Goal: Task Accomplishment & Management: Use online tool/utility

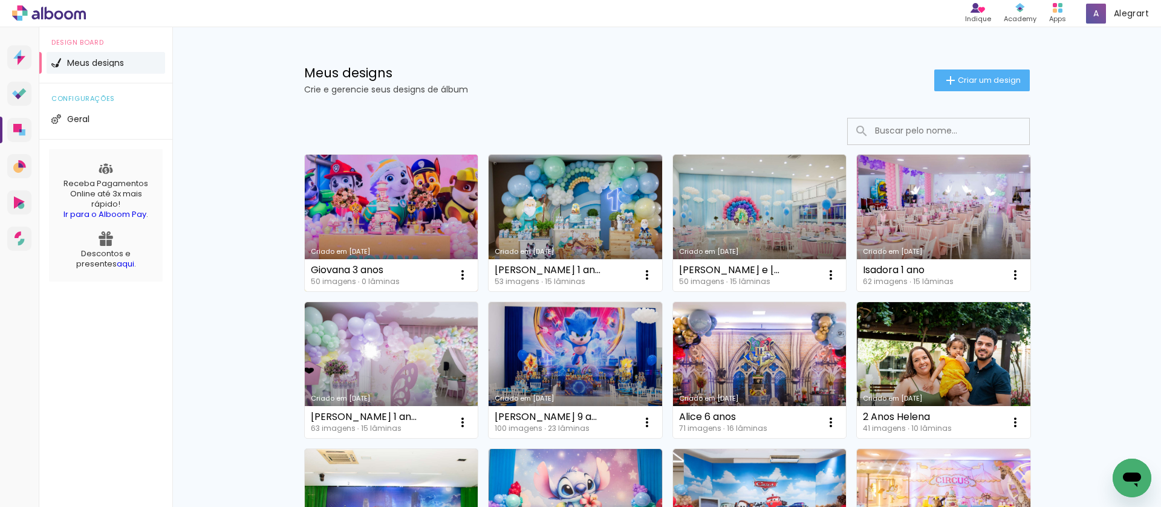
click at [400, 224] on link "Criado em [DATE]" at bounding box center [392, 223] width 174 height 137
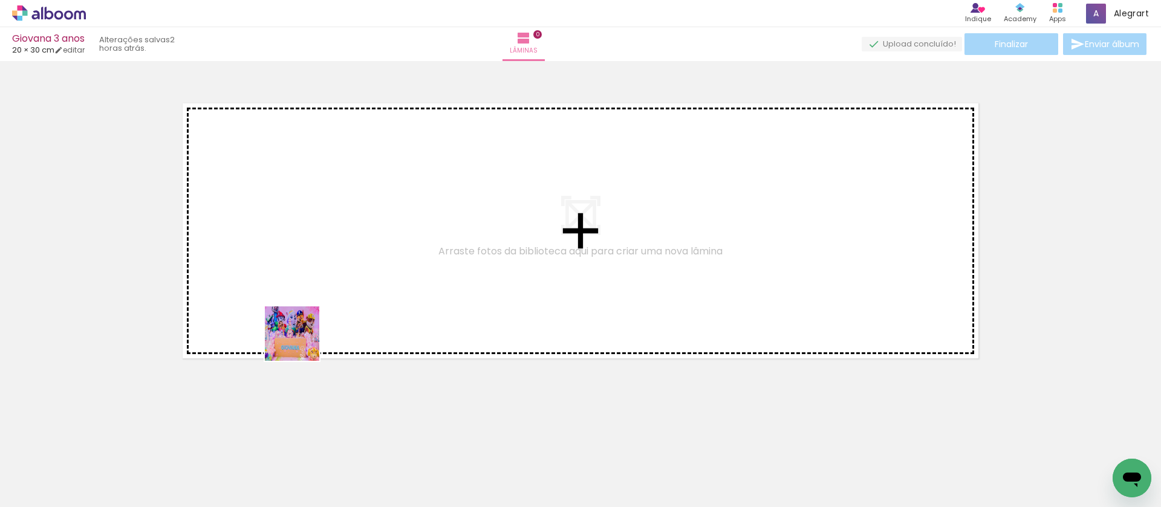
drag, startPoint x: 195, startPoint y: 435, endPoint x: 206, endPoint y: 483, distance: 49.0
click at [360, 287] on quentale-workspace at bounding box center [580, 253] width 1161 height 507
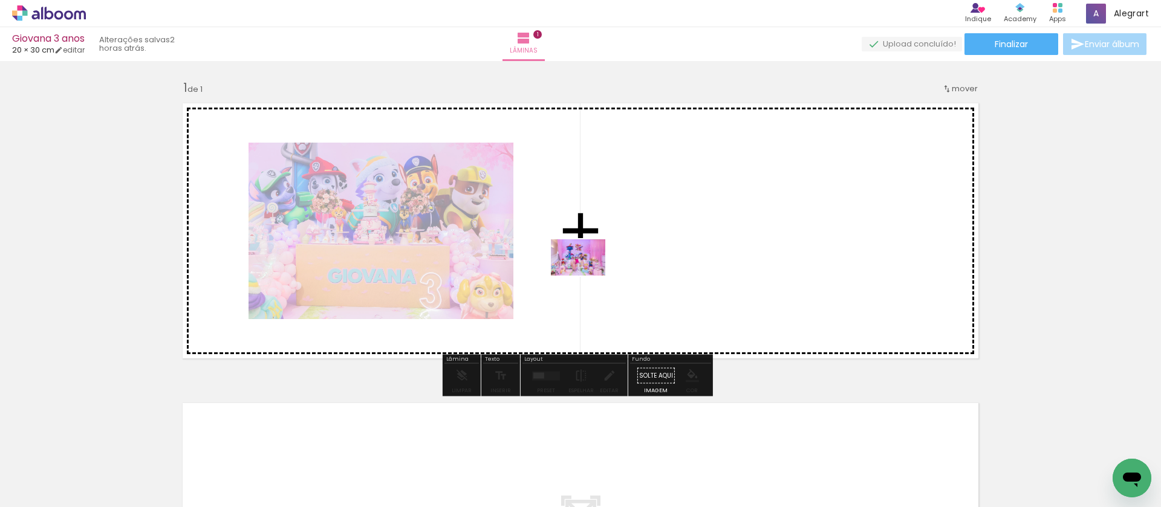
drag, startPoint x: 221, startPoint y: 469, endPoint x: 599, endPoint y: 273, distance: 425.7
click at [599, 273] on quentale-workspace at bounding box center [580, 253] width 1161 height 507
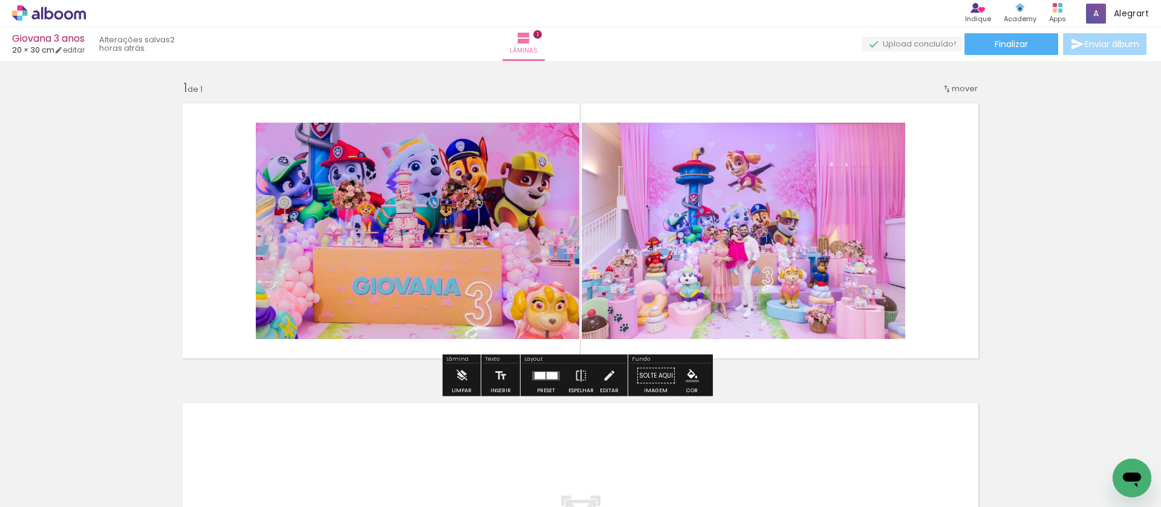
click at [547, 374] on div at bounding box center [552, 375] width 11 height 7
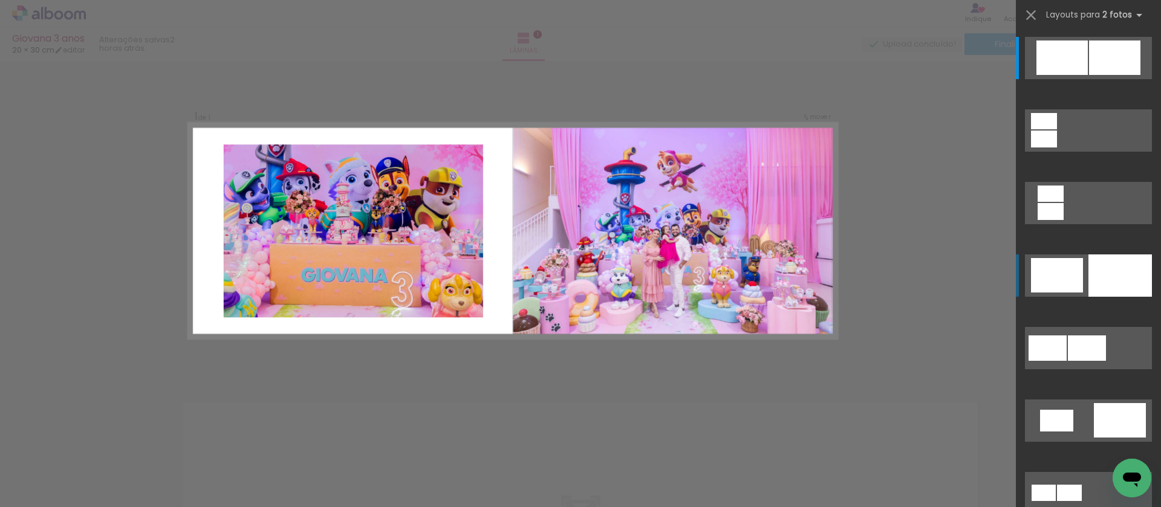
click at [1101, 276] on div at bounding box center [1119, 276] width 63 height 42
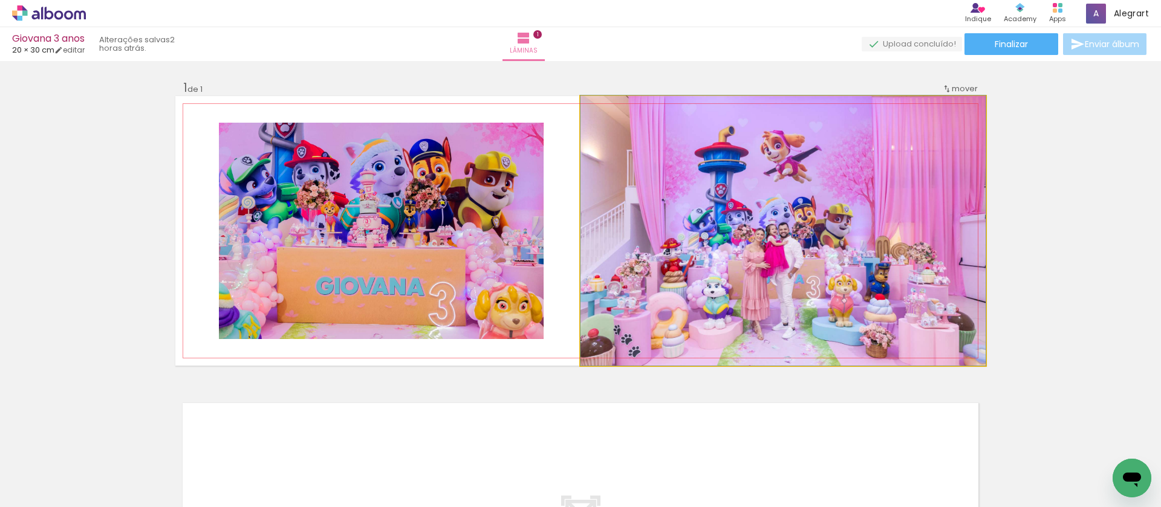
drag, startPoint x: 838, startPoint y: 285, endPoint x: 839, endPoint y: 264, distance: 21.2
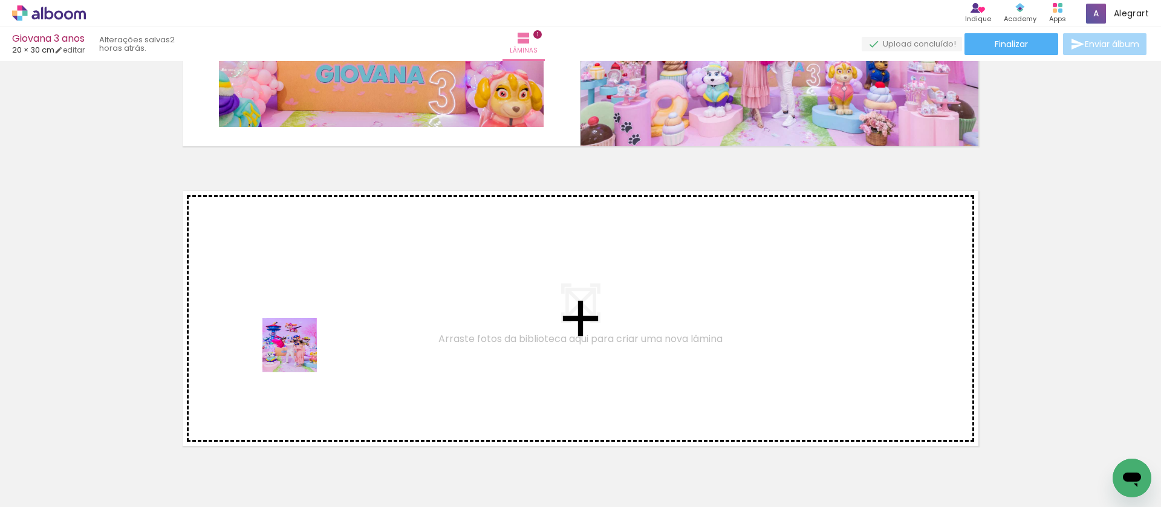
drag, startPoint x: 253, startPoint y: 488, endPoint x: 325, endPoint y: 466, distance: 75.4
click at [299, 354] on quentale-workspace at bounding box center [580, 253] width 1161 height 507
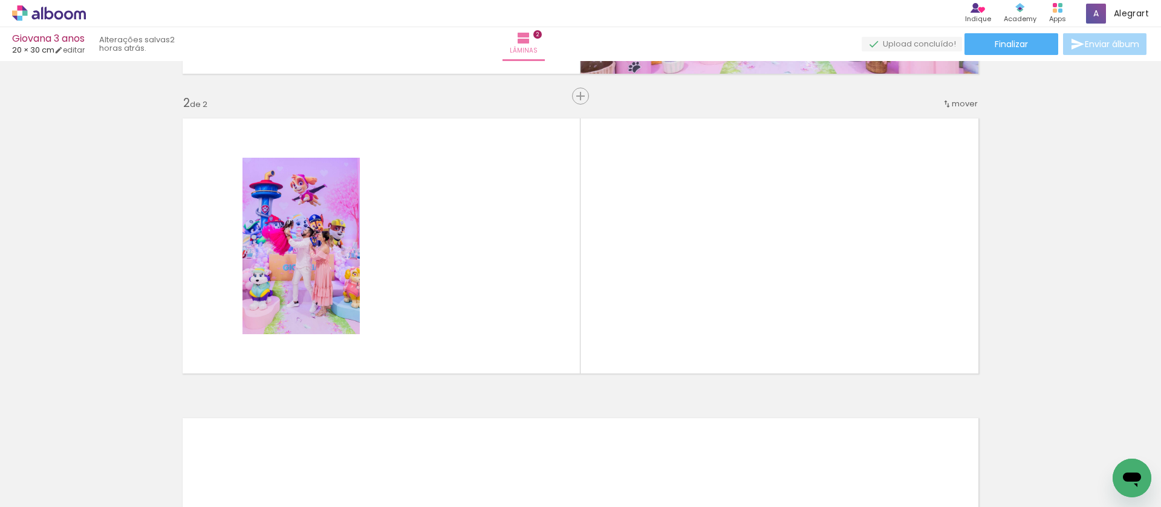
scroll to position [285, 0]
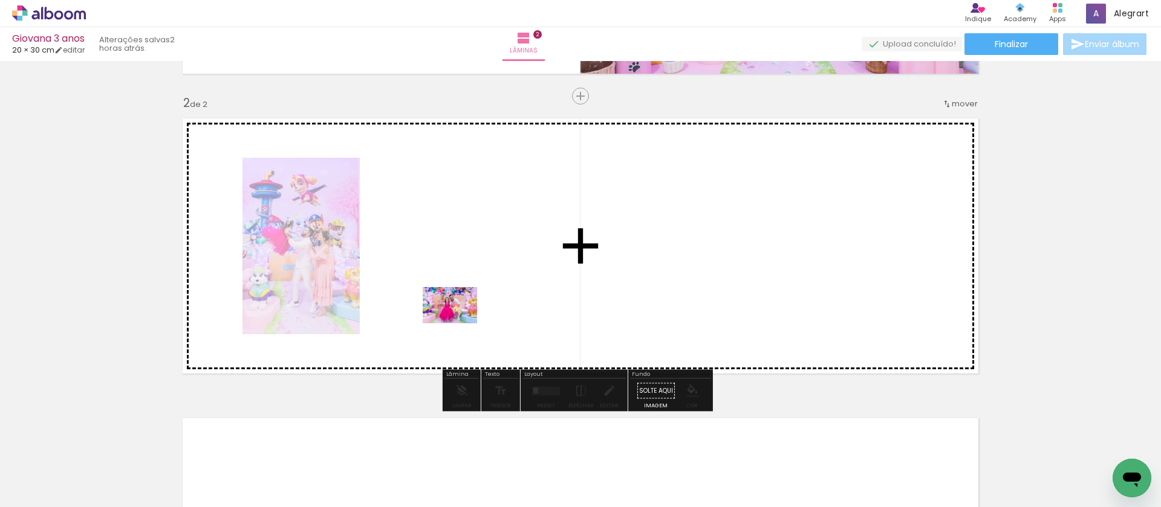
drag, startPoint x: 313, startPoint y: 472, endPoint x: 459, endPoint y: 324, distance: 207.8
click at [459, 324] on quentale-workspace at bounding box center [580, 253] width 1161 height 507
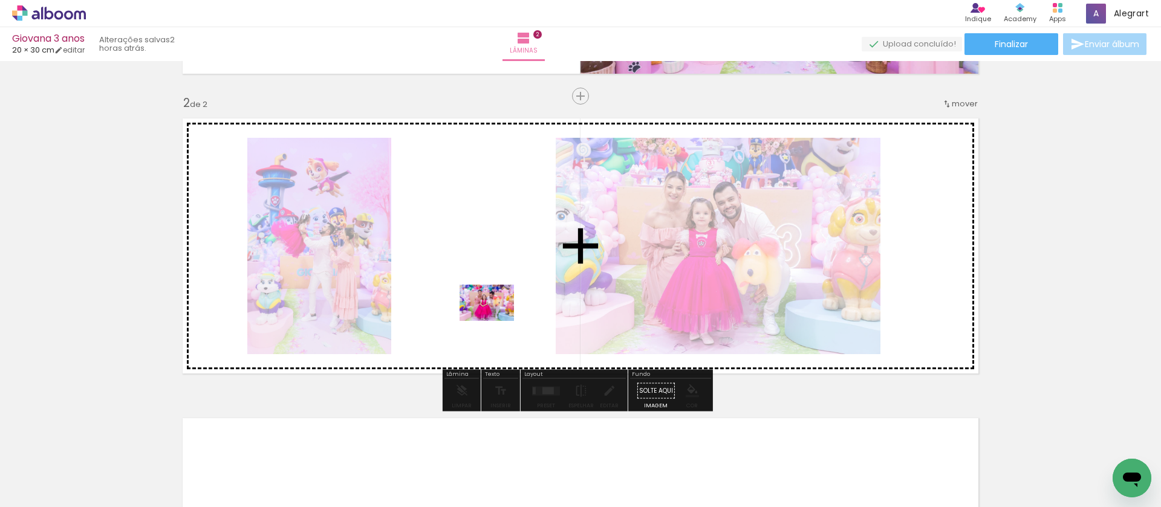
drag, startPoint x: 395, startPoint y: 475, endPoint x: 496, endPoint y: 321, distance: 183.8
click at [496, 321] on quentale-workspace at bounding box center [580, 253] width 1161 height 507
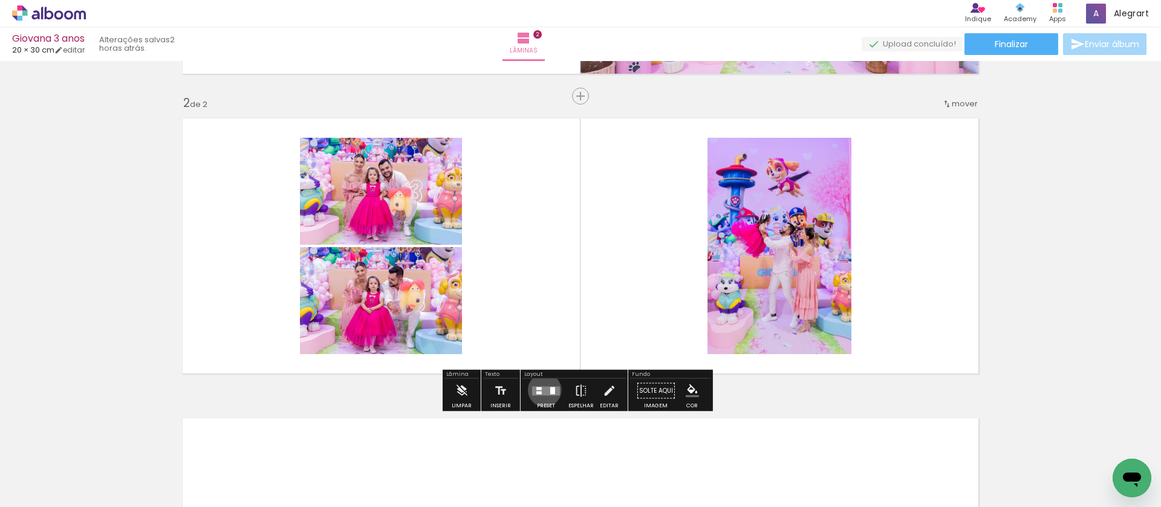
click at [541, 390] on quentale-layouter at bounding box center [546, 390] width 28 height 9
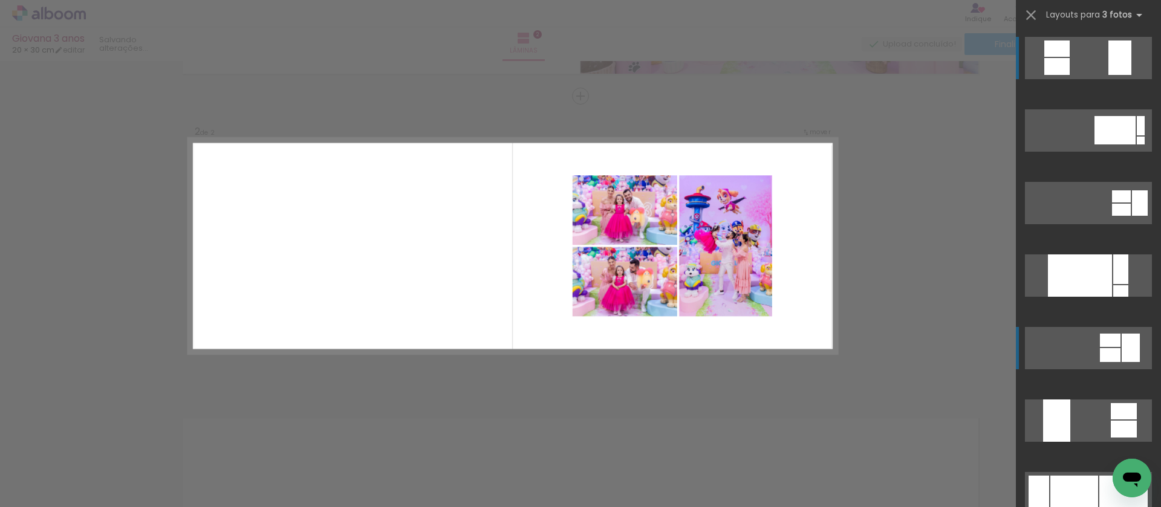
scroll to position [116, 0]
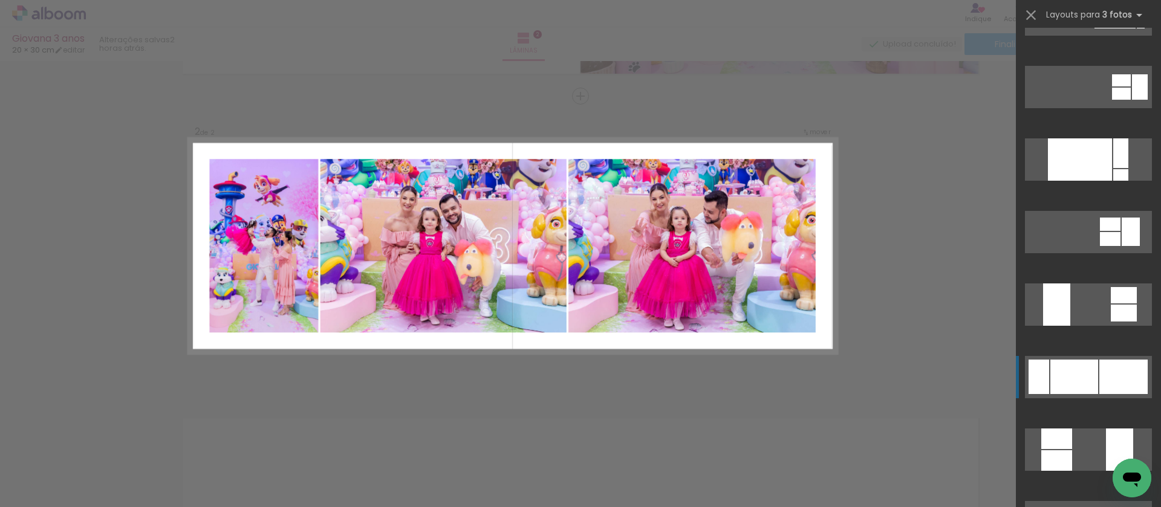
click at [1090, 371] on div at bounding box center [1074, 377] width 48 height 34
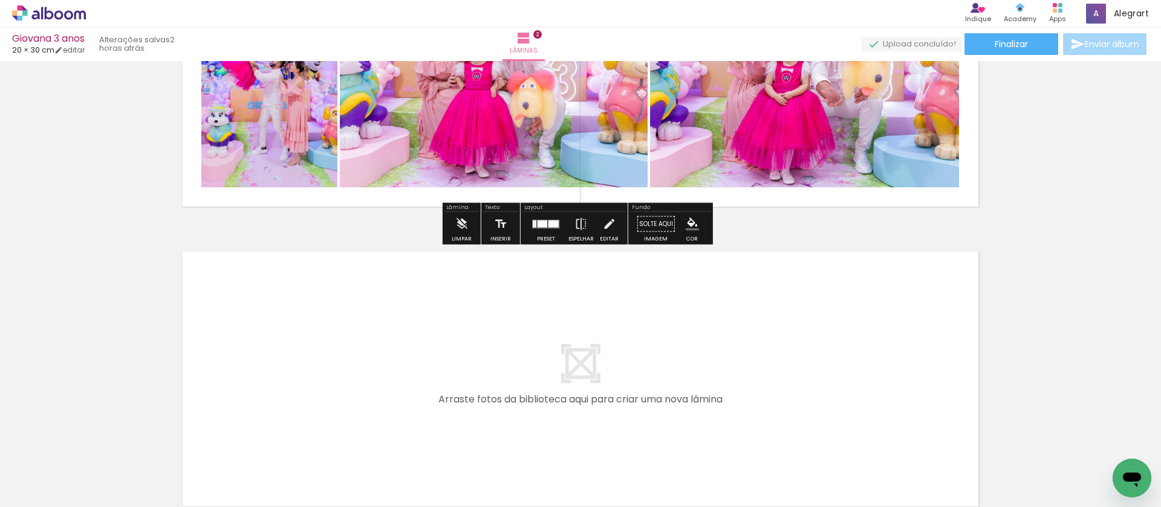
scroll to position [473, 0]
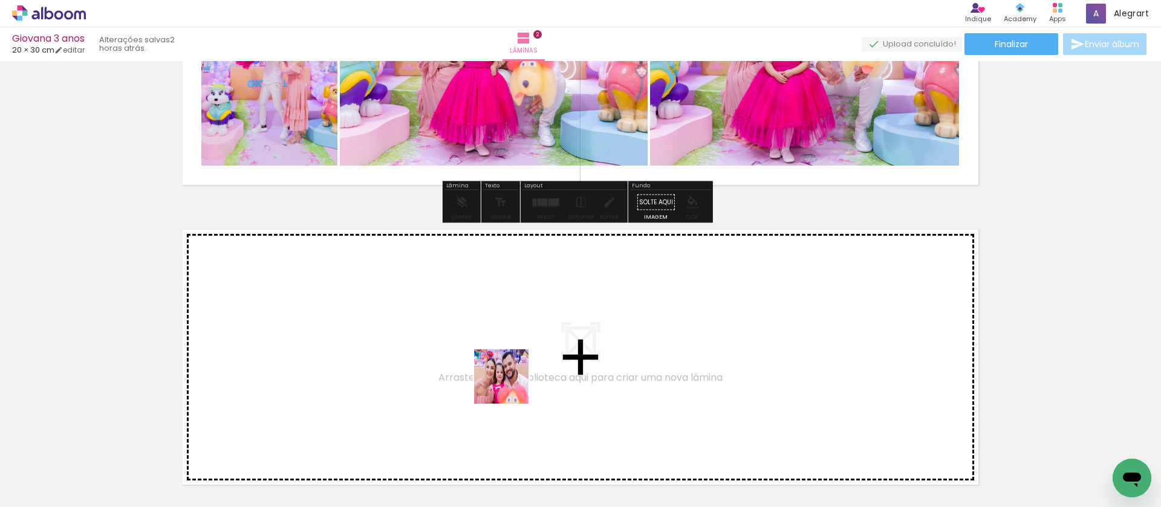
drag, startPoint x: 470, startPoint y: 472, endPoint x: 539, endPoint y: 474, distance: 69.0
click at [512, 383] on quentale-workspace at bounding box center [580, 253] width 1161 height 507
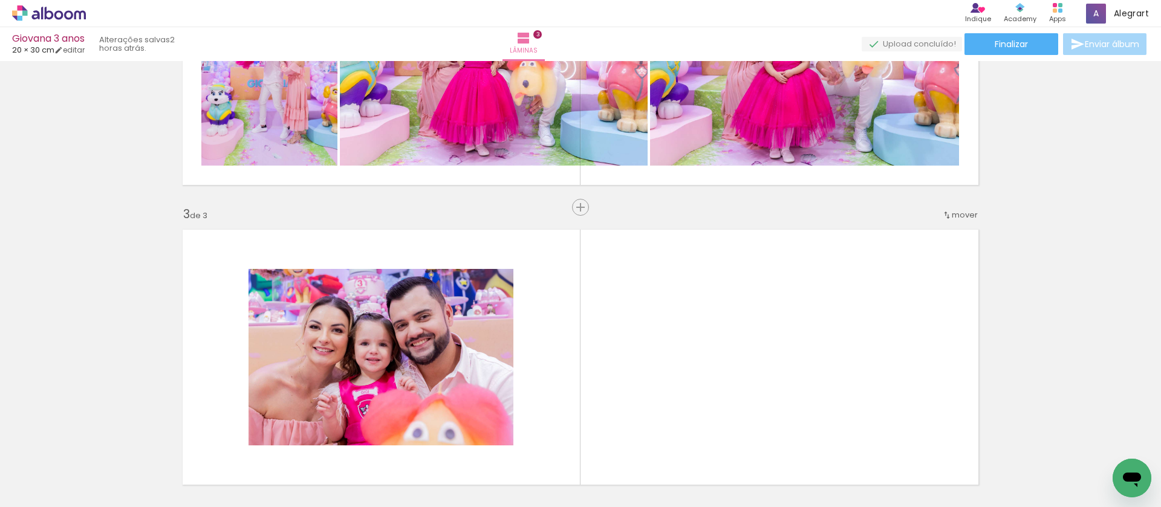
scroll to position [585, 0]
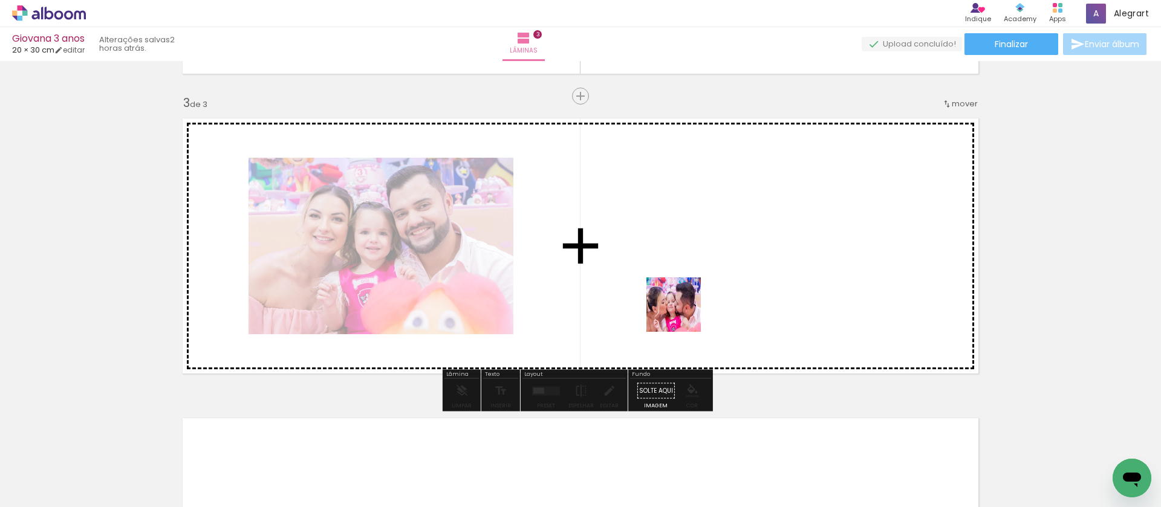
drag, startPoint x: 538, startPoint y: 473, endPoint x: 684, endPoint y: 313, distance: 217.5
click at [684, 313] on quentale-workspace at bounding box center [580, 253] width 1161 height 507
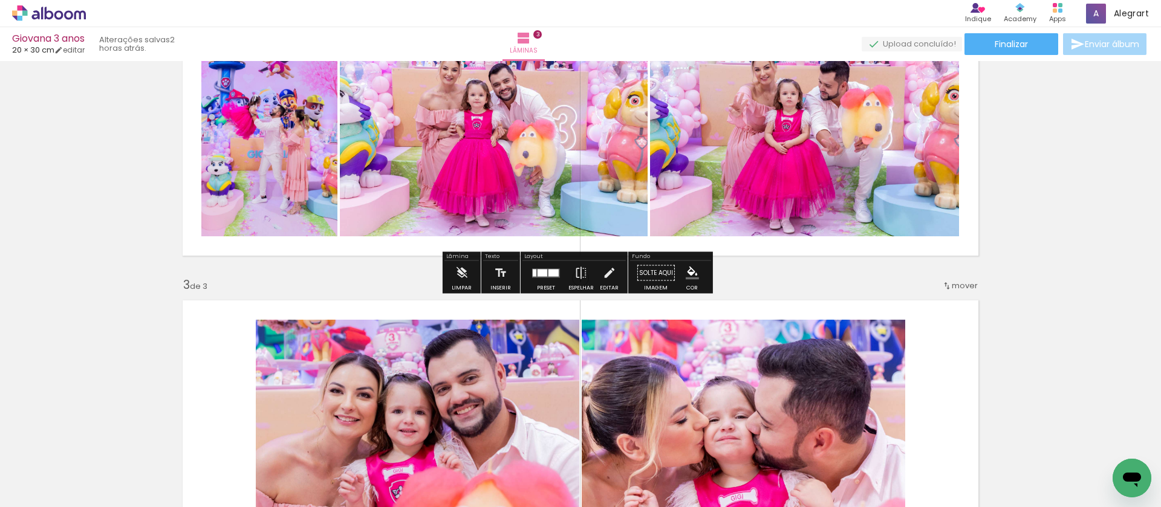
scroll to position [523, 0]
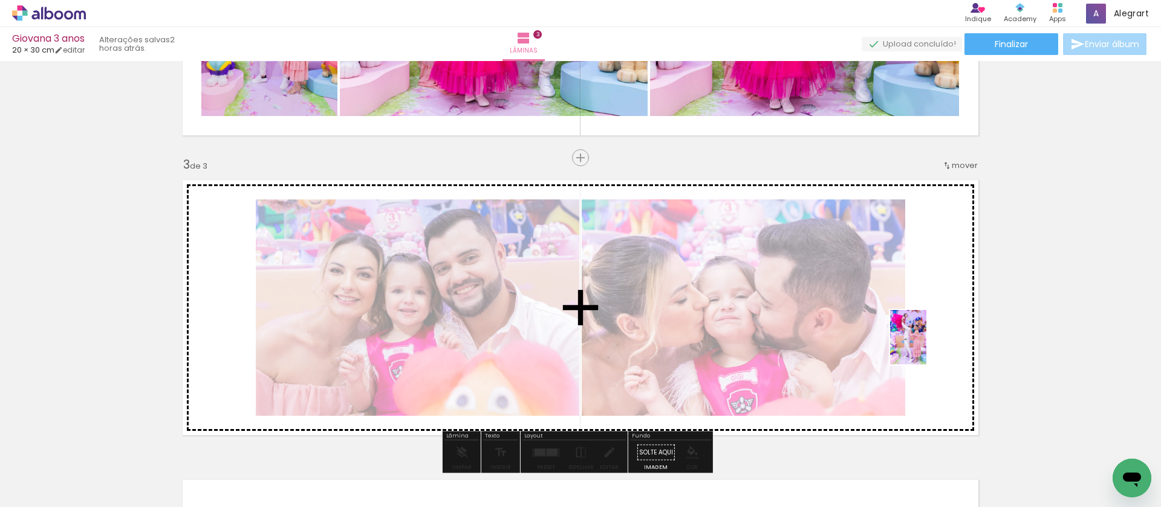
drag, startPoint x: 753, startPoint y: 457, endPoint x: 938, endPoint y: 342, distance: 218.3
click at [938, 342] on quentale-workspace at bounding box center [580, 253] width 1161 height 507
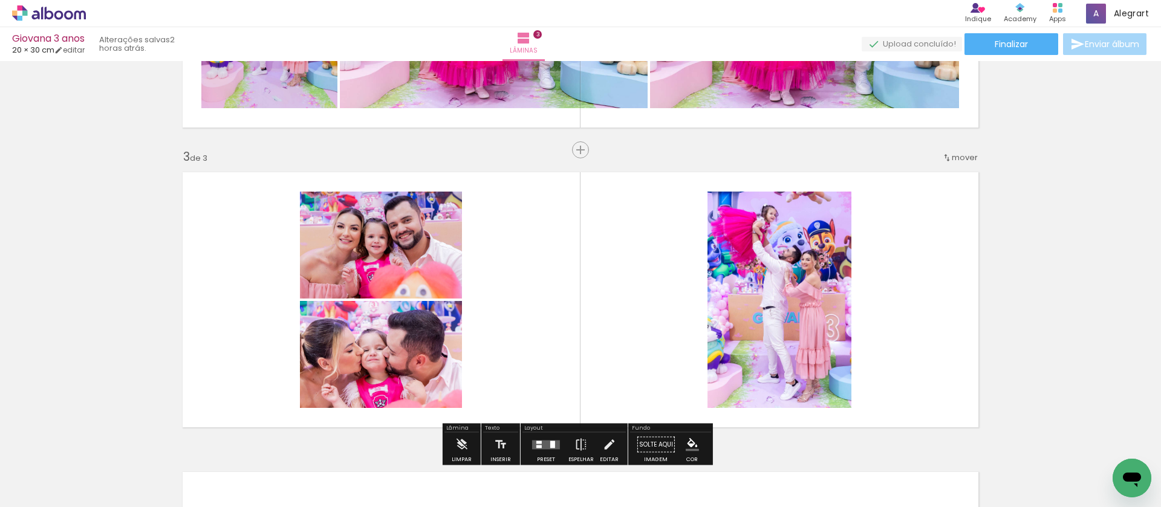
scroll to position [541, 0]
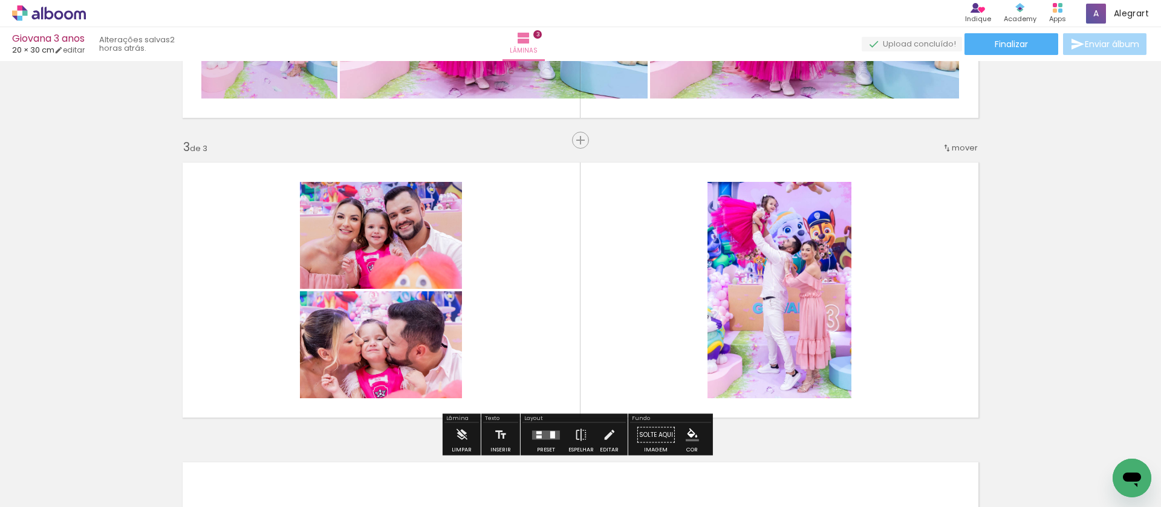
click at [543, 432] on quentale-thumb at bounding box center [527, 467] width 68 height 70
click at [545, 427] on div at bounding box center [546, 435] width 33 height 24
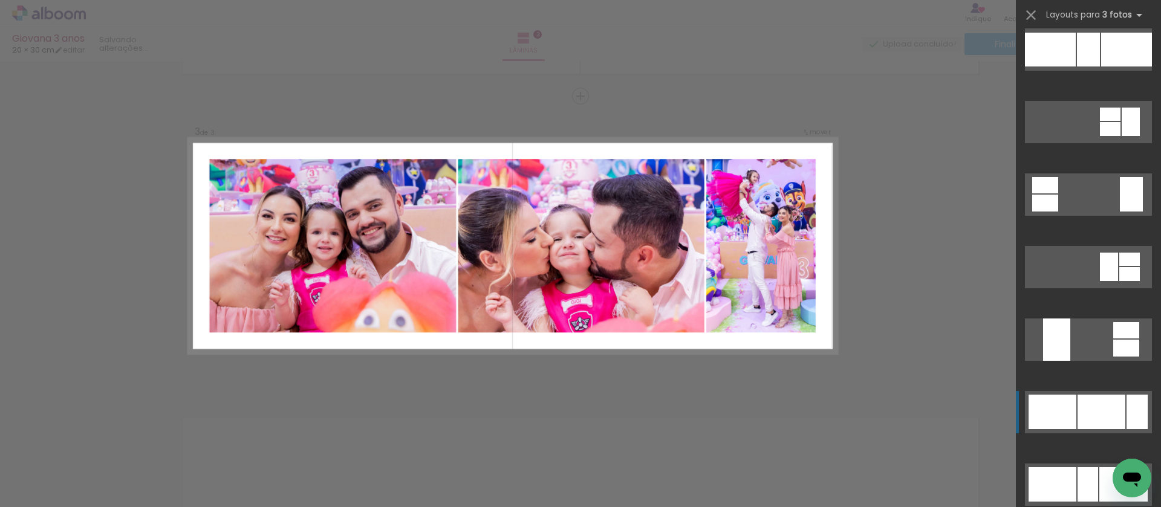
scroll to position [807, 0]
drag, startPoint x: 1125, startPoint y: 402, endPoint x: 1130, endPoint y: 398, distance: 6.2
click at [1127, 402] on div at bounding box center [1137, 411] width 21 height 34
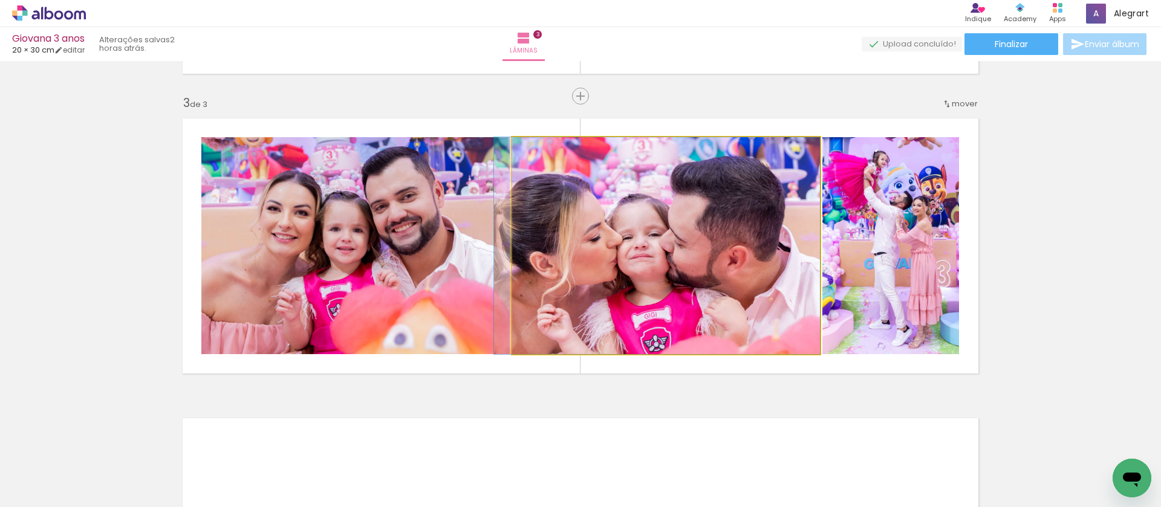
drag, startPoint x: 698, startPoint y: 253, endPoint x: 400, endPoint y: 249, distance: 297.5
click at [0, 0] on slot at bounding box center [0, 0] width 0 height 0
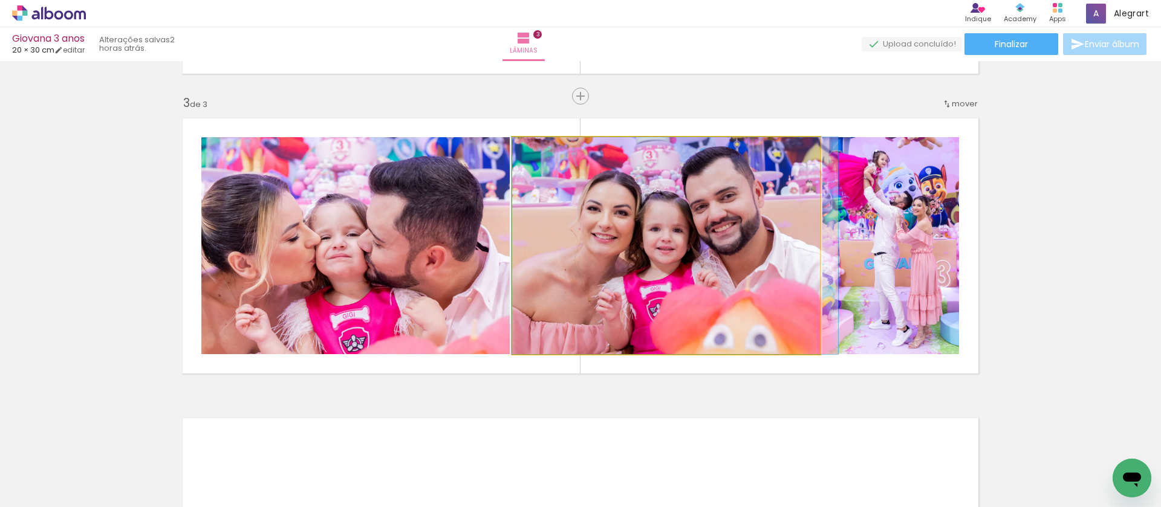
drag, startPoint x: 652, startPoint y: 264, endPoint x: 707, endPoint y: 264, distance: 54.4
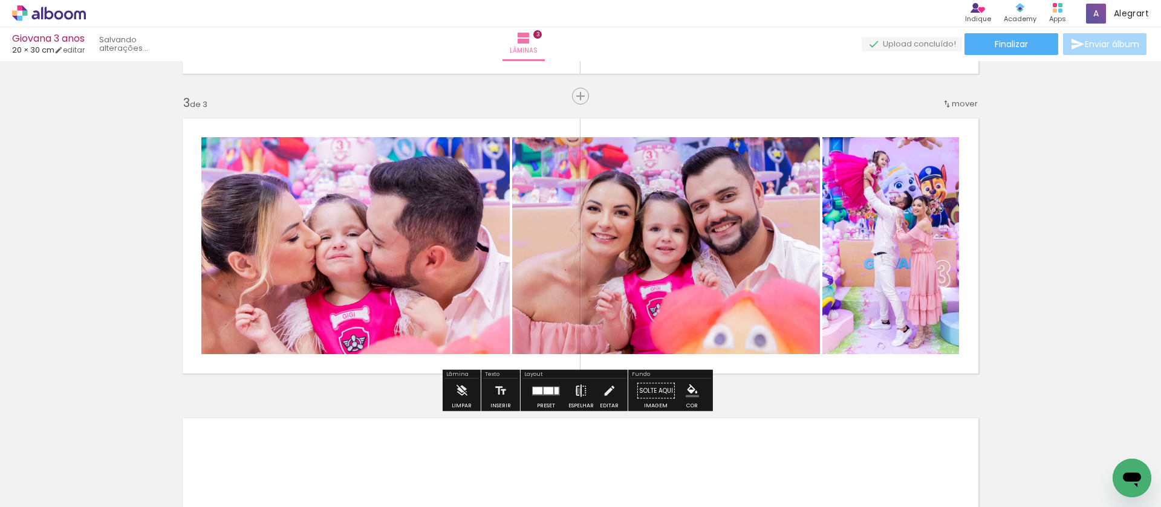
click at [576, 391] on iron-icon at bounding box center [580, 391] width 13 height 24
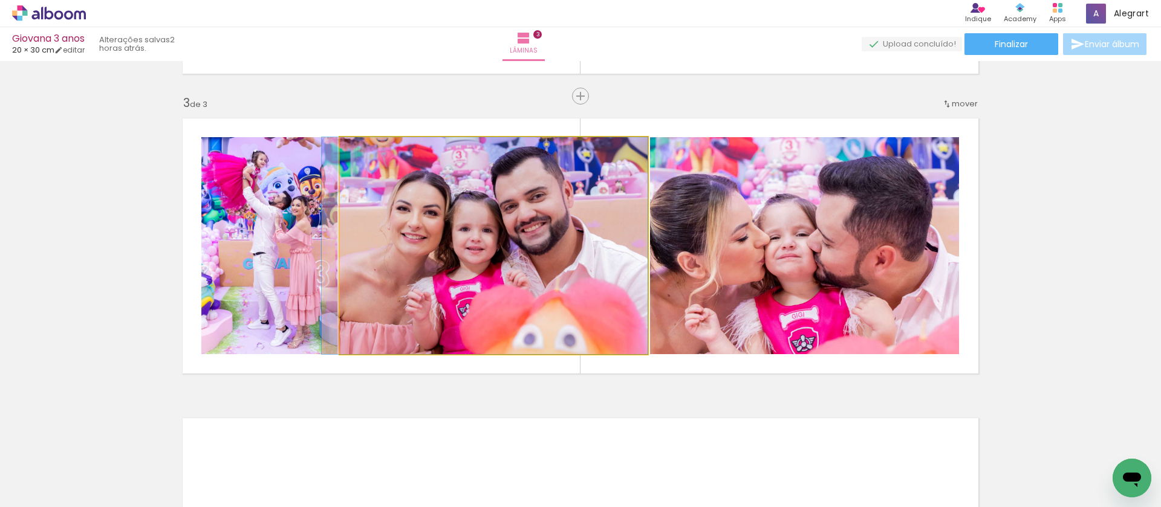
drag, startPoint x: 618, startPoint y: 258, endPoint x: 539, endPoint y: 260, distance: 79.3
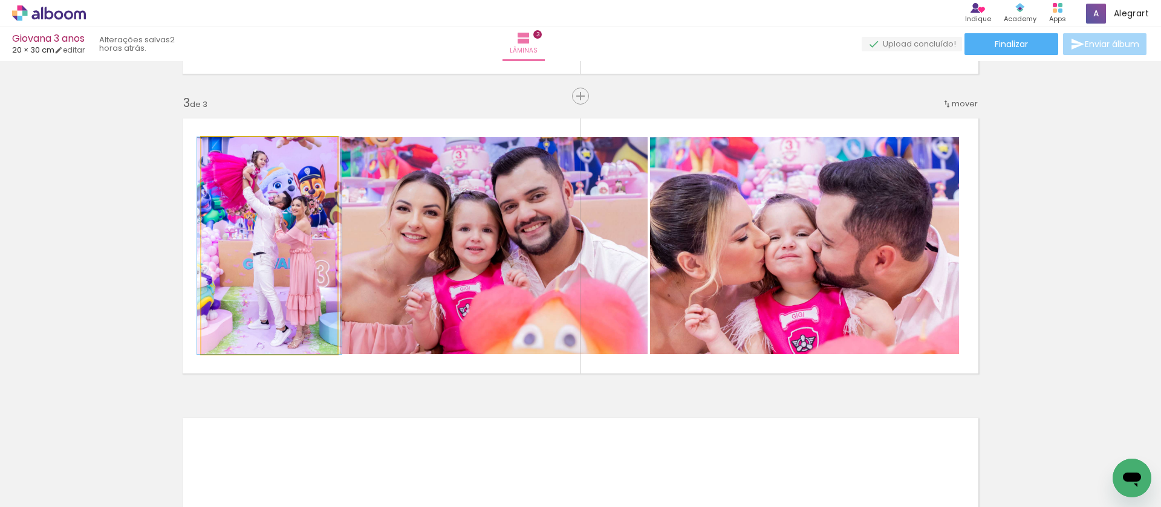
drag, startPoint x: 298, startPoint y: 290, endPoint x: 281, endPoint y: 291, distance: 16.3
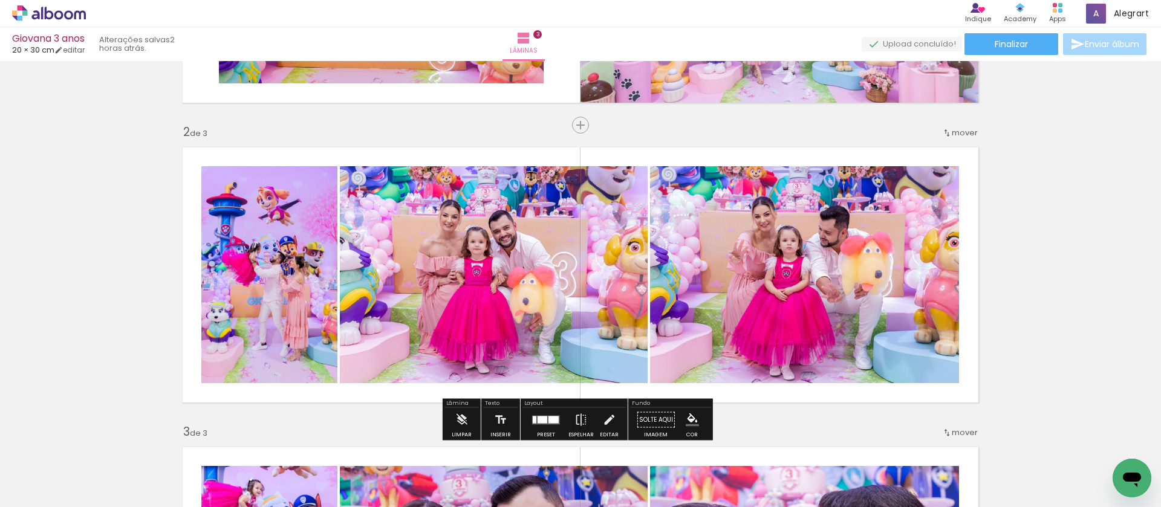
scroll to position [379, 0]
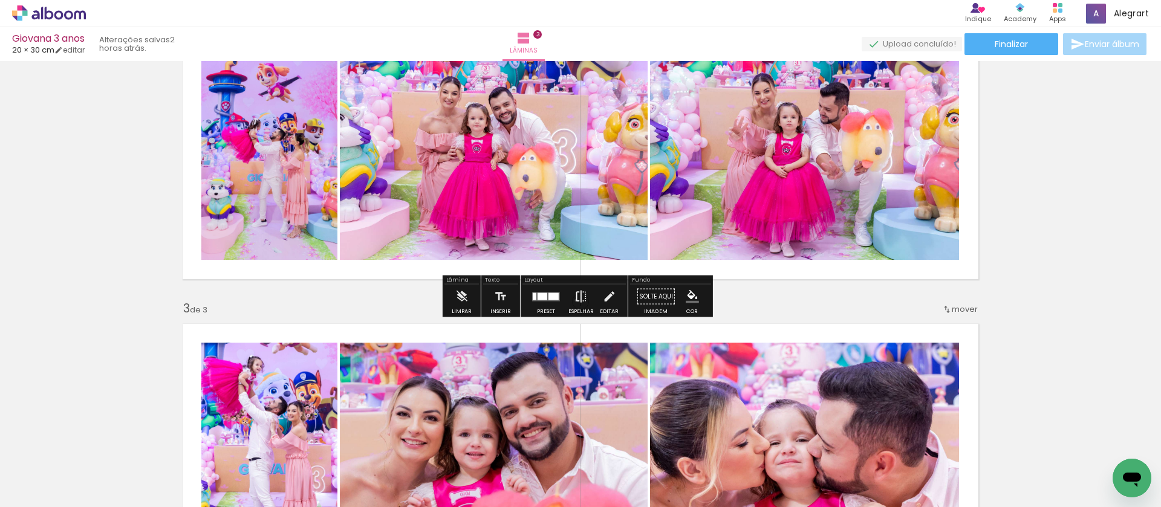
click at [574, 301] on iron-icon at bounding box center [580, 297] width 13 height 24
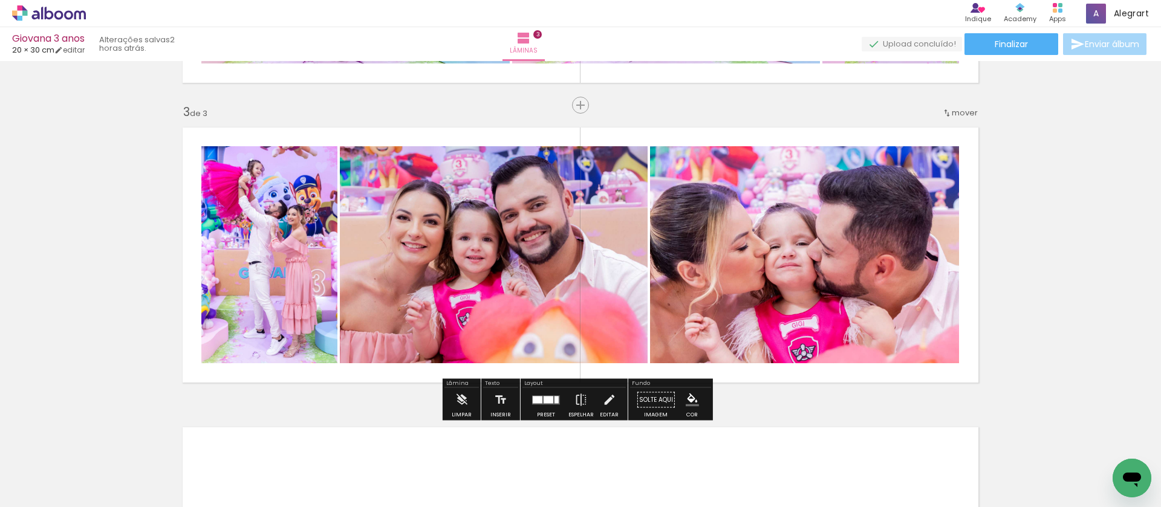
scroll to position [876, 0]
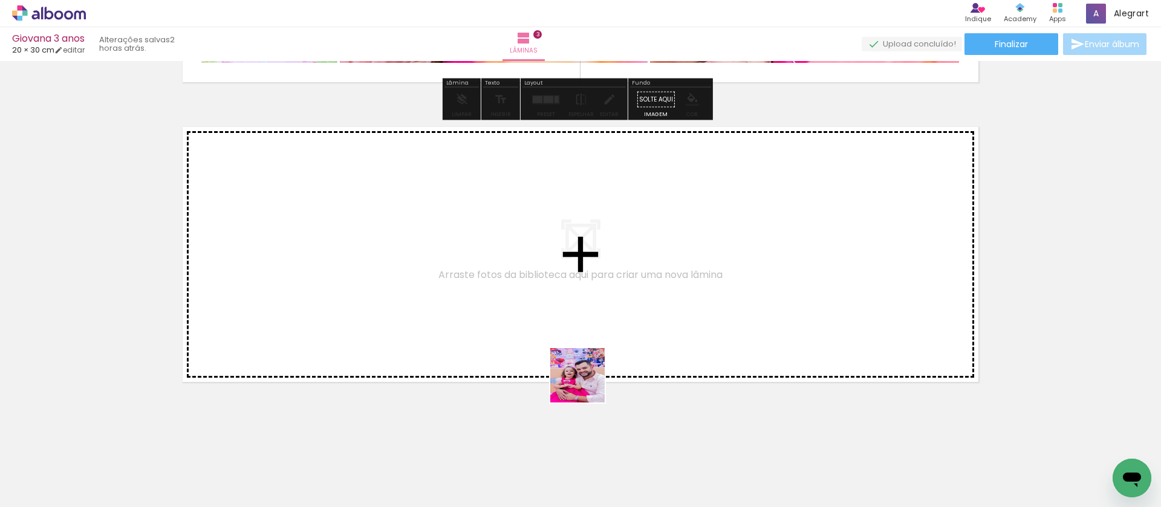
drag, startPoint x: 603, startPoint y: 470, endPoint x: 669, endPoint y: 469, distance: 65.3
click at [555, 306] on quentale-workspace at bounding box center [580, 253] width 1161 height 507
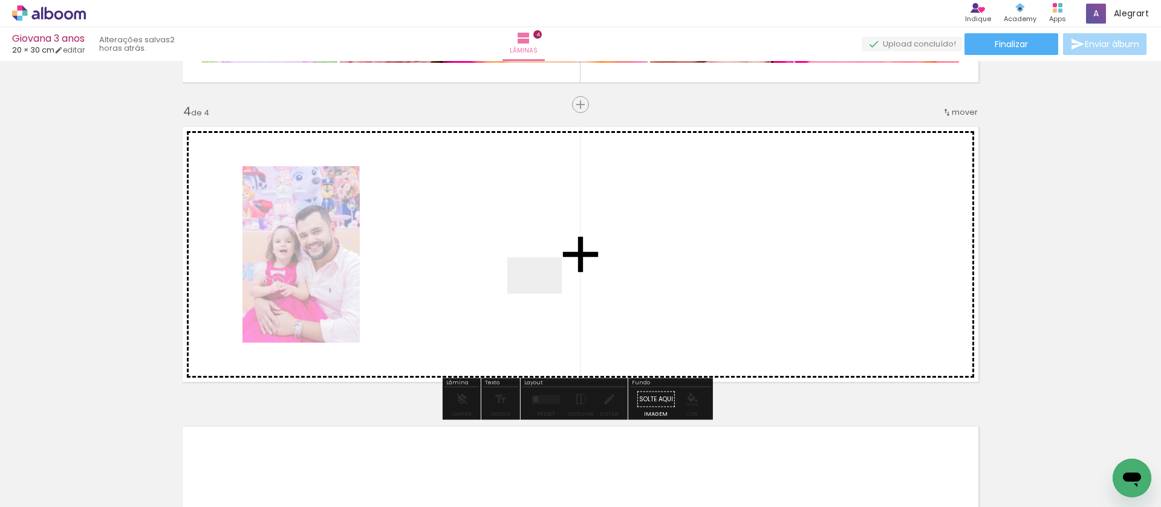
drag, startPoint x: 553, startPoint y: 302, endPoint x: 544, endPoint y: 294, distance: 12.0
click at [544, 294] on quentale-workspace at bounding box center [580, 253] width 1161 height 507
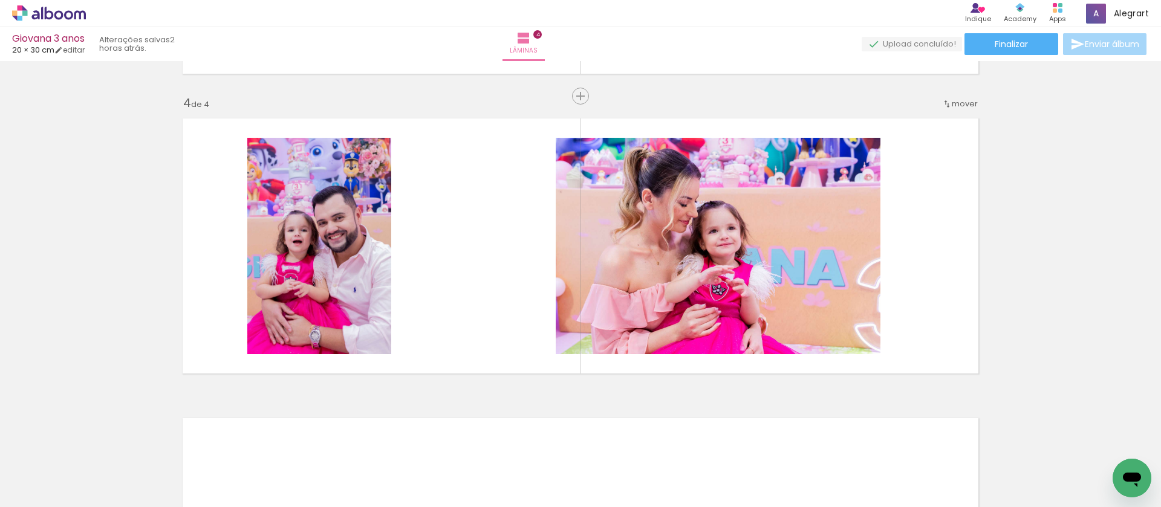
scroll to position [0, 796]
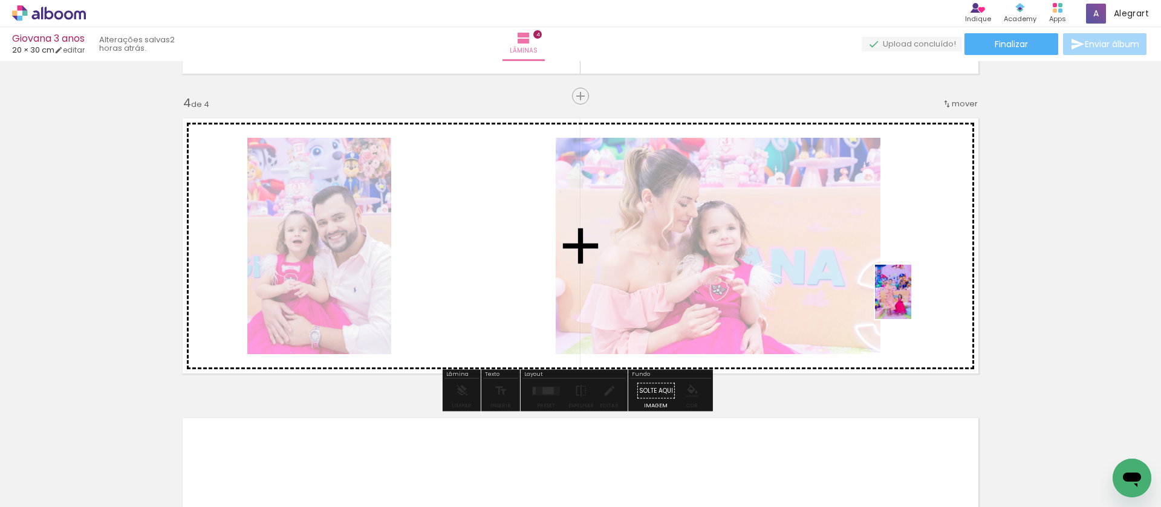
drag, startPoint x: 681, startPoint y: 470, endPoint x: 911, endPoint y: 301, distance: 285.1
click at [911, 301] on quentale-workspace at bounding box center [580, 253] width 1161 height 507
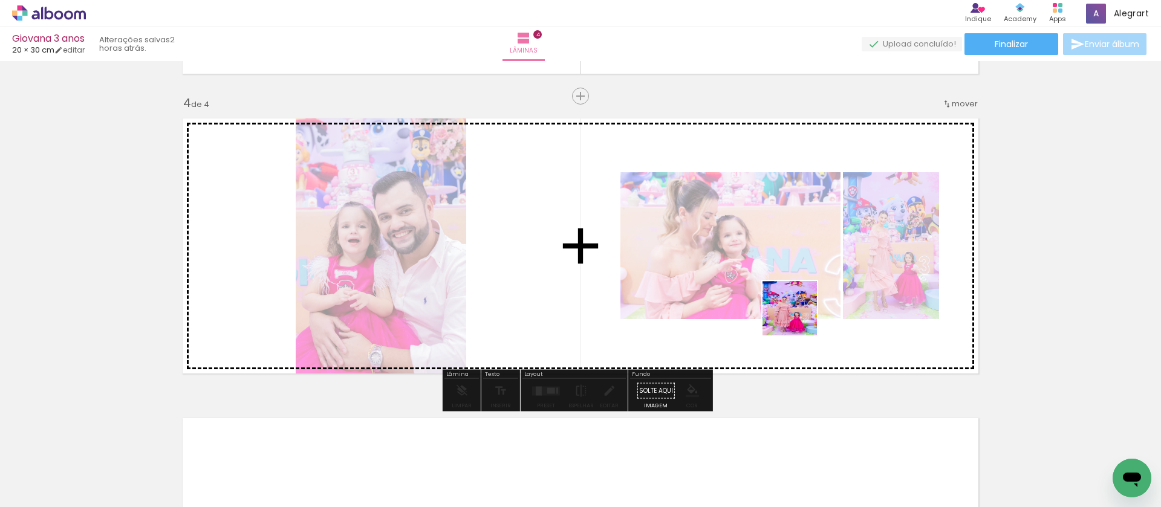
drag, startPoint x: 758, startPoint y: 472, endPoint x: 799, endPoint y: 317, distance: 160.0
click at [799, 317] on quentale-workspace at bounding box center [580, 253] width 1161 height 507
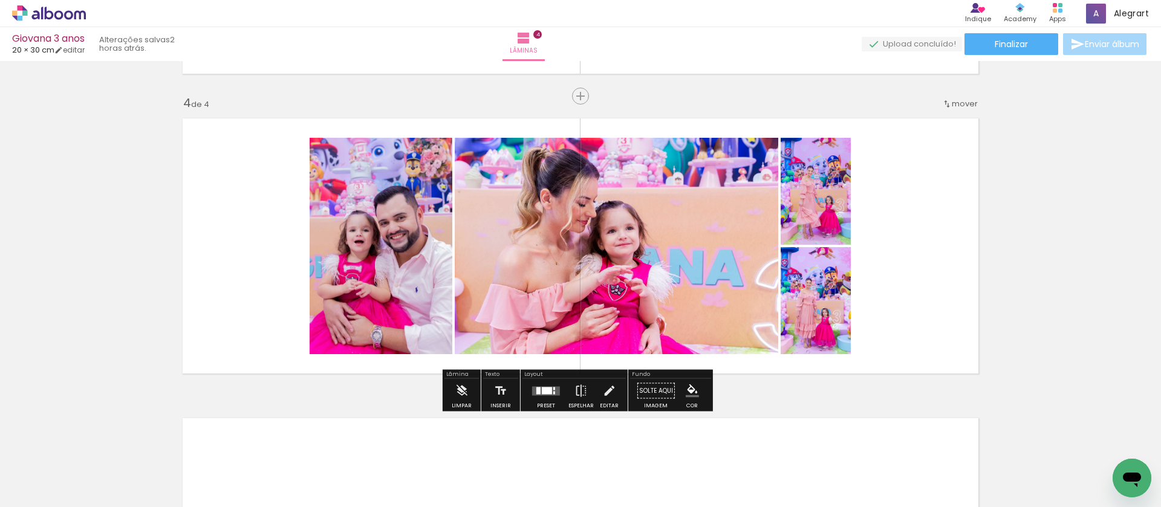
drag, startPoint x: 547, startPoint y: 390, endPoint x: 983, endPoint y: 316, distance: 442.2
click at [547, 390] on div at bounding box center [547, 390] width 10 height 7
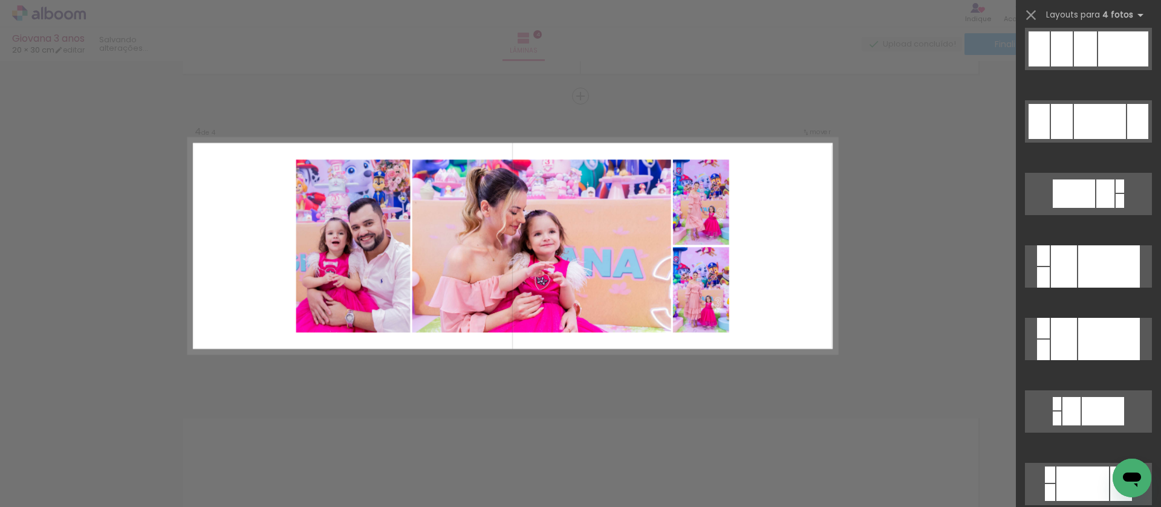
scroll to position [0, 0]
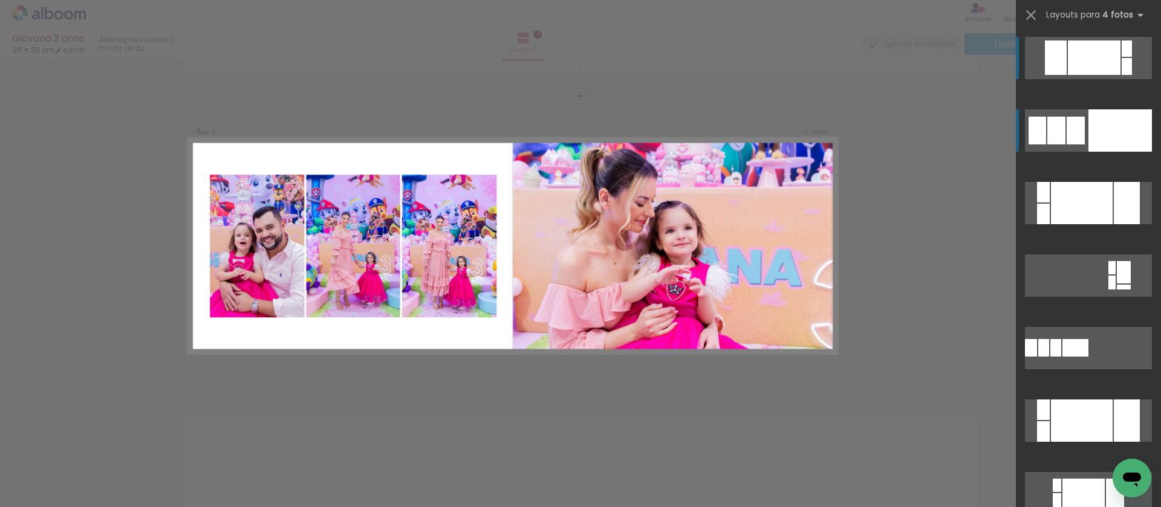
click at [1114, 130] on div at bounding box center [1119, 130] width 63 height 42
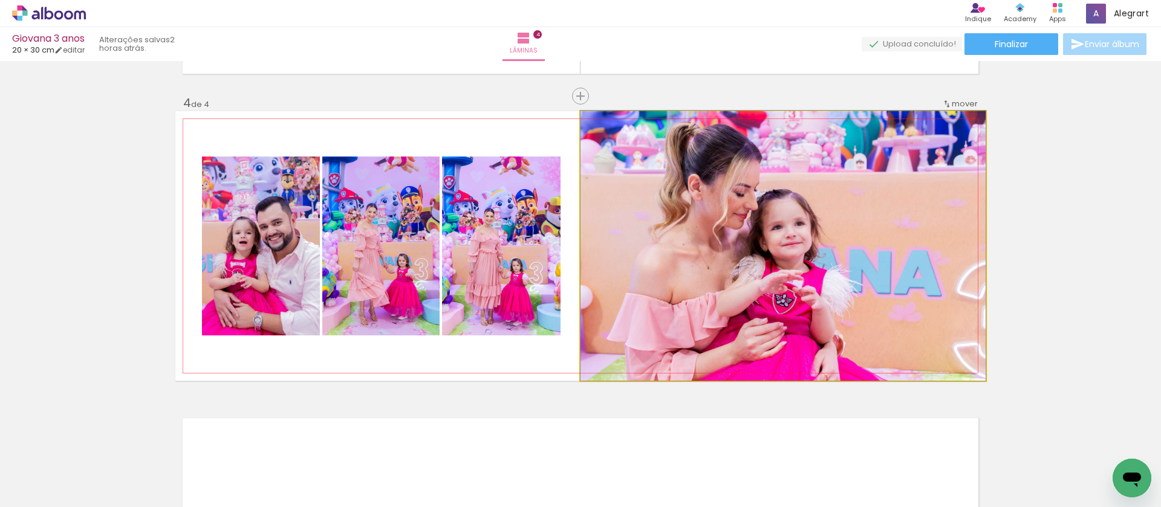
drag, startPoint x: 868, startPoint y: 250, endPoint x: 924, endPoint y: 242, distance: 56.8
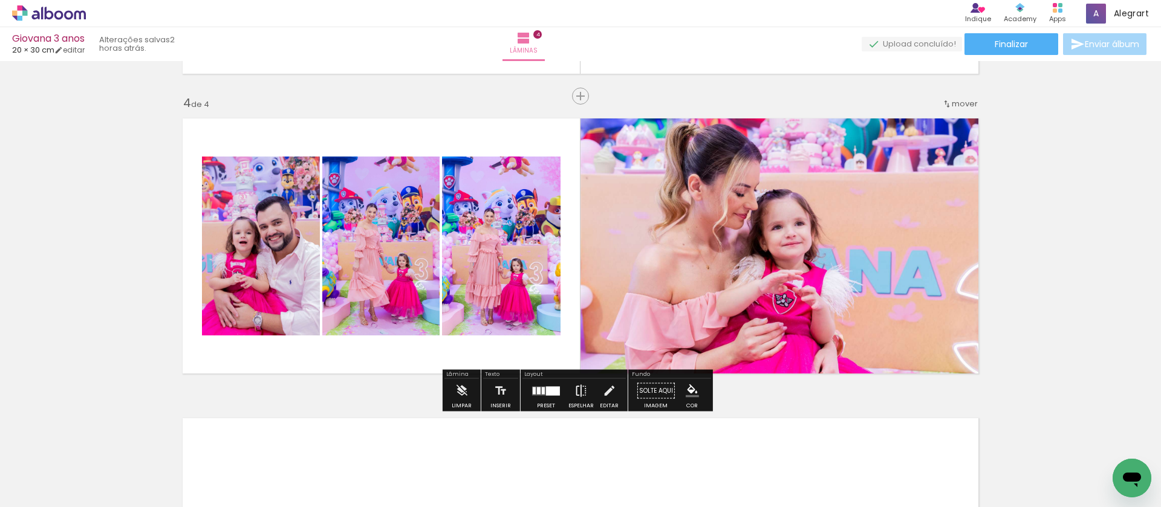
click at [586, 391] on paper-button "Espelhar" at bounding box center [580, 394] width 31 height 31
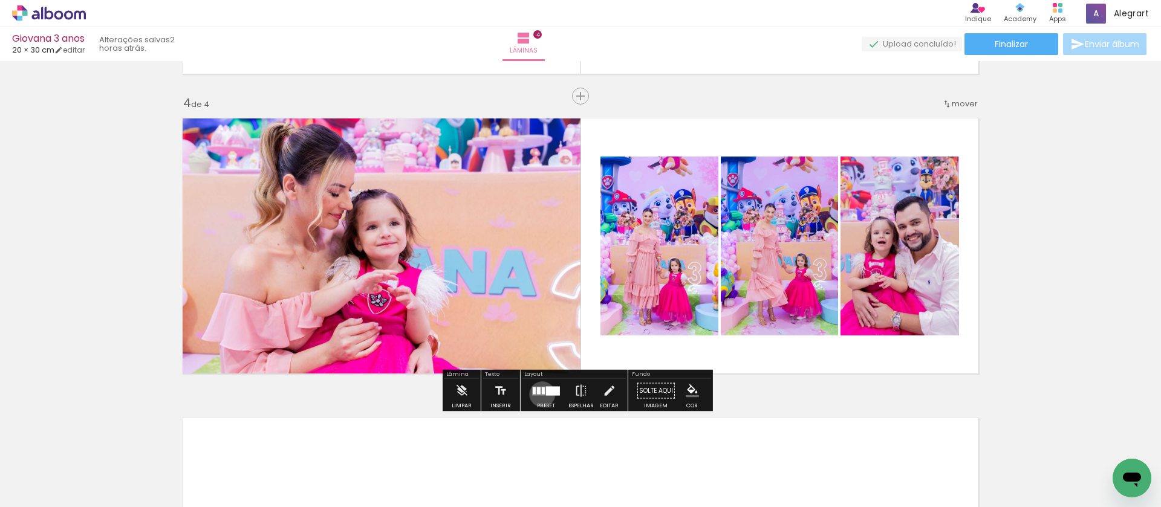
click at [539, 394] on quentale-layouter at bounding box center [546, 390] width 28 height 9
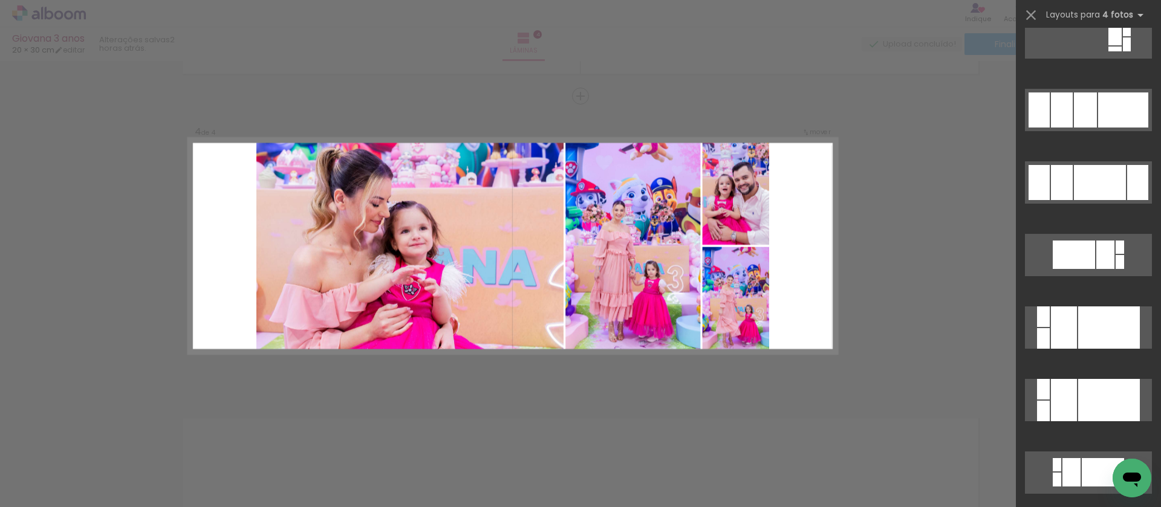
scroll to position [778, 0]
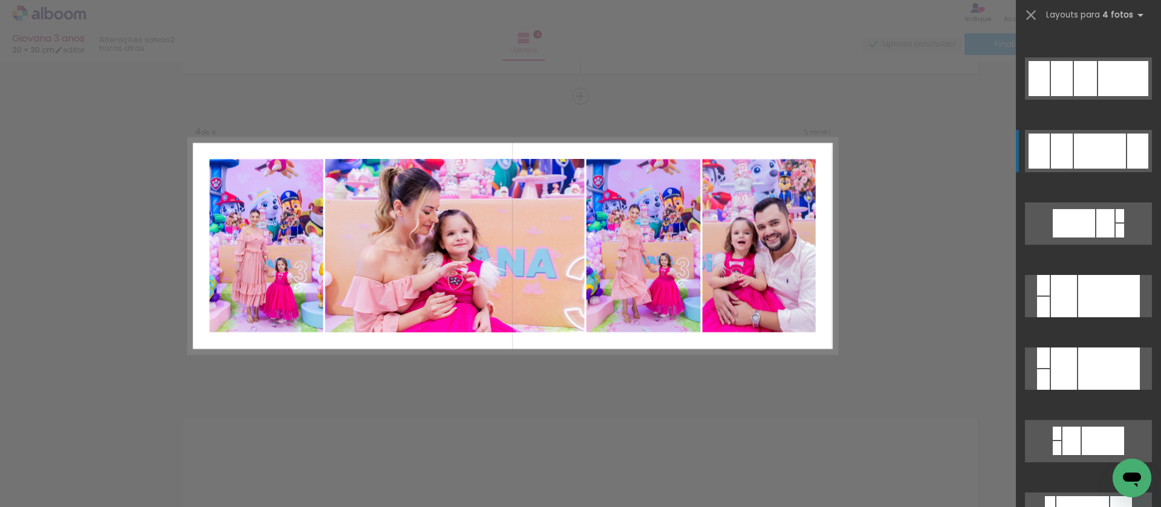
click at [1094, 151] on div at bounding box center [1100, 151] width 52 height 35
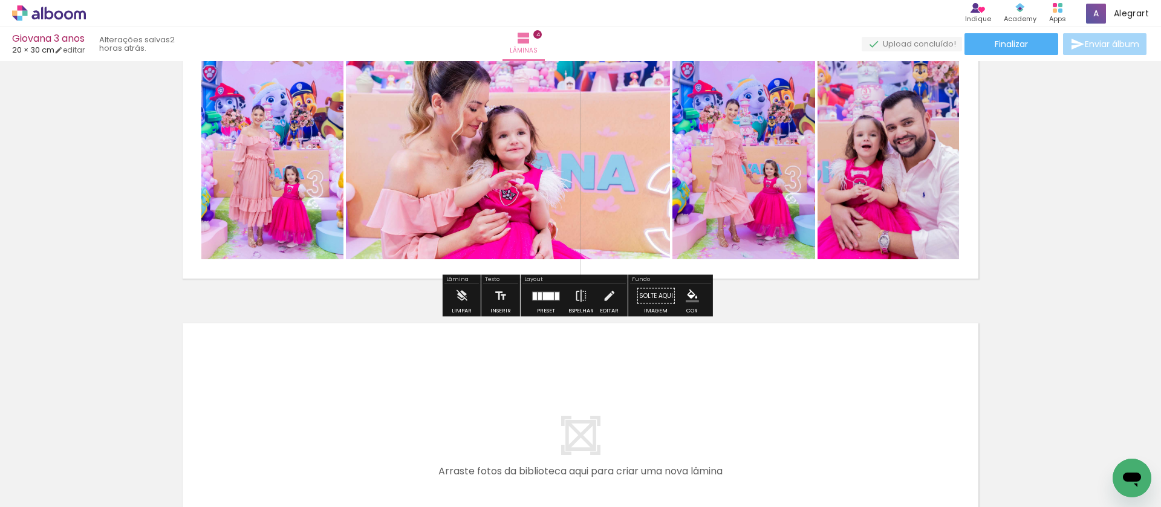
scroll to position [1165, 0]
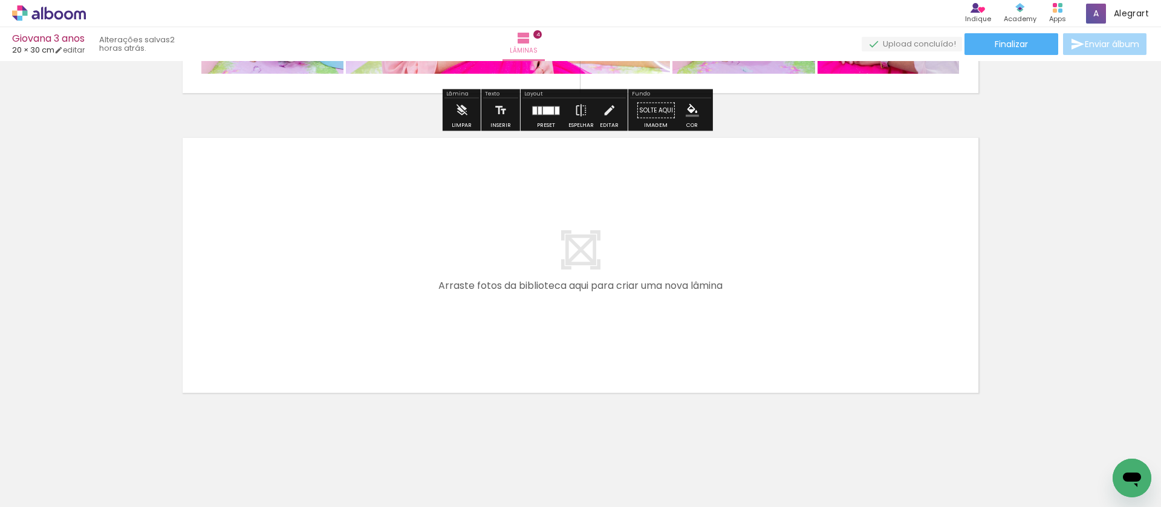
drag, startPoint x: 556, startPoint y: 469, endPoint x: 505, endPoint y: 377, distance: 105.3
click at [505, 377] on quentale-workspace at bounding box center [580, 253] width 1161 height 507
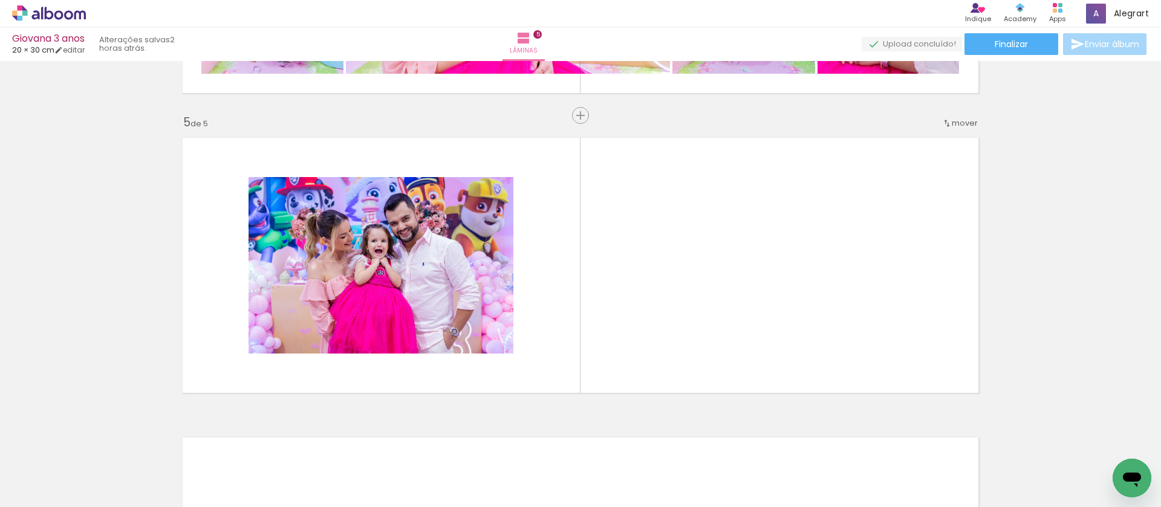
scroll to position [1185, 0]
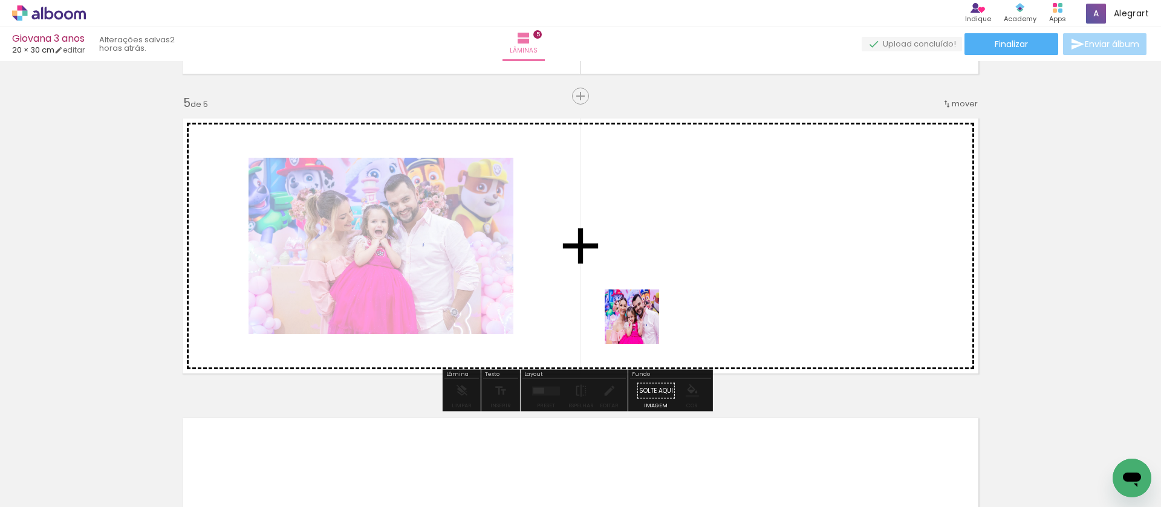
drag, startPoint x: 619, startPoint y: 469, endPoint x: 646, endPoint y: 313, distance: 158.4
click at [646, 313] on quentale-workspace at bounding box center [580, 253] width 1161 height 507
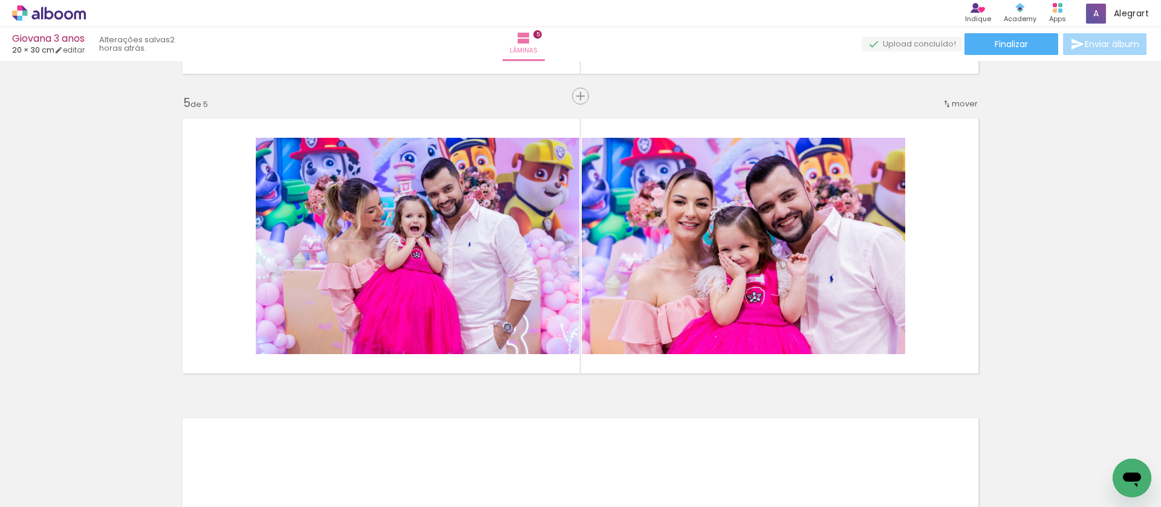
scroll to position [0, 529]
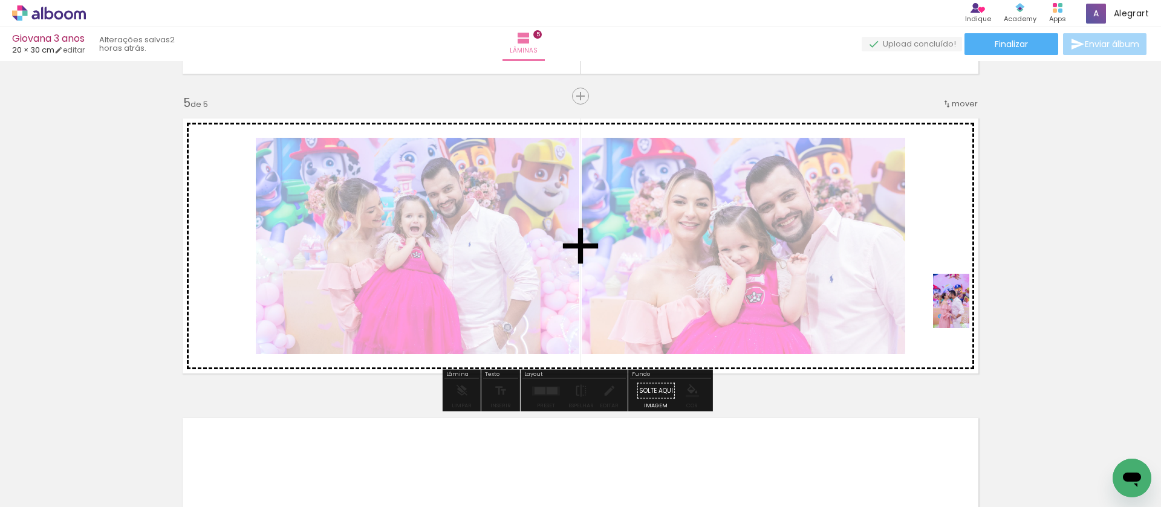
drag, startPoint x: 742, startPoint y: 470, endPoint x: 507, endPoint y: 366, distance: 256.6
click at [968, 311] on quentale-workspace at bounding box center [580, 253] width 1161 height 507
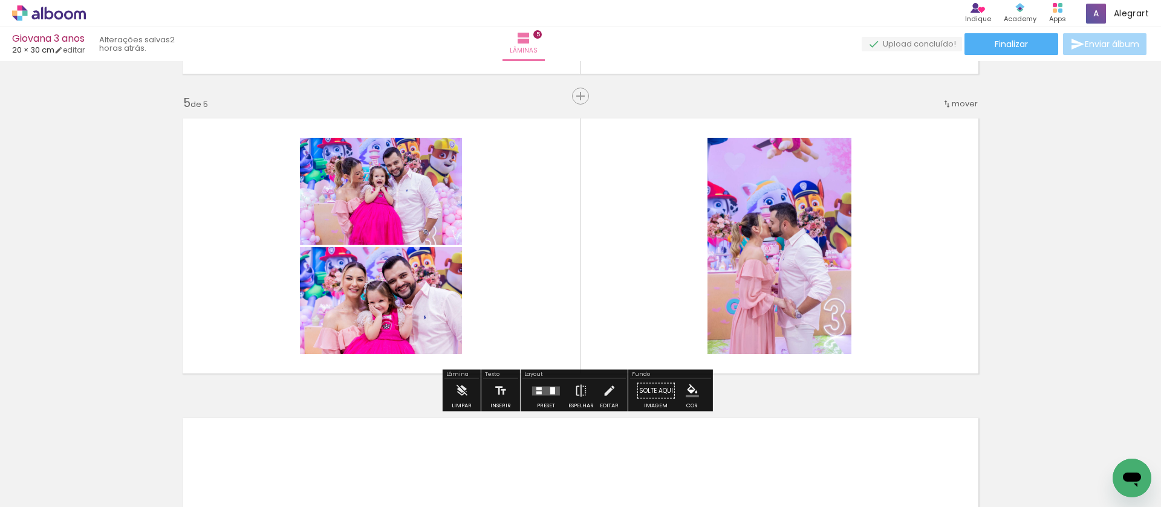
click at [532, 397] on div at bounding box center [546, 391] width 33 height 24
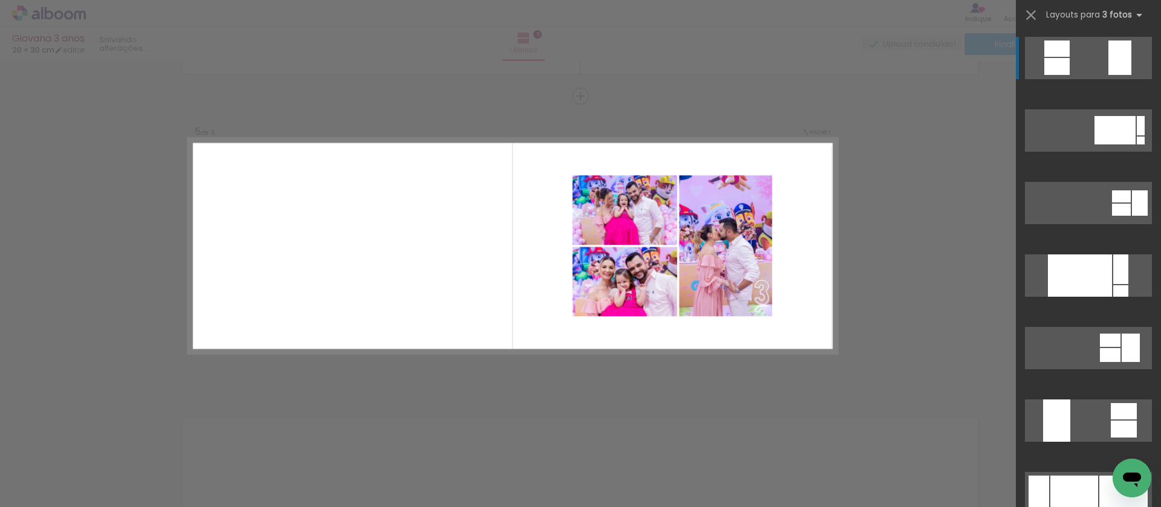
scroll to position [106, 0]
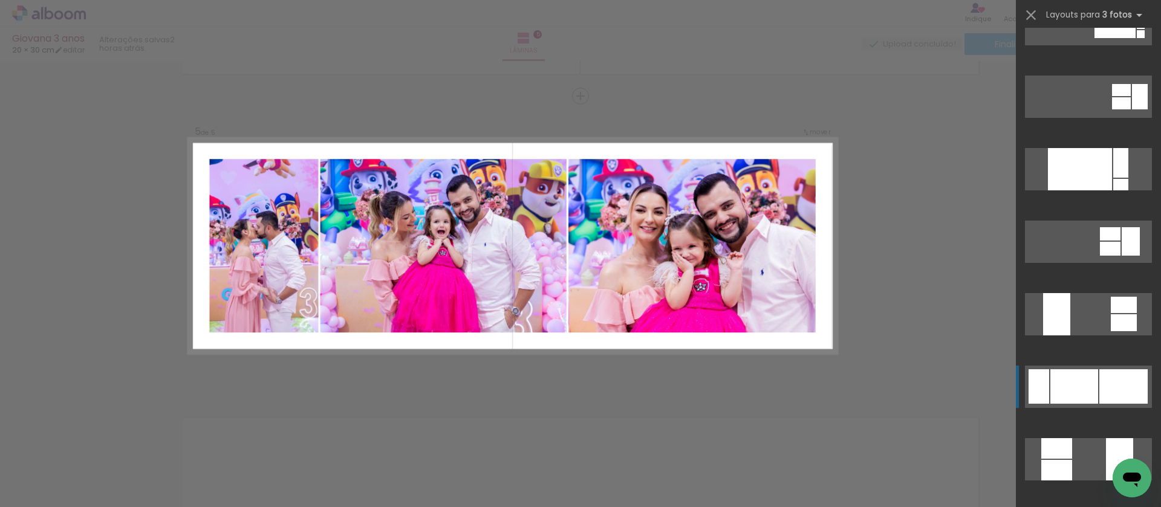
click at [1100, 376] on div at bounding box center [1123, 386] width 48 height 34
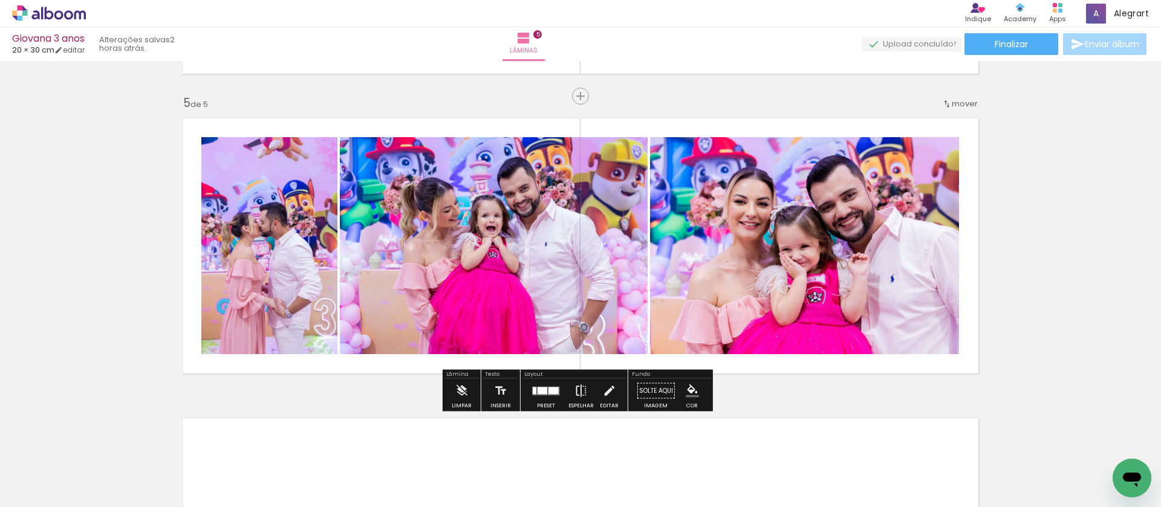
click at [574, 393] on iron-icon at bounding box center [580, 391] width 13 height 24
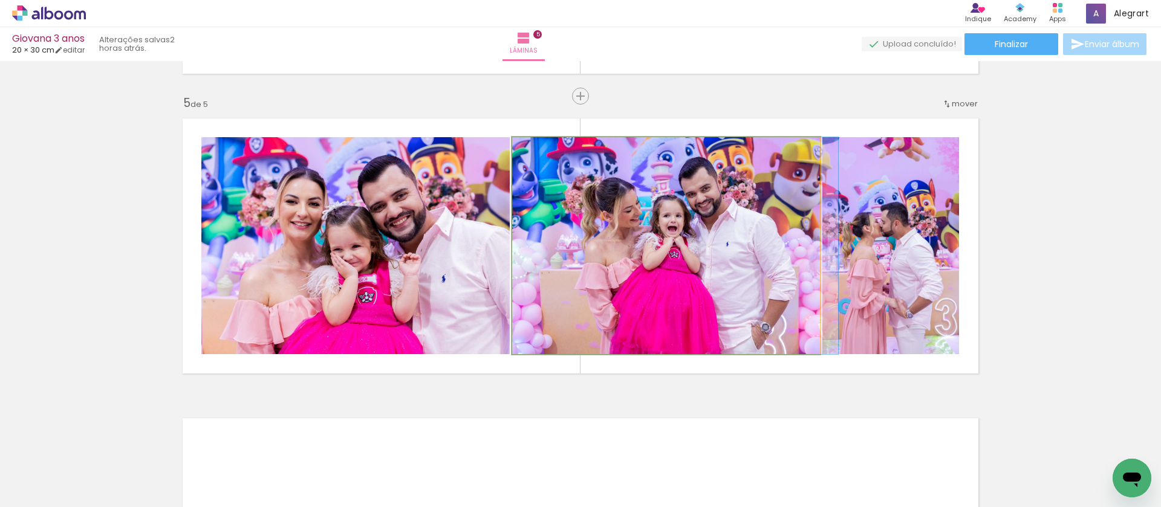
drag, startPoint x: 712, startPoint y: 247, endPoint x: 733, endPoint y: 266, distance: 28.3
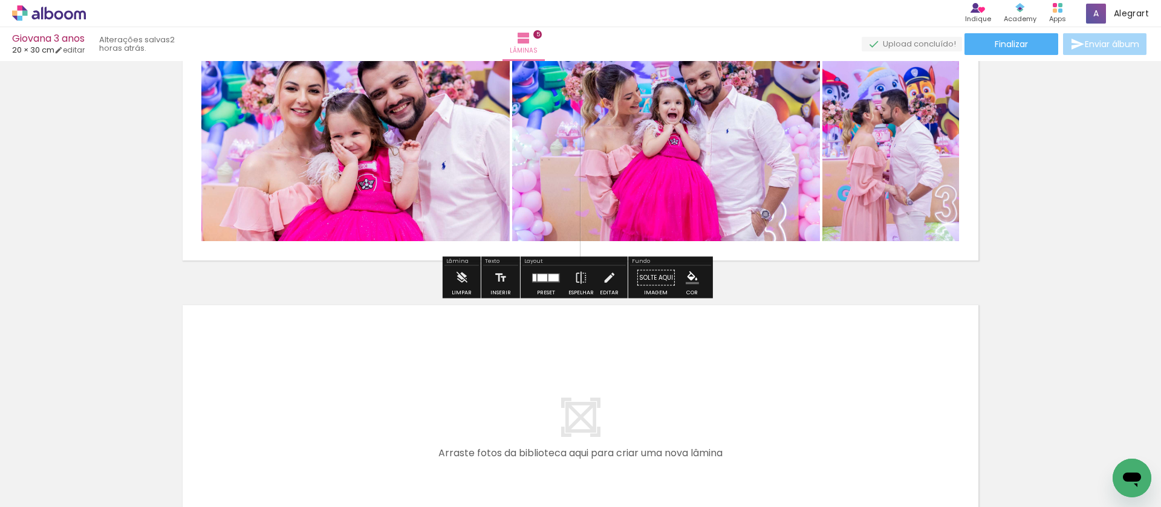
scroll to position [1419, 0]
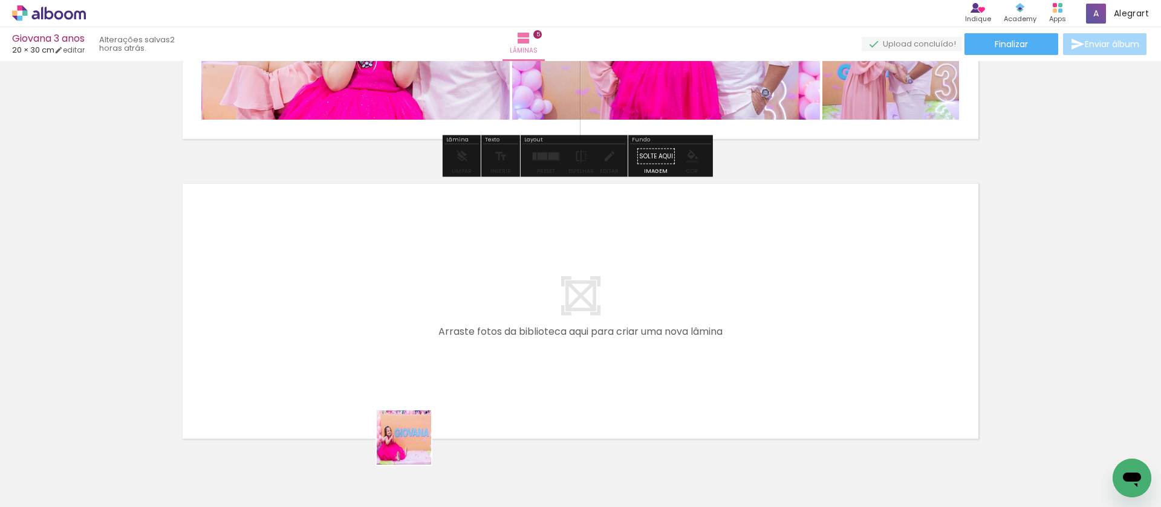
drag, startPoint x: 417, startPoint y: 475, endPoint x: 300, endPoint y: 478, distance: 116.7
click at [391, 386] on quentale-workspace at bounding box center [580, 253] width 1161 height 507
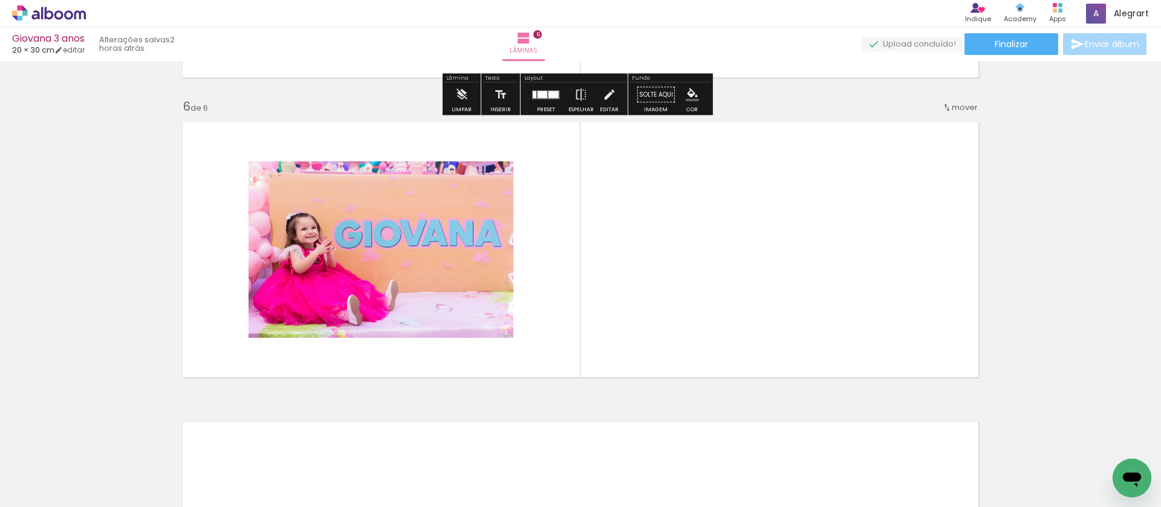
scroll to position [1485, 0]
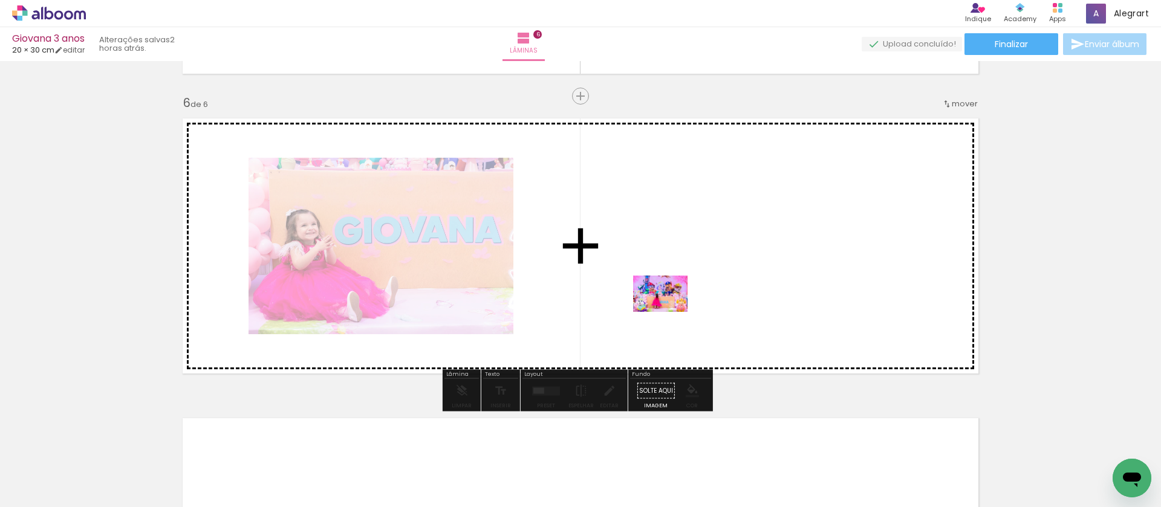
drag, startPoint x: 278, startPoint y: 474, endPoint x: 669, endPoint y: 312, distance: 424.0
click at [669, 312] on quentale-workspace at bounding box center [580, 253] width 1161 height 507
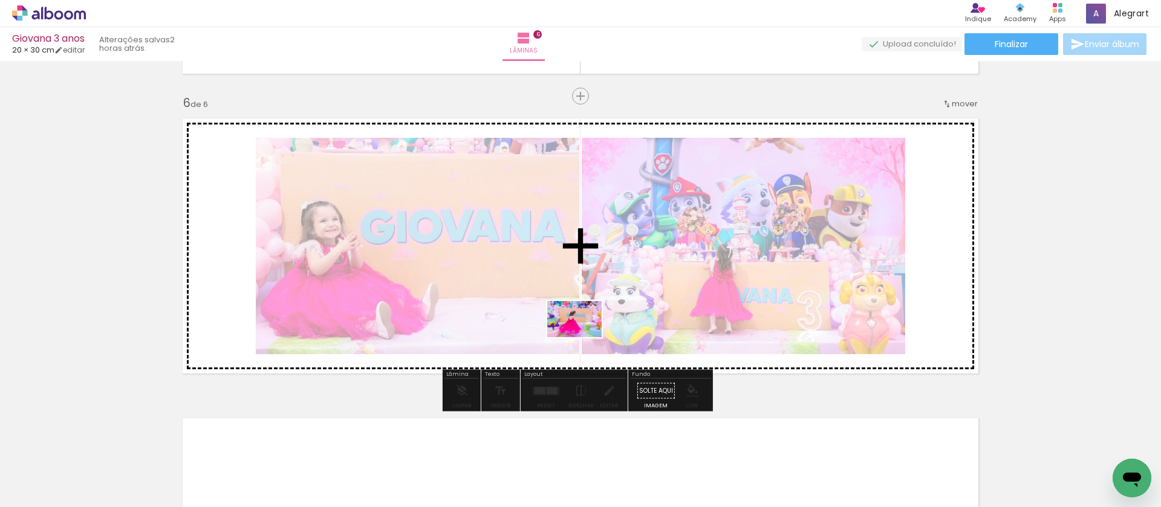
drag, startPoint x: 617, startPoint y: 478, endPoint x: 668, endPoint y: 464, distance: 52.7
click at [584, 338] on quentale-workspace at bounding box center [580, 253] width 1161 height 507
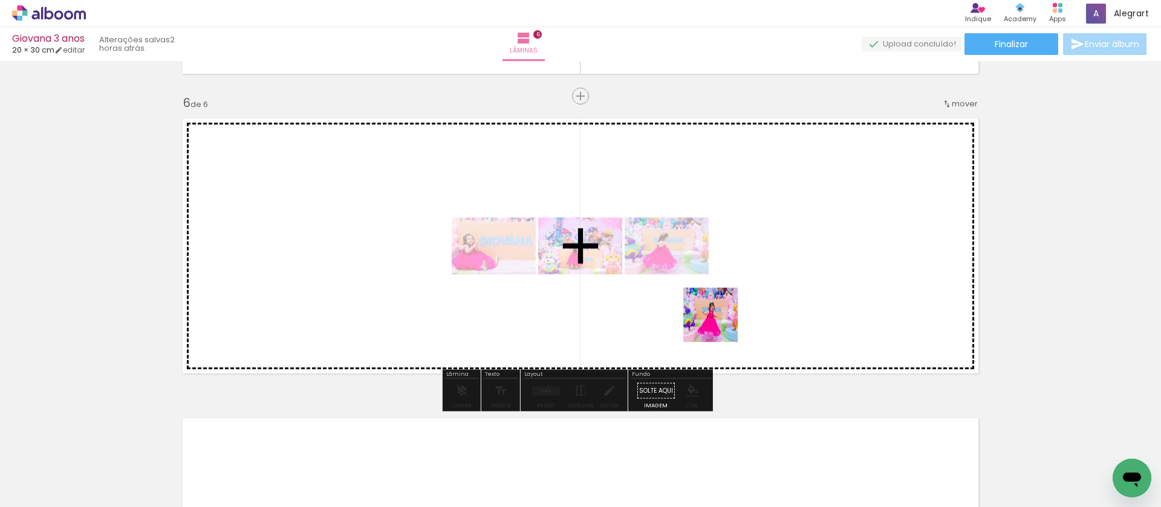
drag, startPoint x: 682, startPoint y: 476, endPoint x: 556, endPoint y: 383, distance: 156.5
click at [724, 316] on quentale-workspace at bounding box center [580, 253] width 1161 height 507
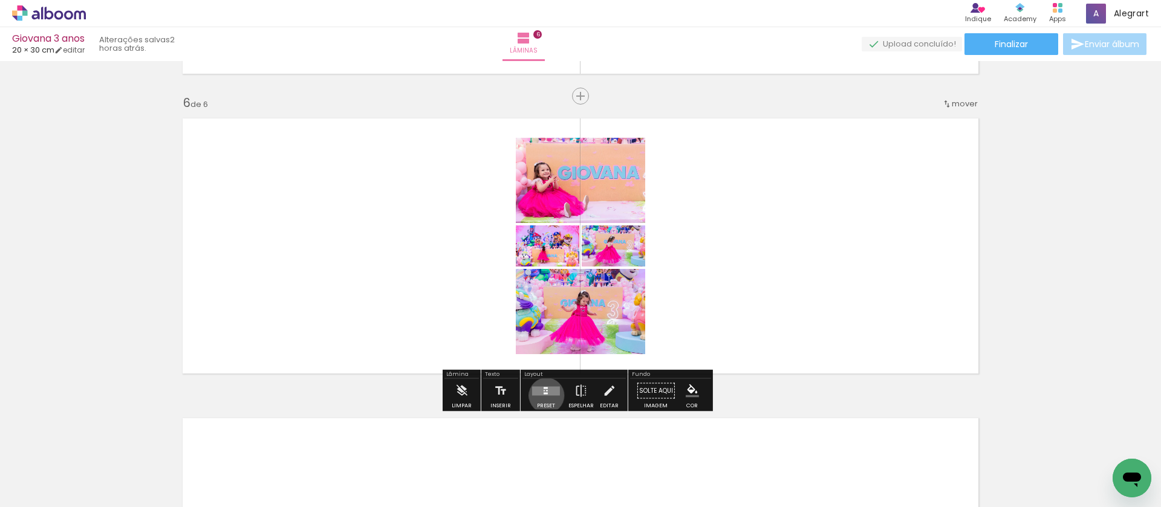
click at [544, 395] on div at bounding box center [546, 391] width 33 height 24
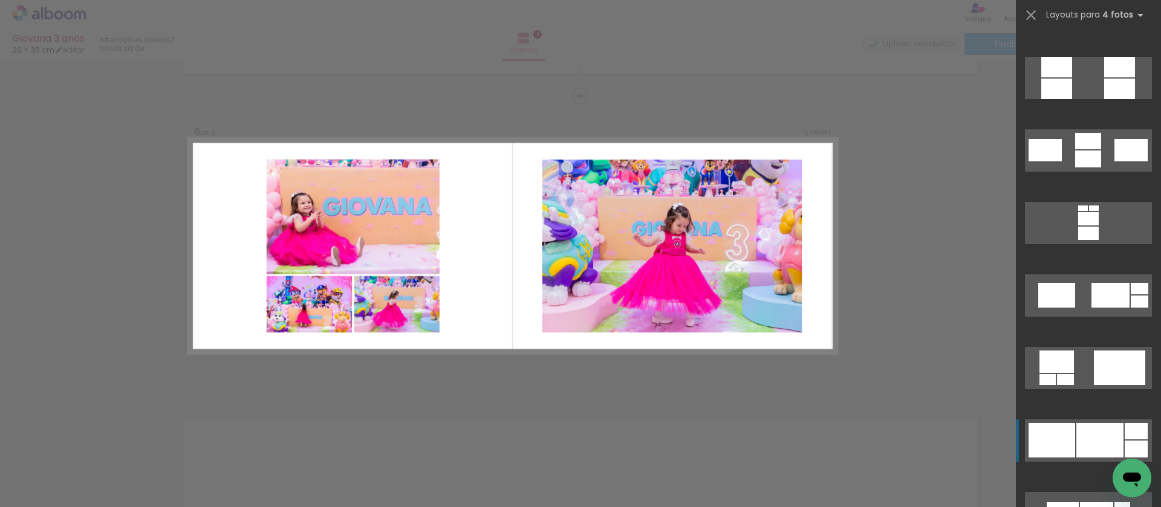
scroll to position [4267, 0]
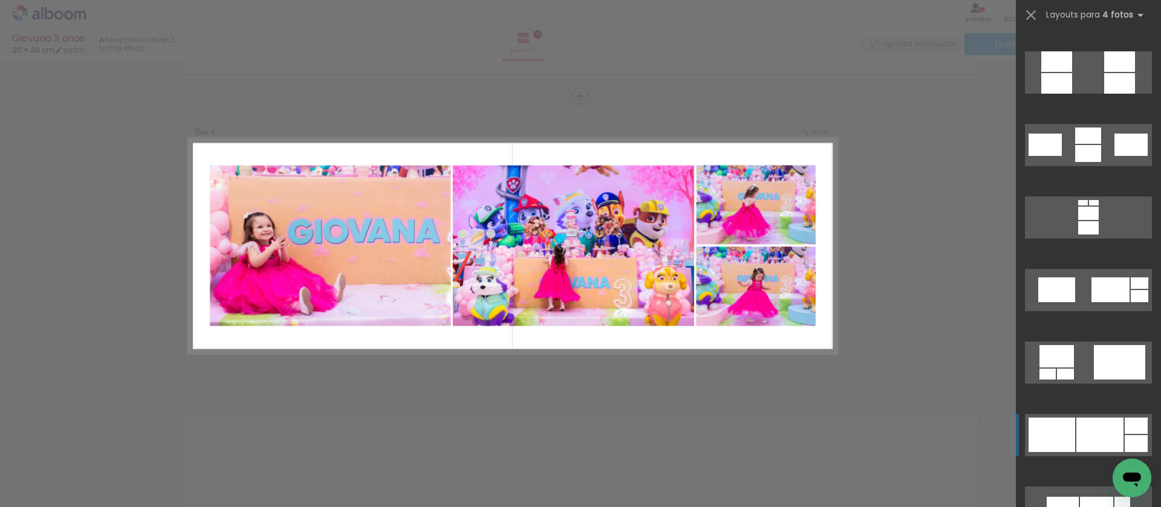
click at [1111, 427] on div at bounding box center [1099, 435] width 47 height 34
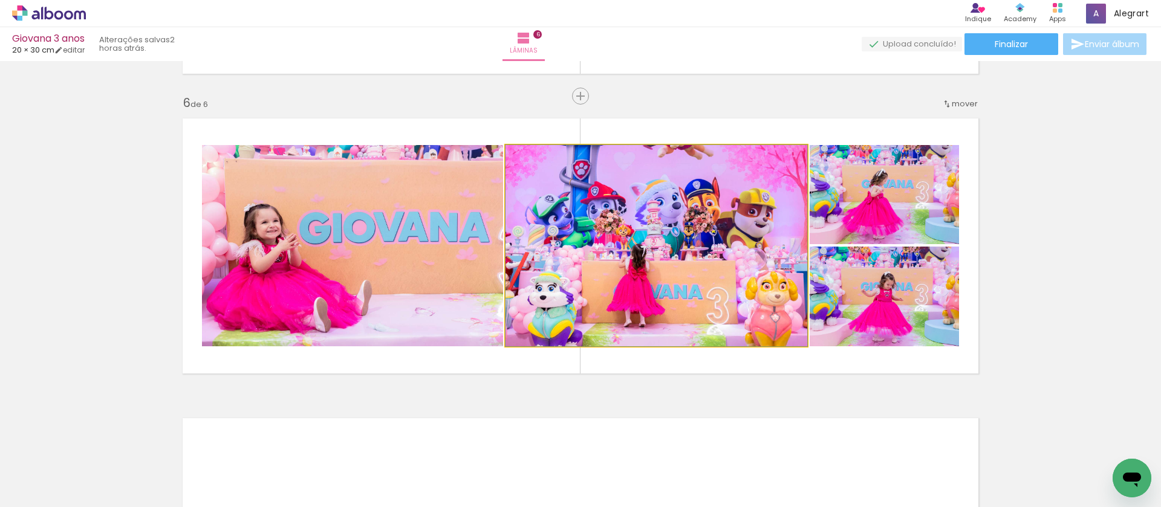
drag, startPoint x: 741, startPoint y: 279, endPoint x: 731, endPoint y: 280, distance: 9.7
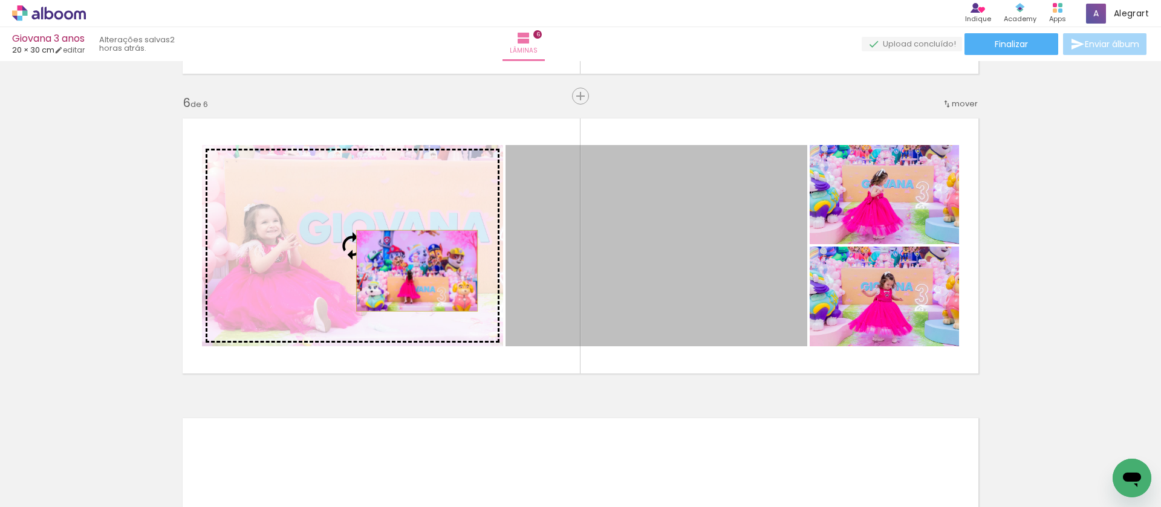
drag, startPoint x: 740, startPoint y: 271, endPoint x: 412, endPoint y: 271, distance: 327.7
click at [0, 0] on slot at bounding box center [0, 0] width 0 height 0
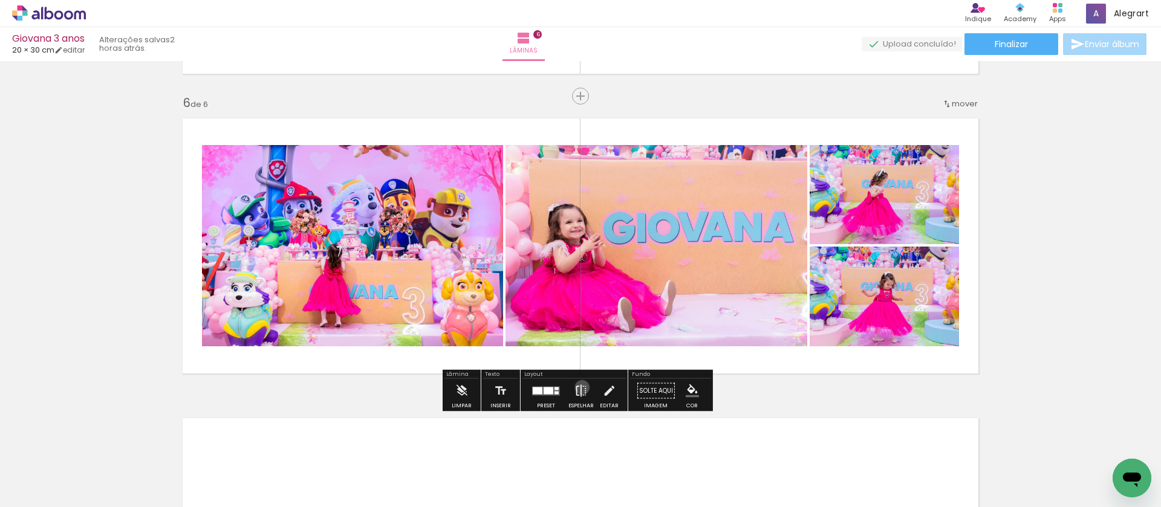
click at [579, 388] on iron-icon at bounding box center [580, 391] width 13 height 24
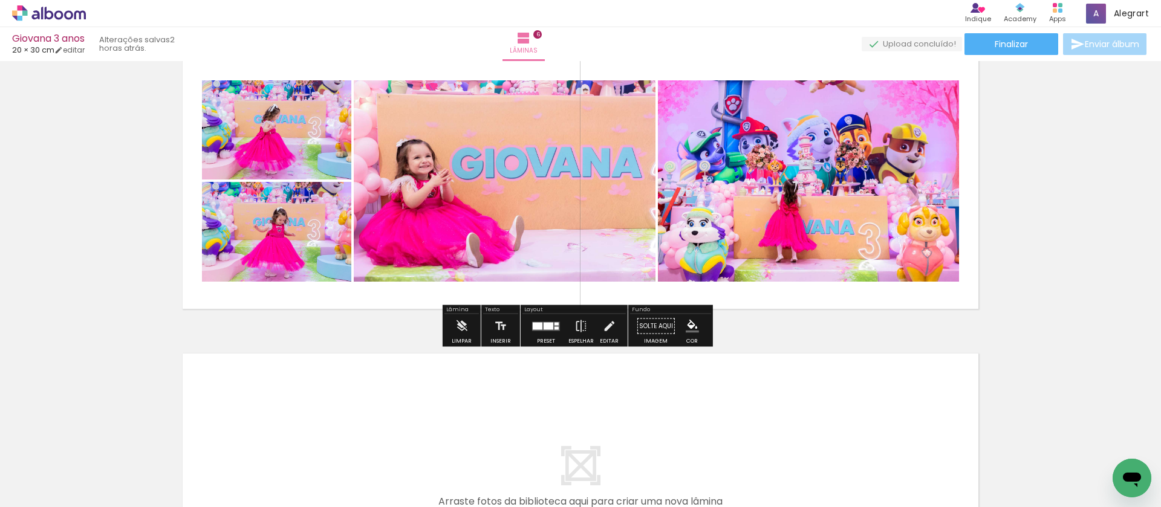
scroll to position [1771, 0]
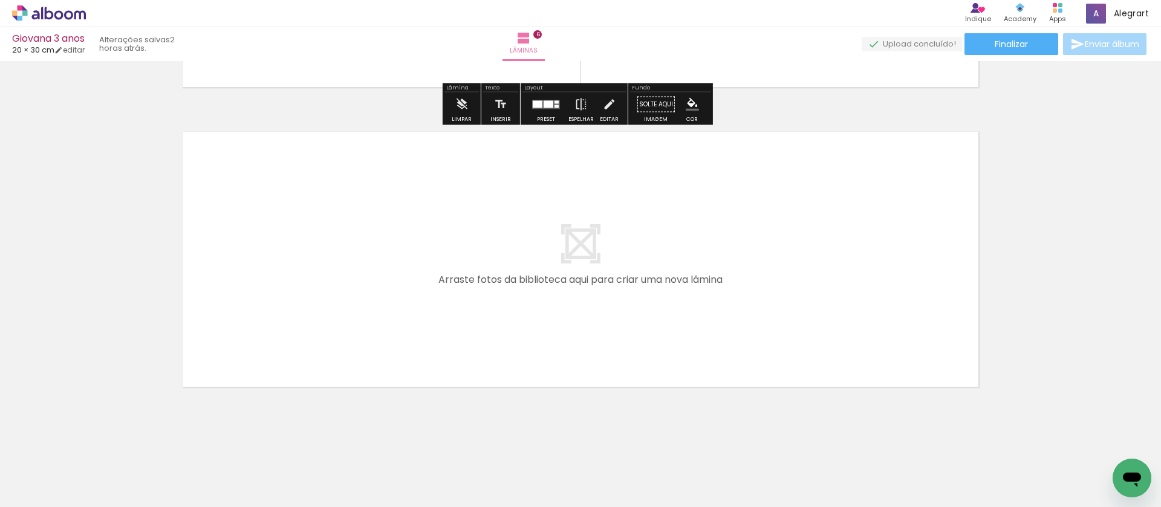
drag, startPoint x: 347, startPoint y: 479, endPoint x: 473, endPoint y: 478, distance: 125.8
click at [408, 362] on quentale-workspace at bounding box center [580, 253] width 1161 height 507
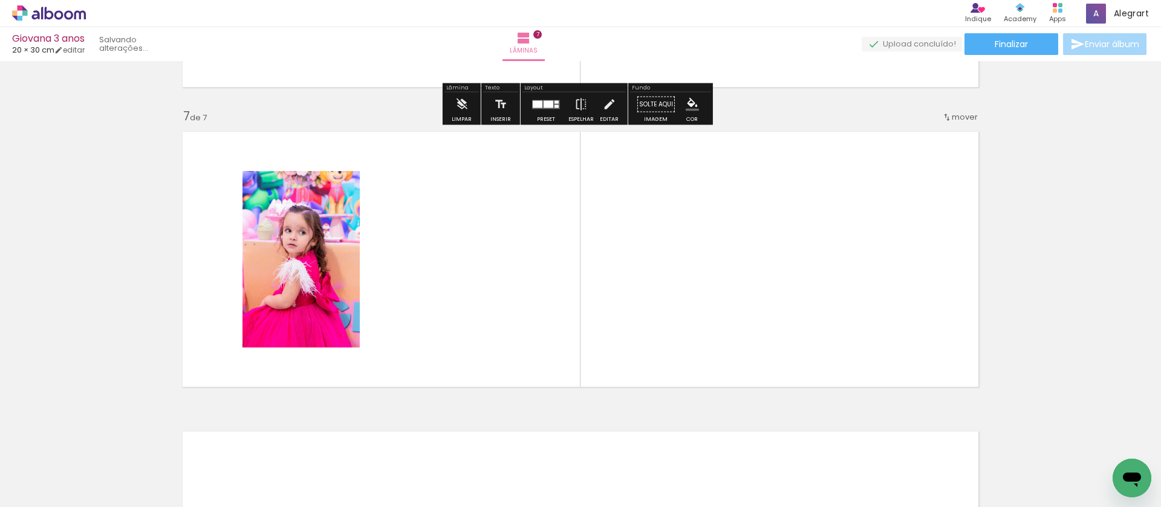
scroll to position [1784, 0]
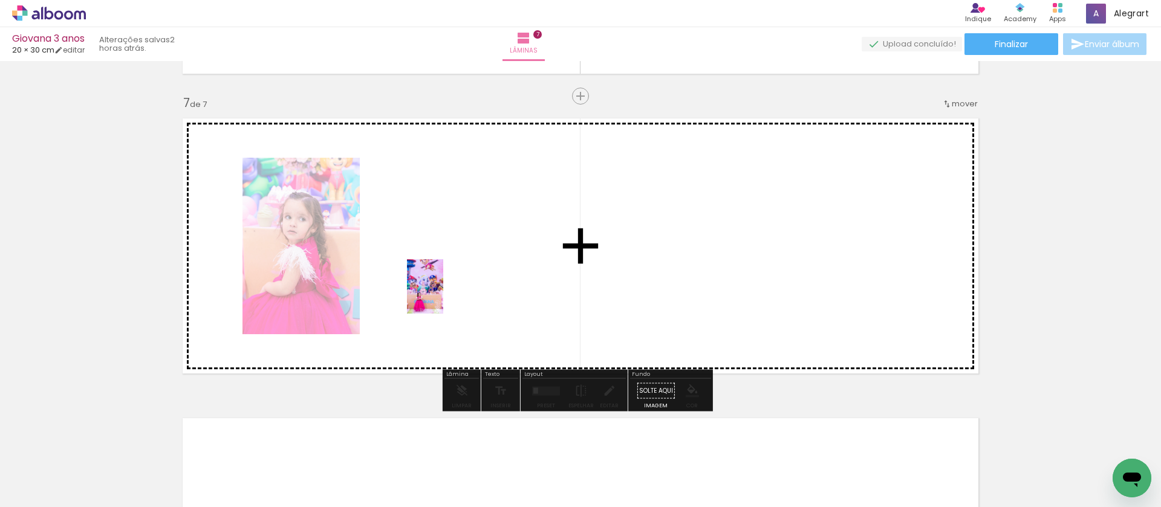
drag, startPoint x: 475, startPoint y: 479, endPoint x: 548, endPoint y: 463, distance: 74.2
click at [443, 296] on quentale-workspace at bounding box center [580, 253] width 1161 height 507
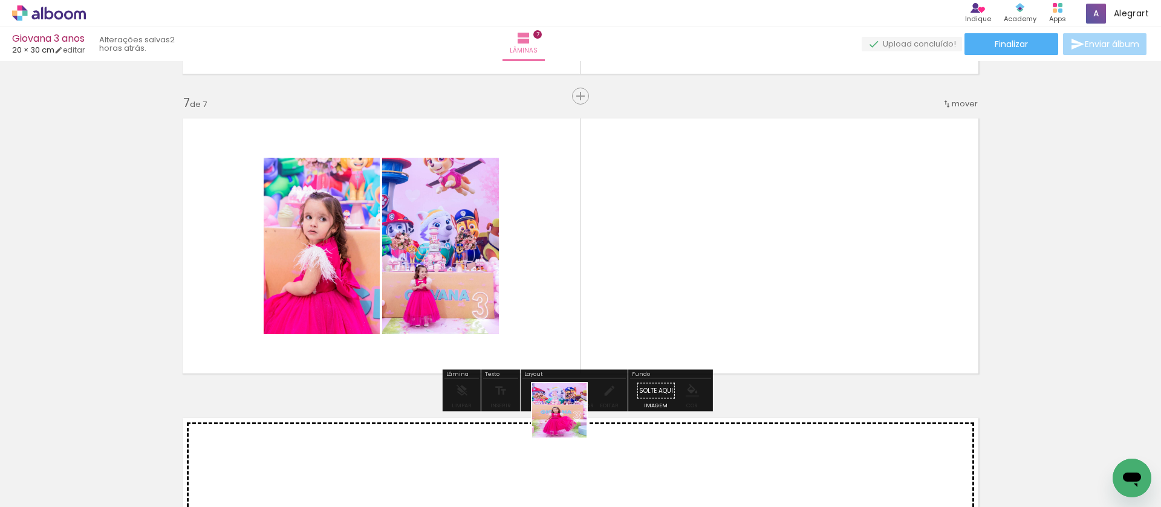
drag, startPoint x: 544, startPoint y: 473, endPoint x: 689, endPoint y: 302, distance: 224.5
click at [678, 290] on quentale-workspace at bounding box center [580, 253] width 1161 height 507
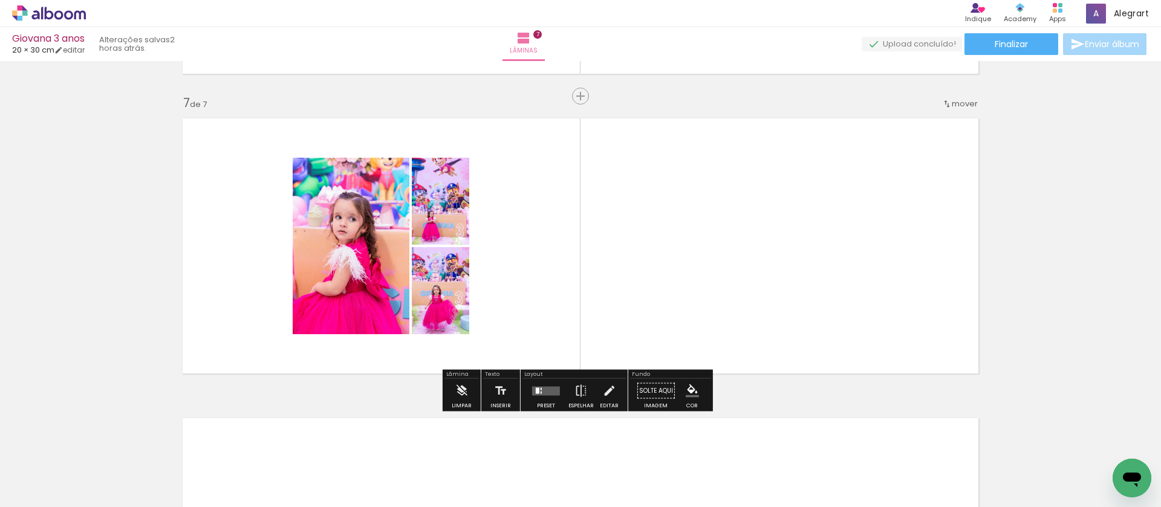
drag, startPoint x: 544, startPoint y: 386, endPoint x: 982, endPoint y: 351, distance: 439.8
click at [544, 387] on quentale-layouter at bounding box center [546, 390] width 28 height 9
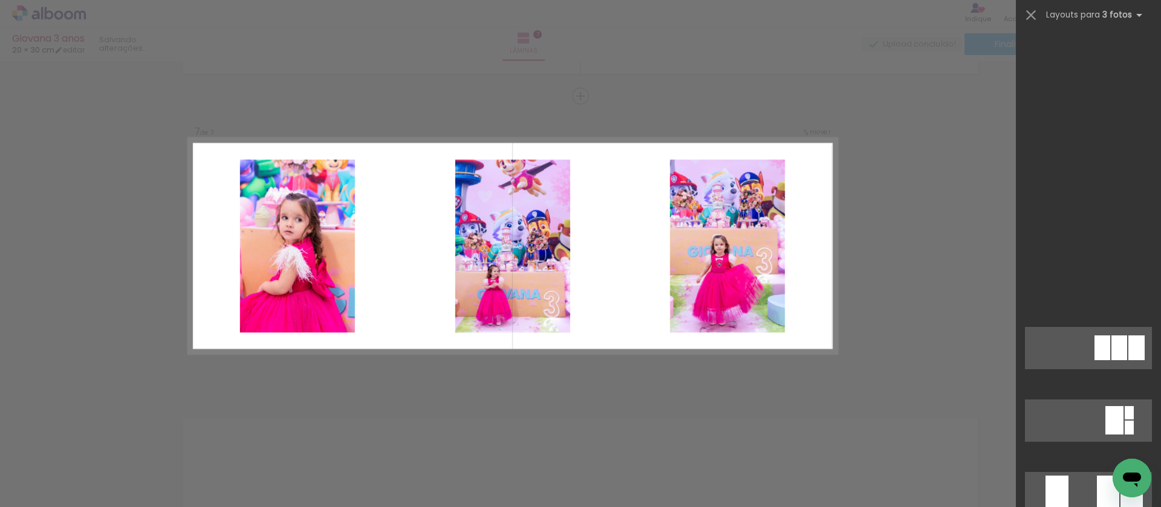
scroll to position [769, 0]
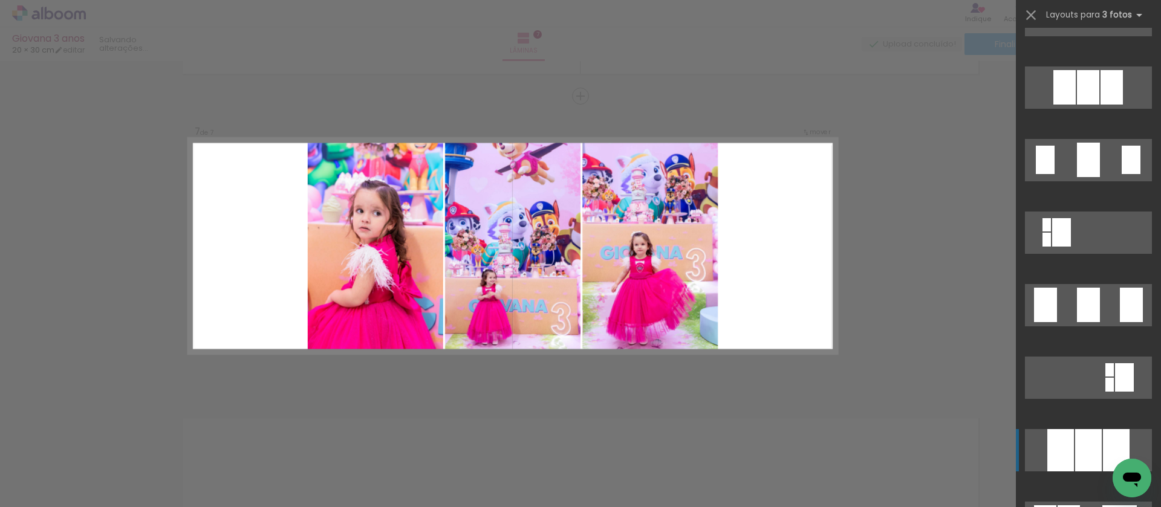
click at [1097, 441] on quentale-layouter at bounding box center [1088, 450] width 127 height 42
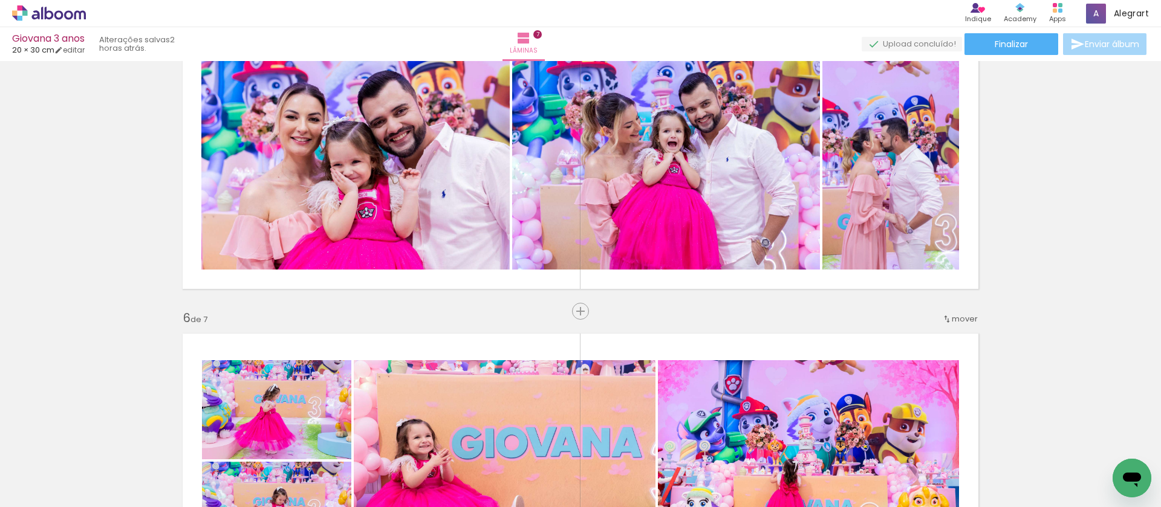
scroll to position [1675, 0]
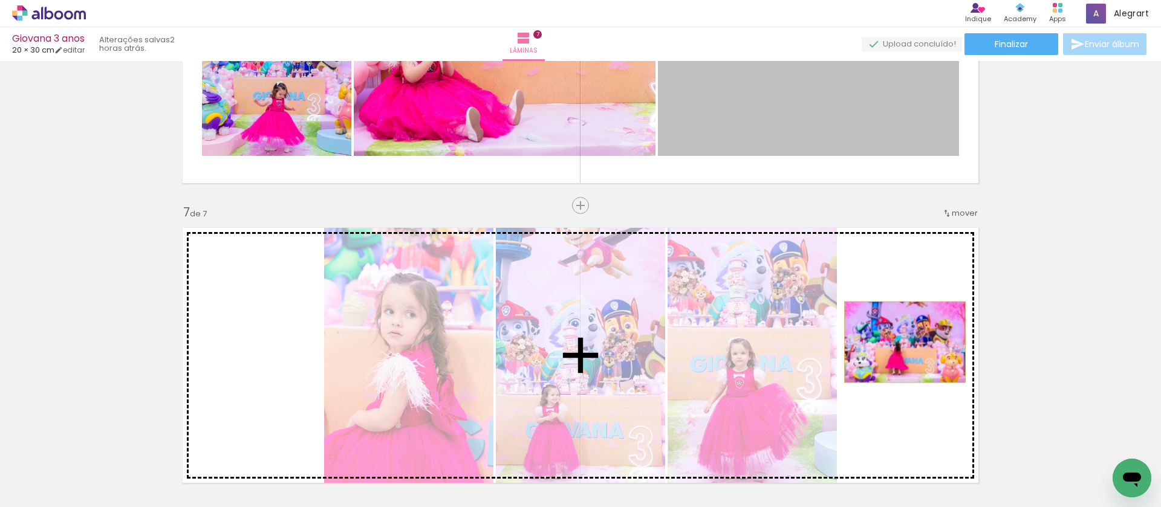
drag, startPoint x: 767, startPoint y: 137, endPoint x: 900, endPoint y: 342, distance: 244.9
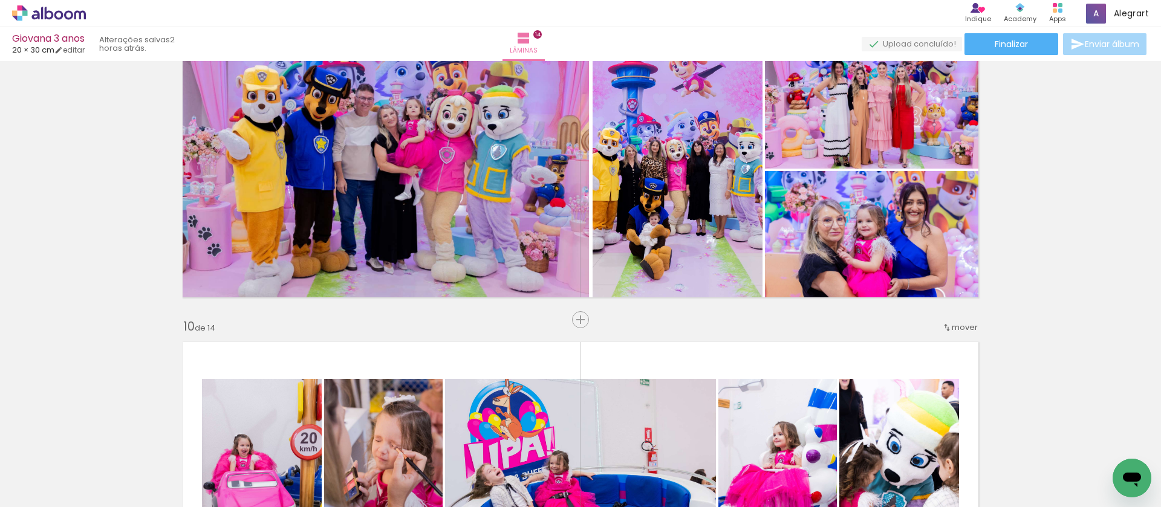
scroll to position [2460, 0]
drag, startPoint x: 983, startPoint y: 503, endPoint x: 10, endPoint y: 15, distance: 1088.2
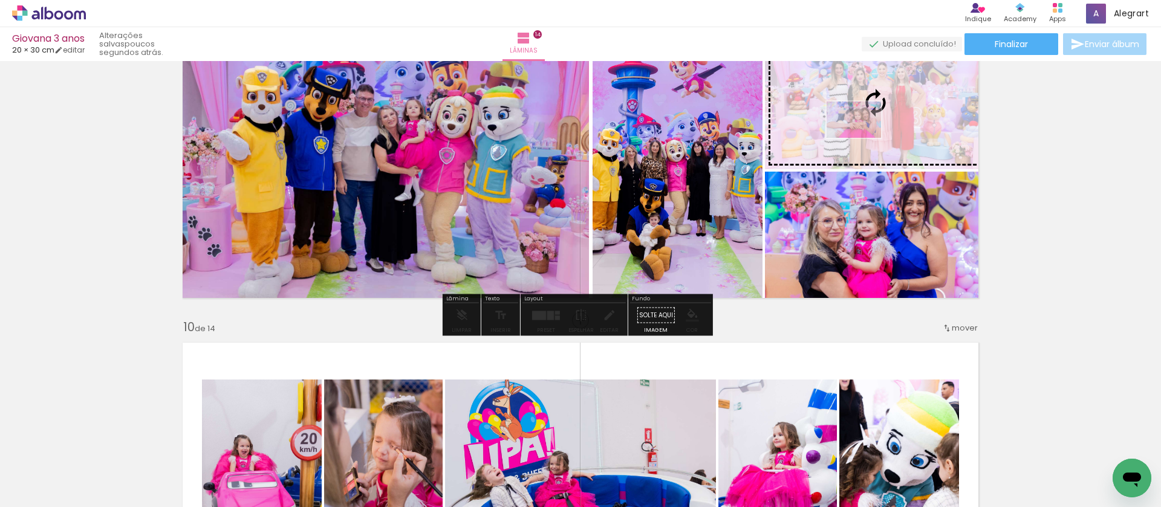
drag, startPoint x: 1105, startPoint y: 457, endPoint x: 863, endPoint y: 138, distance: 400.6
click at [863, 138] on quentale-workspace at bounding box center [580, 253] width 1161 height 507
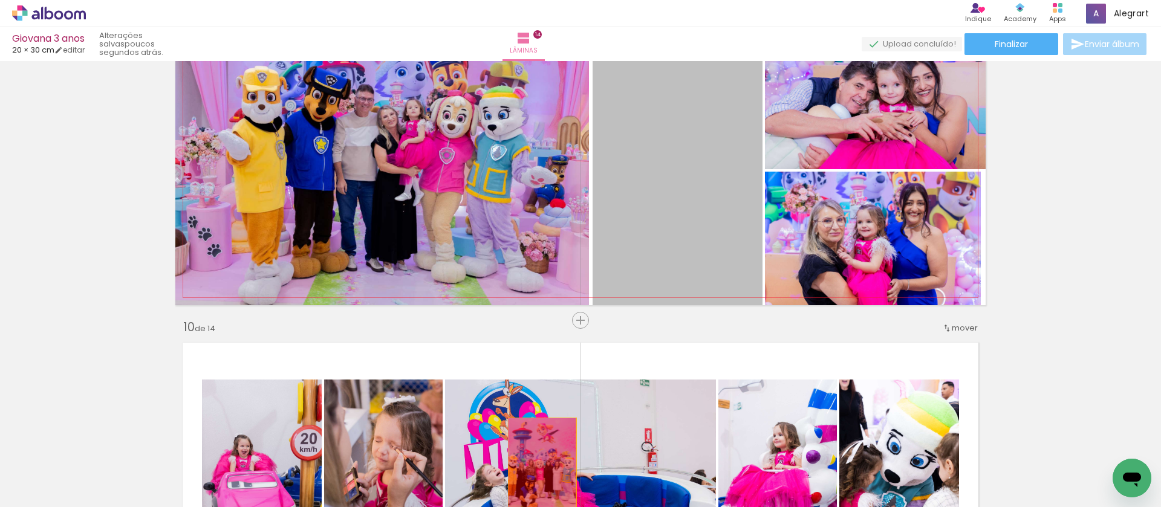
drag, startPoint x: 674, startPoint y: 158, endPoint x: 538, endPoint y: 472, distance: 342.9
click at [538, 472] on quentale-workspace at bounding box center [580, 253] width 1161 height 507
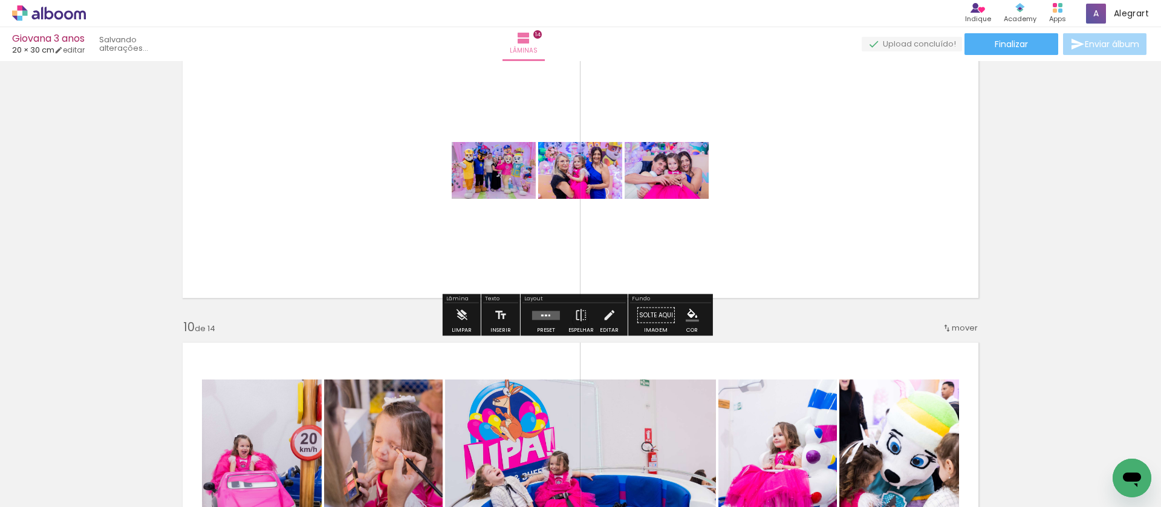
click at [545, 317] on quentale-layouter at bounding box center [546, 315] width 28 height 9
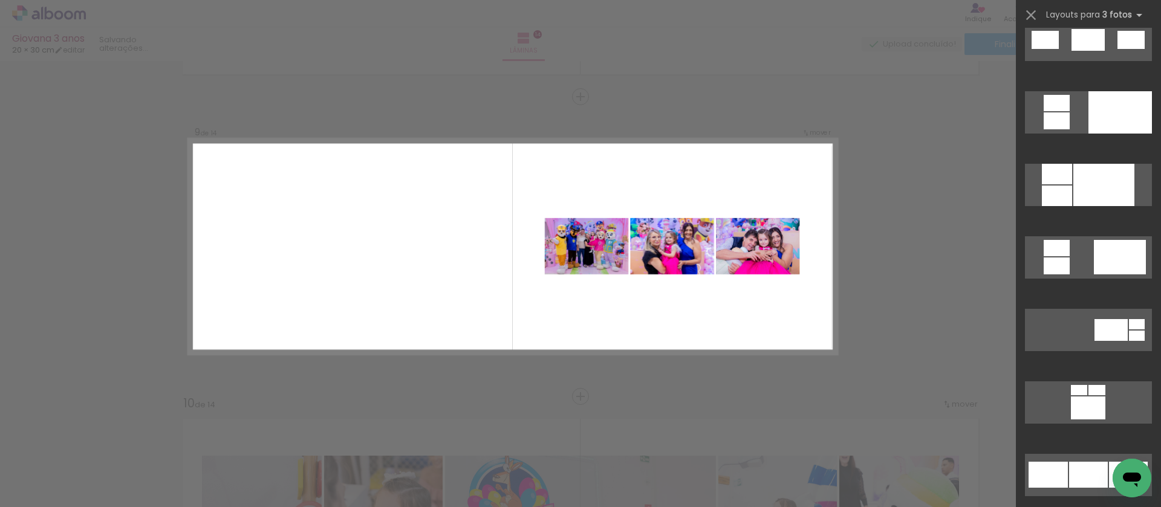
scroll to position [1040, 0]
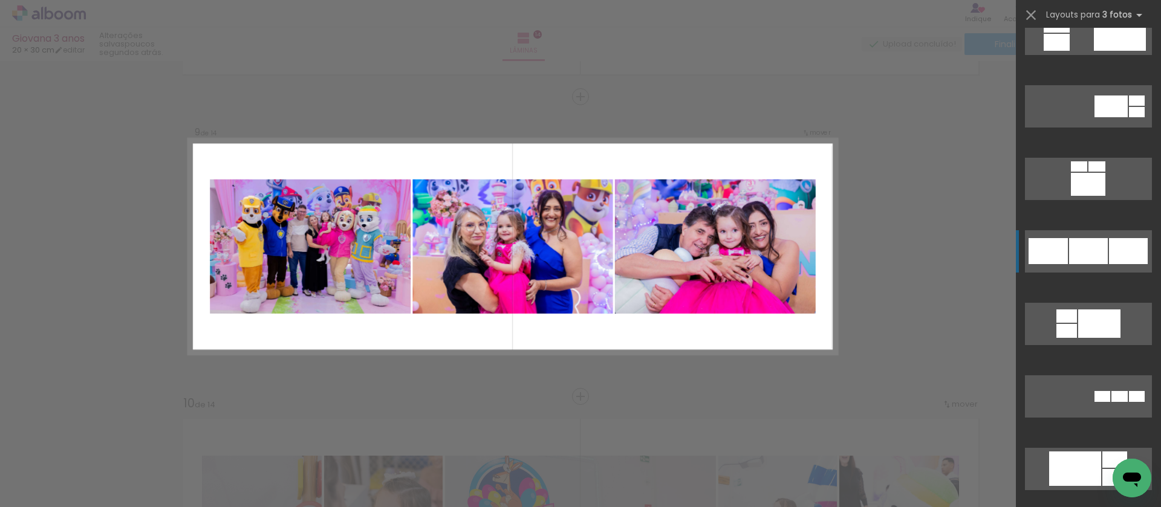
click at [1070, 251] on div at bounding box center [1088, 251] width 39 height 26
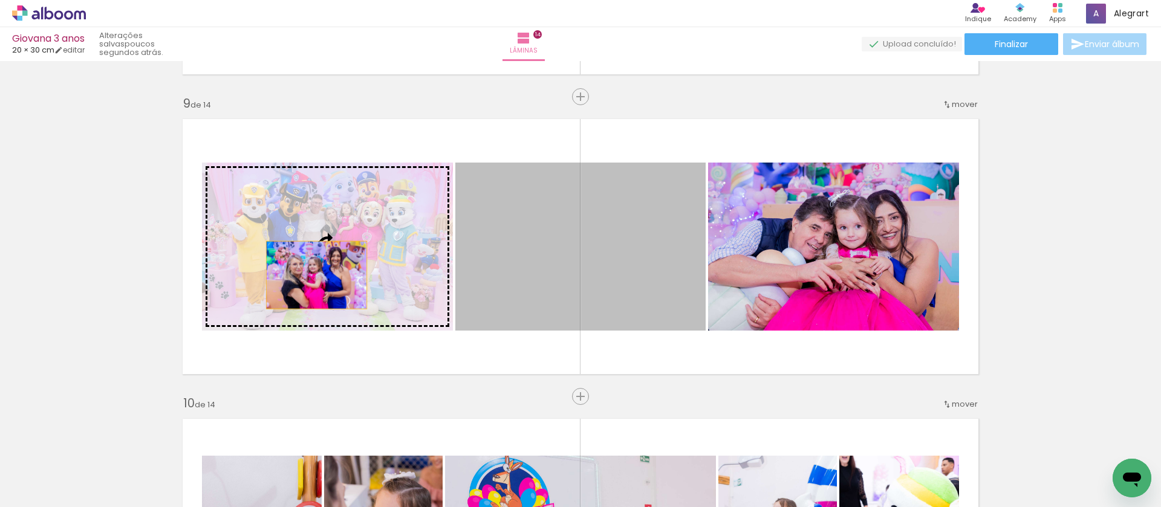
drag, startPoint x: 479, startPoint y: 272, endPoint x: 311, endPoint y: 275, distance: 168.1
click at [0, 0] on slot at bounding box center [0, 0] width 0 height 0
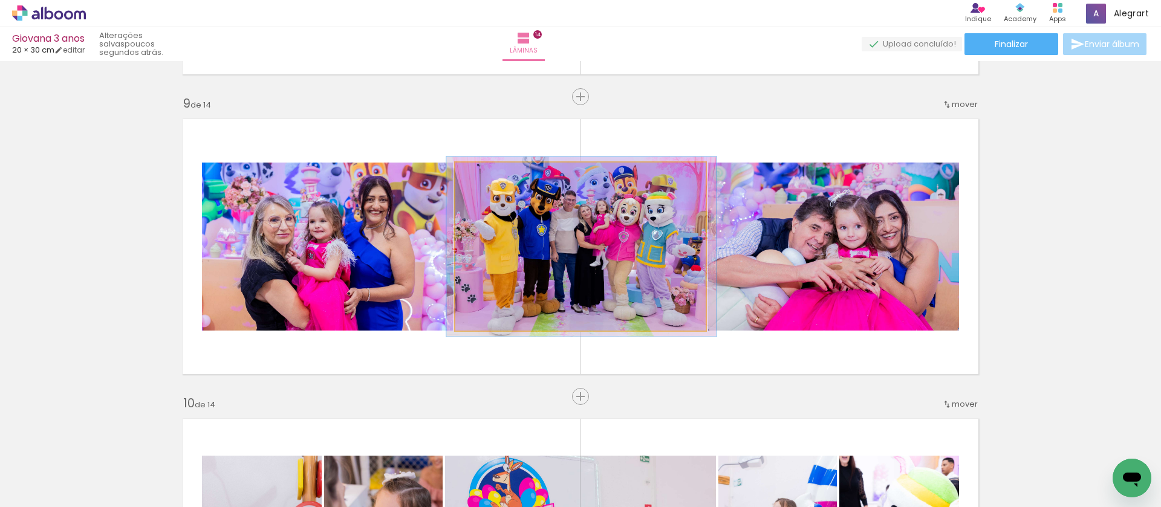
type paper-slider "107"
click at [484, 176] on div at bounding box center [486, 175] width 11 height 11
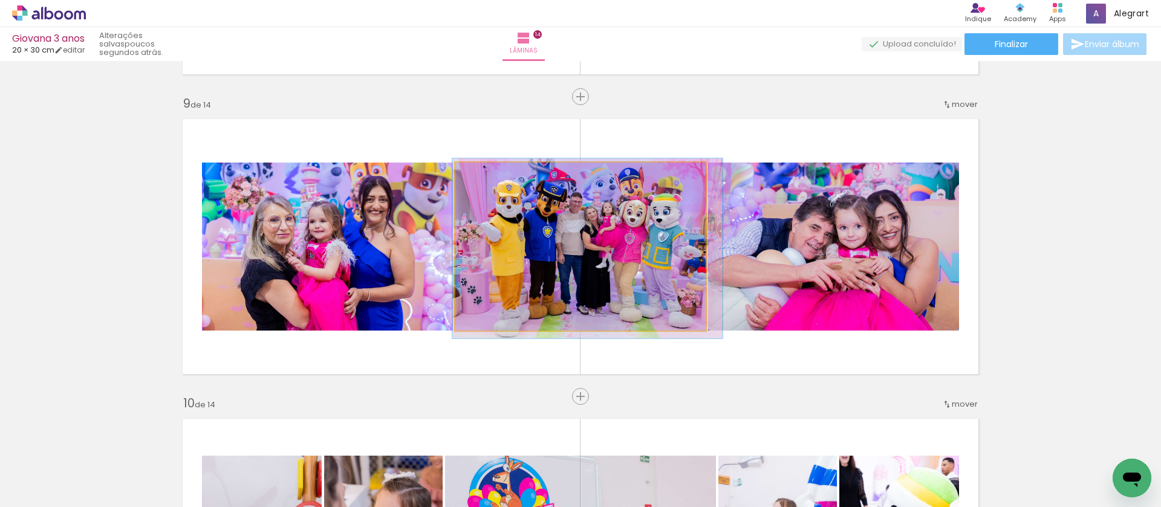
click at [489, 225] on quentale-photo at bounding box center [580, 247] width 250 height 168
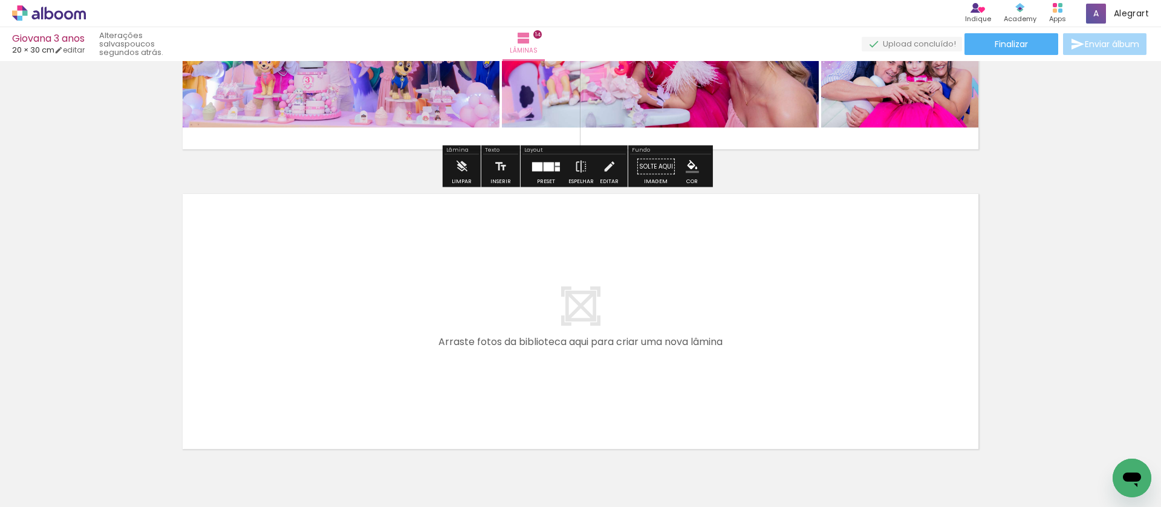
scroll to position [3923, 0]
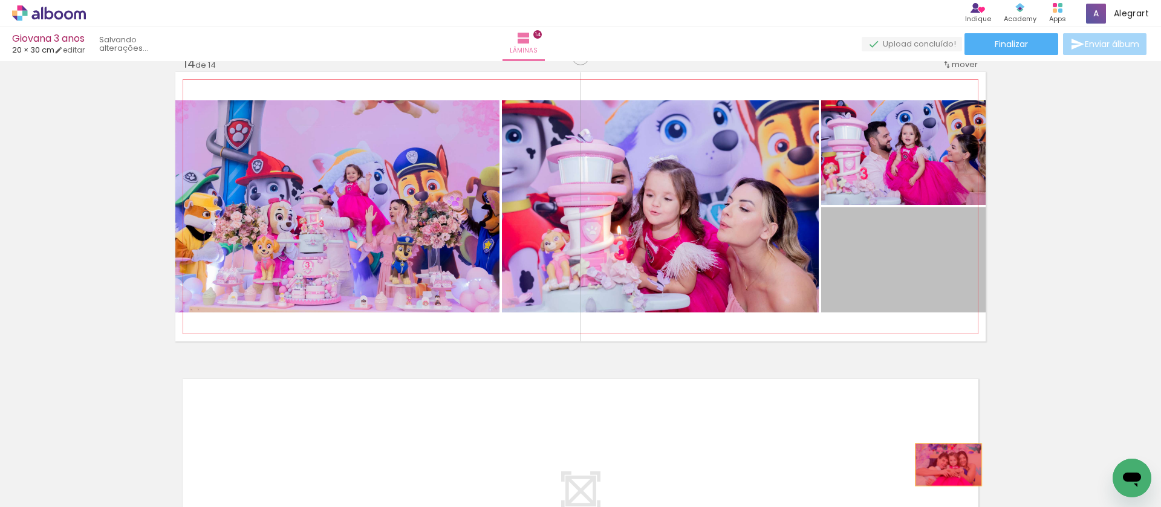
drag, startPoint x: 922, startPoint y: 262, endPoint x: 944, endPoint y: 465, distance: 204.4
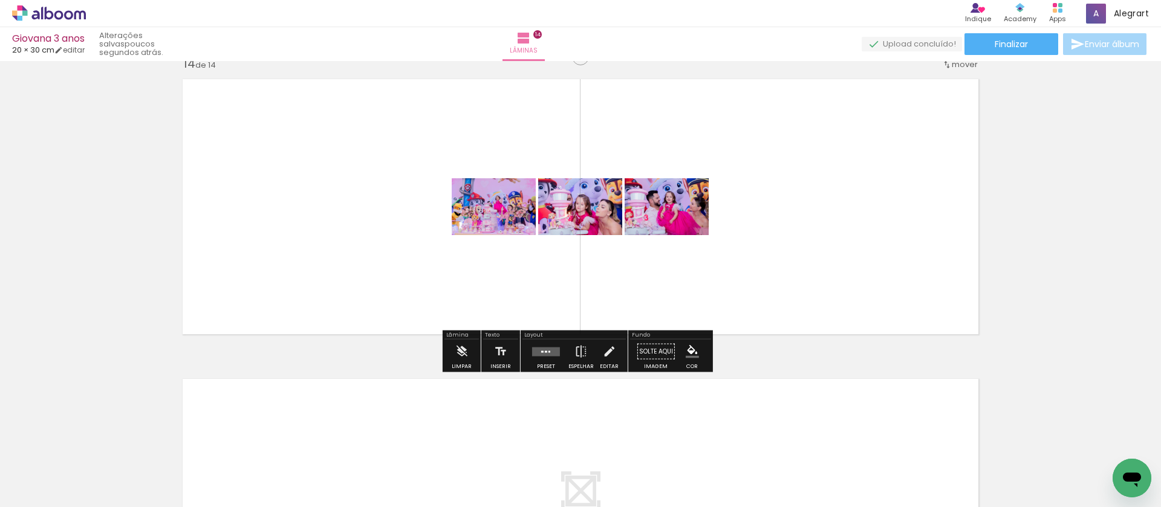
scroll to position [3520, 0]
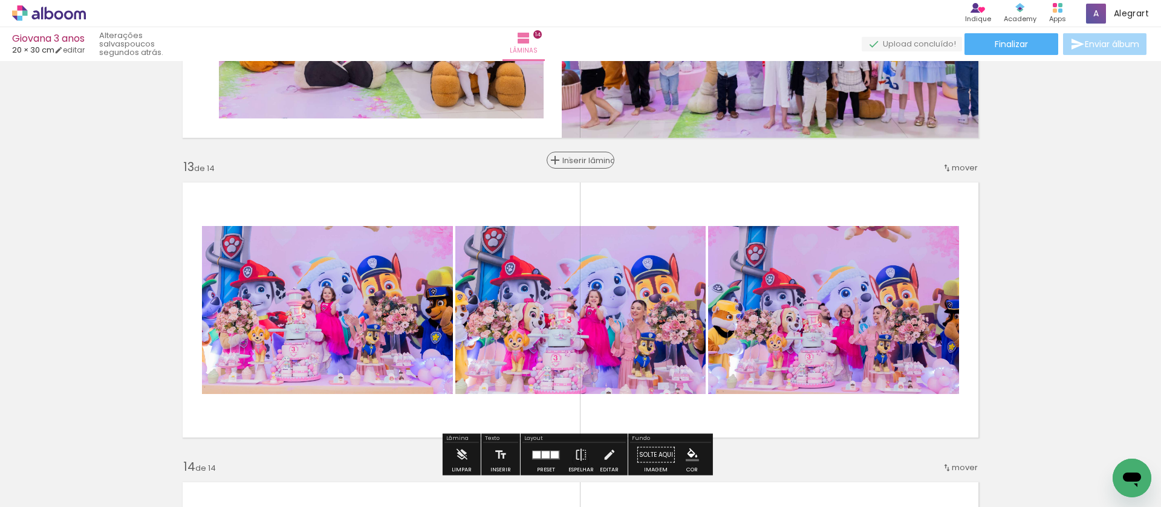
click at [580, 158] on span "Inserir lâmina" at bounding box center [585, 161] width 47 height 8
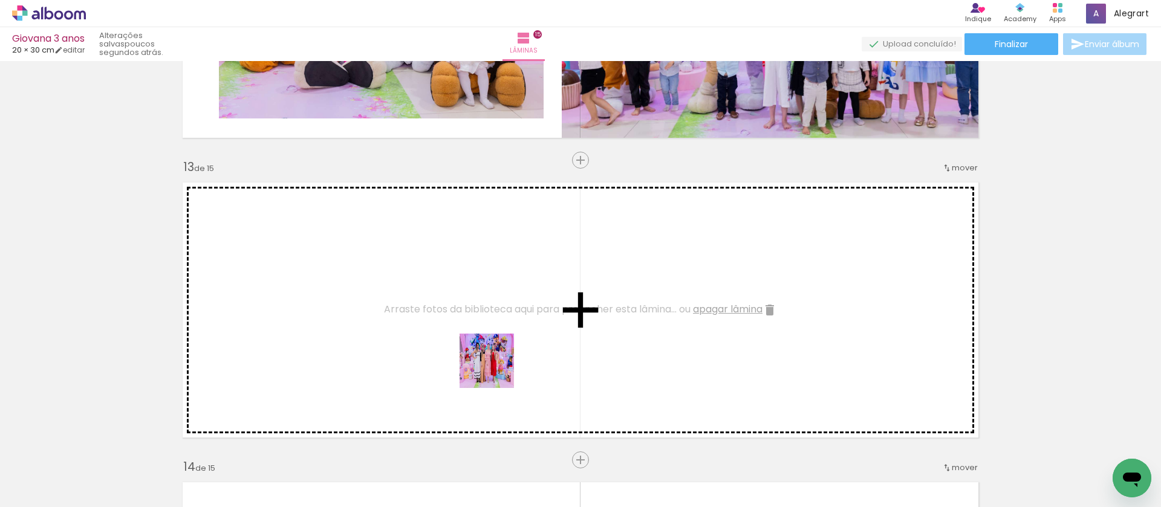
drag, startPoint x: 503, startPoint y: 446, endPoint x: 492, endPoint y: 353, distance: 94.3
click at [492, 353] on quentale-workspace at bounding box center [580, 253] width 1161 height 507
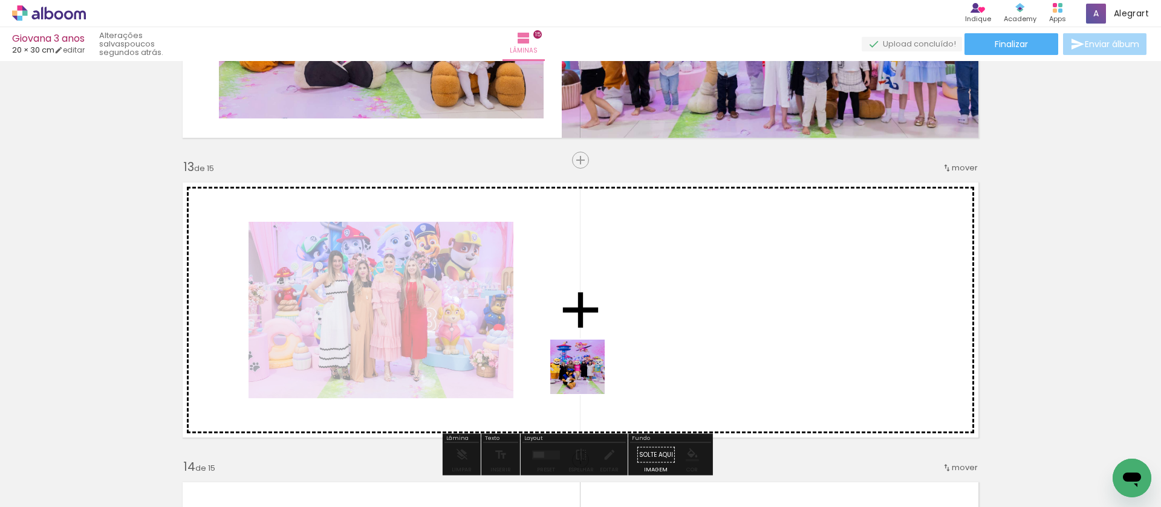
drag, startPoint x: 100, startPoint y: 475, endPoint x: 657, endPoint y: 354, distance: 569.3
click at [657, 354] on quentale-workspace at bounding box center [580, 253] width 1161 height 507
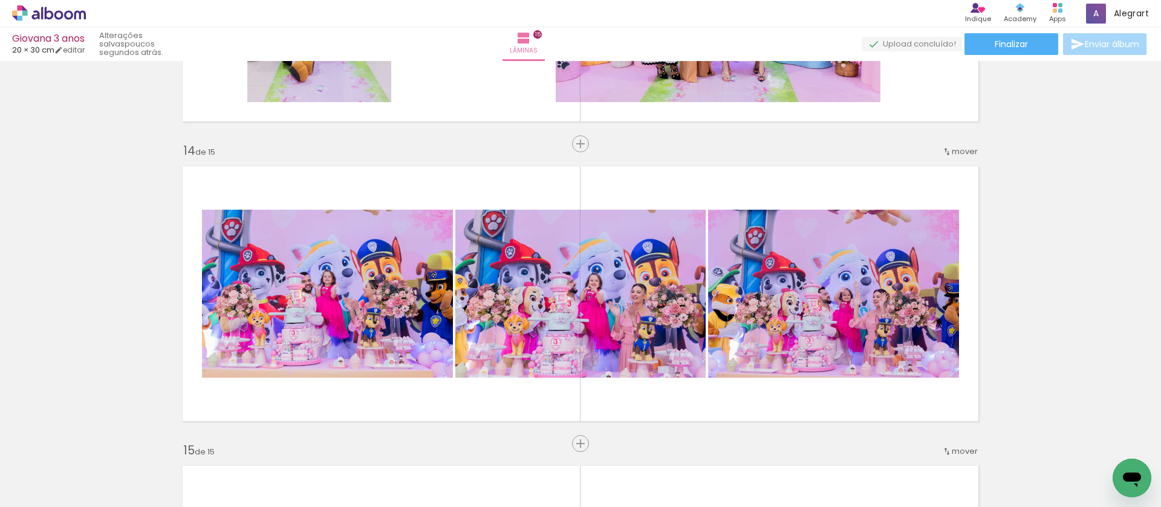
scroll to position [4096, 0]
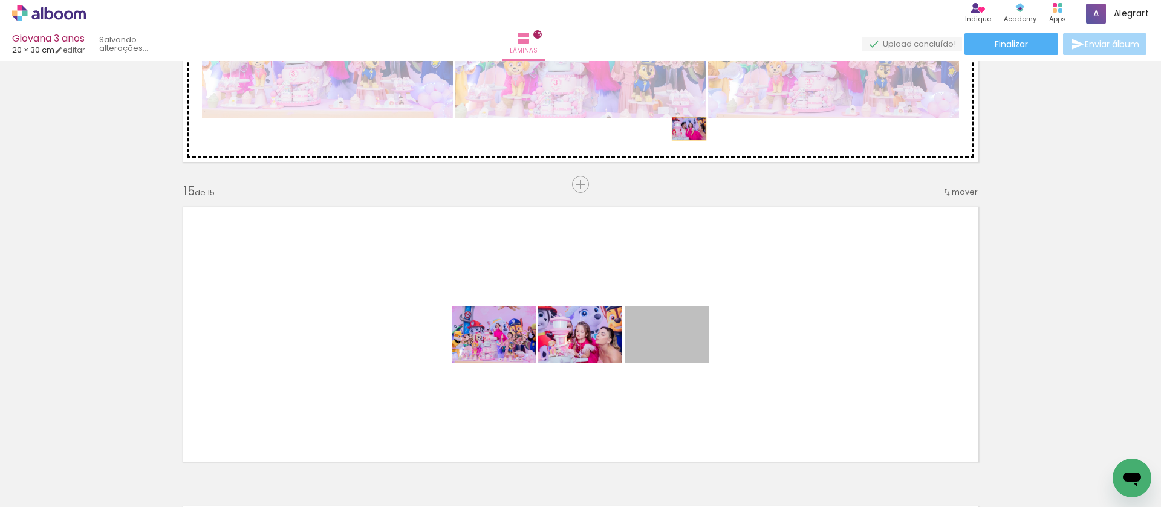
drag, startPoint x: 679, startPoint y: 301, endPoint x: 685, endPoint y: 129, distance: 171.8
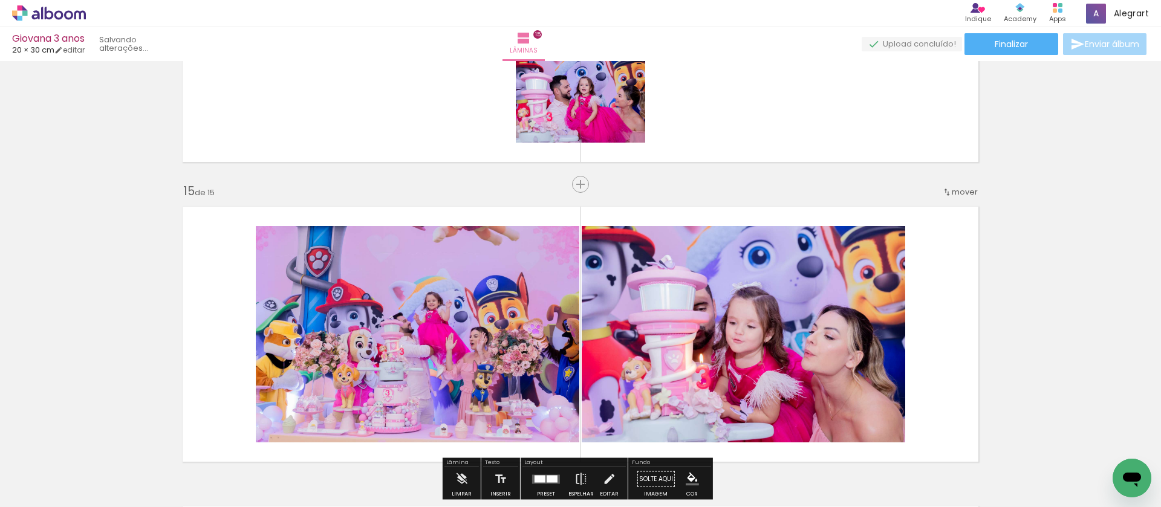
scroll to position [4189, 0]
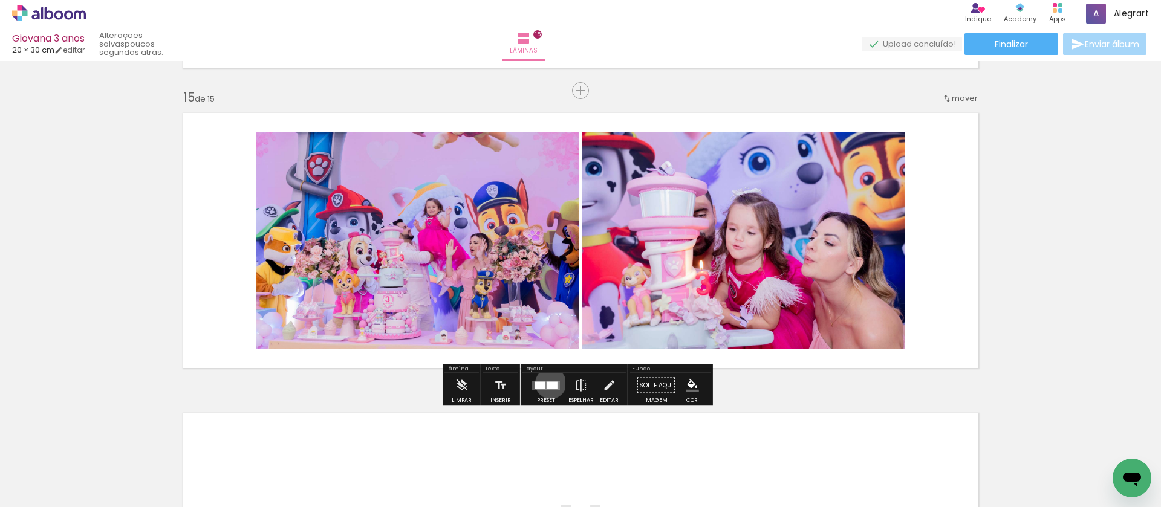
click at [548, 383] on div at bounding box center [552, 385] width 11 height 7
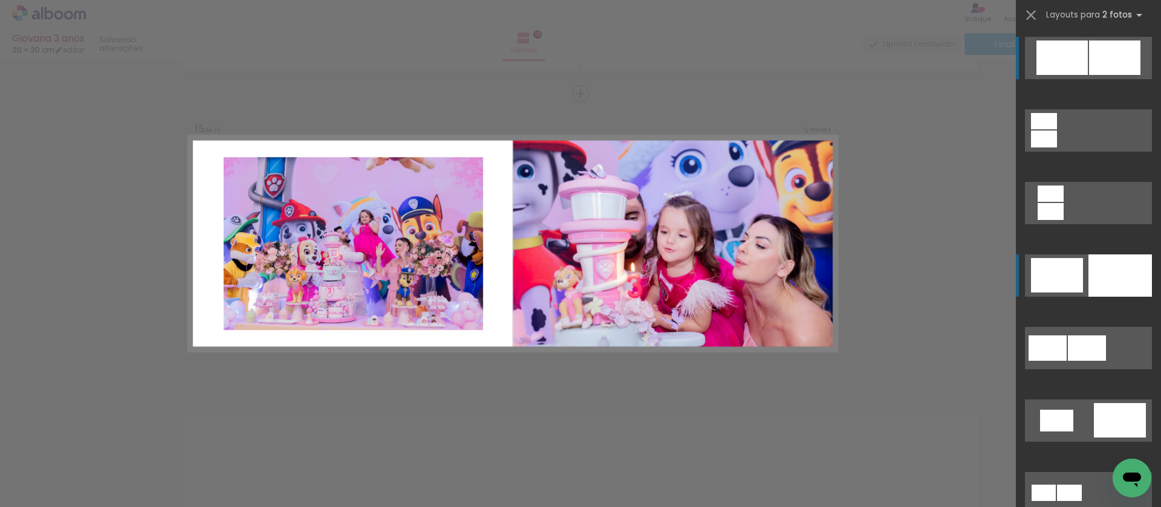
scroll to position [4184, 0]
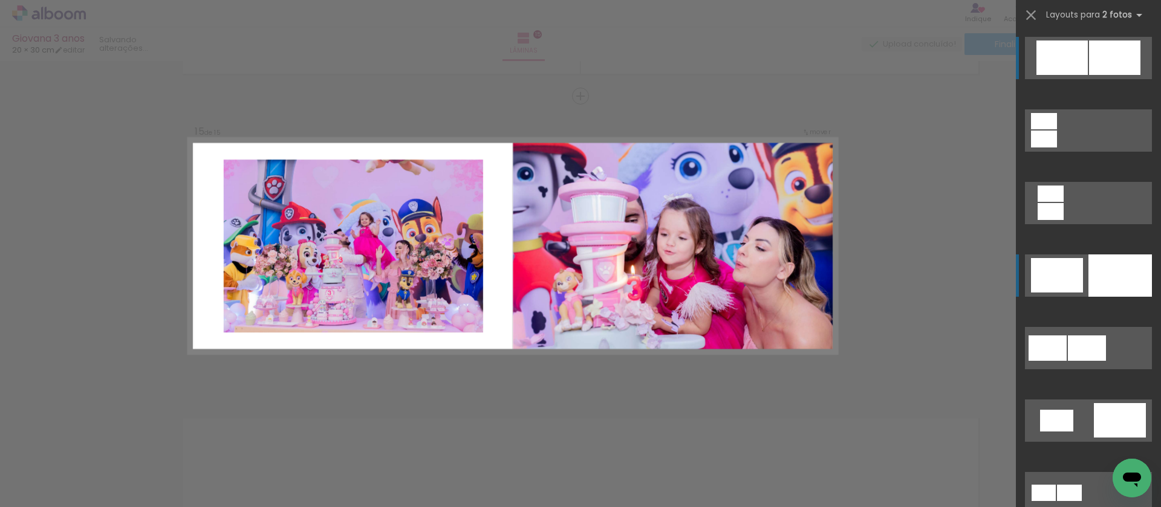
click at [1105, 271] on div at bounding box center [1119, 276] width 63 height 42
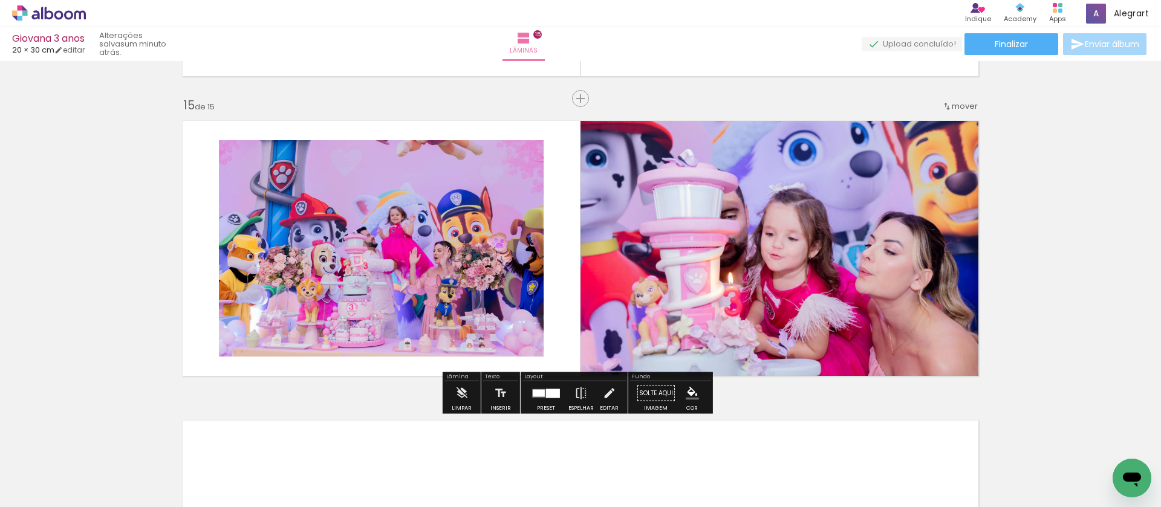
scroll to position [3848, 0]
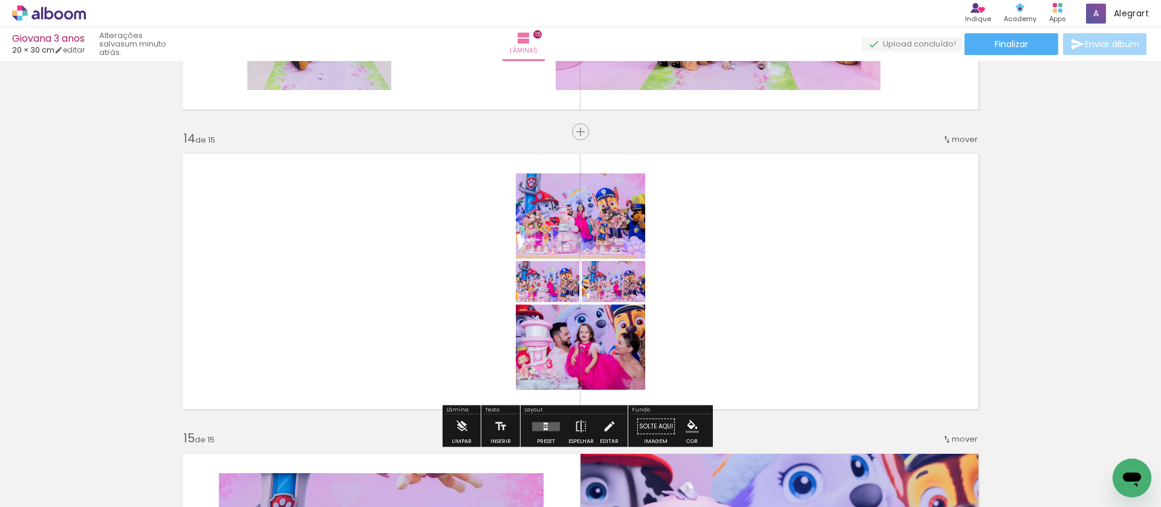
drag, startPoint x: 551, startPoint y: 425, endPoint x: 1113, endPoint y: 261, distance: 584.8
click at [552, 424] on quentale-layouter at bounding box center [546, 426] width 28 height 9
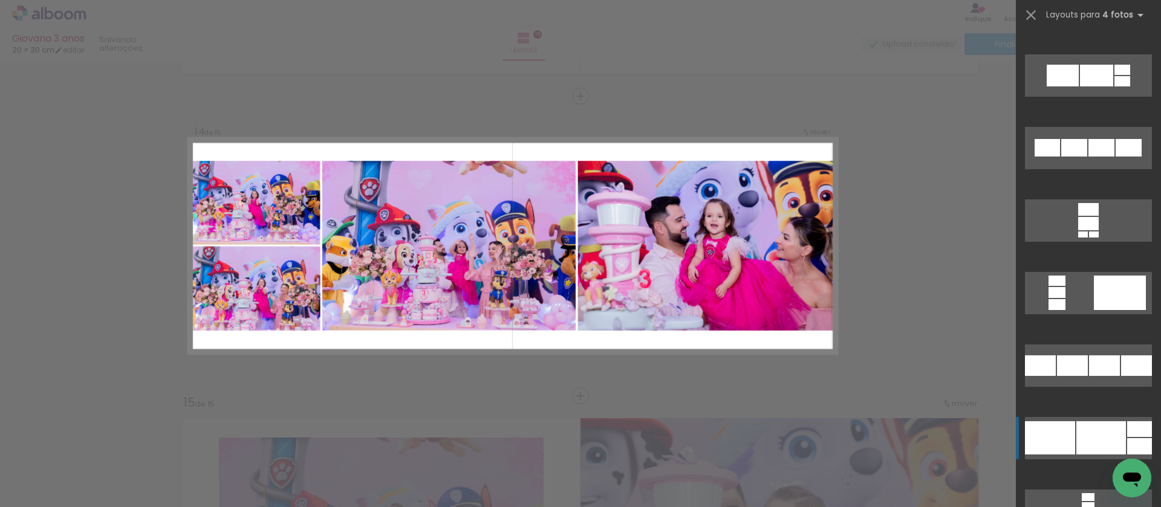
scroll to position [5040, 0]
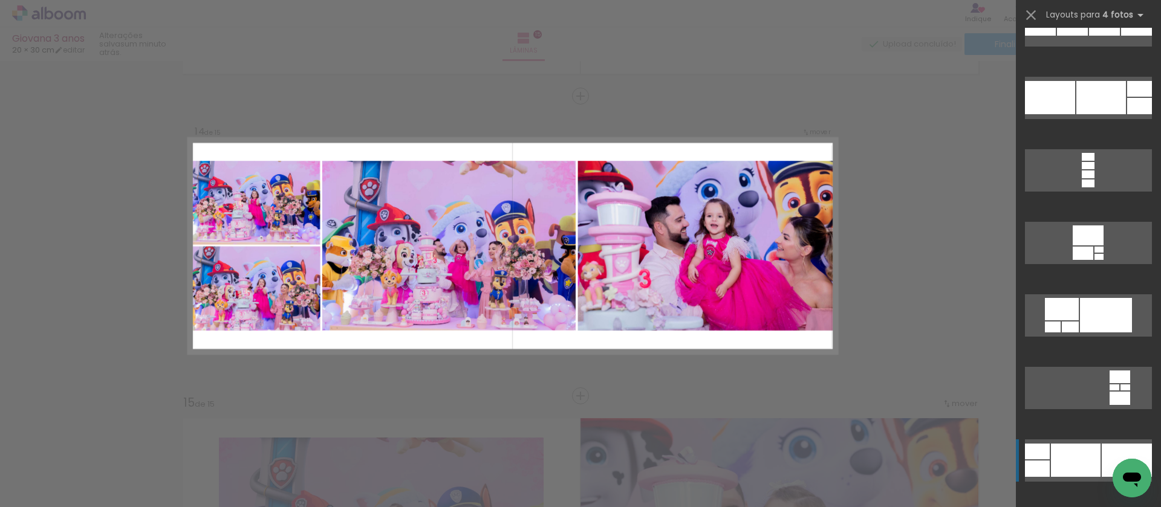
click at [1090, 457] on div at bounding box center [1076, 460] width 50 height 33
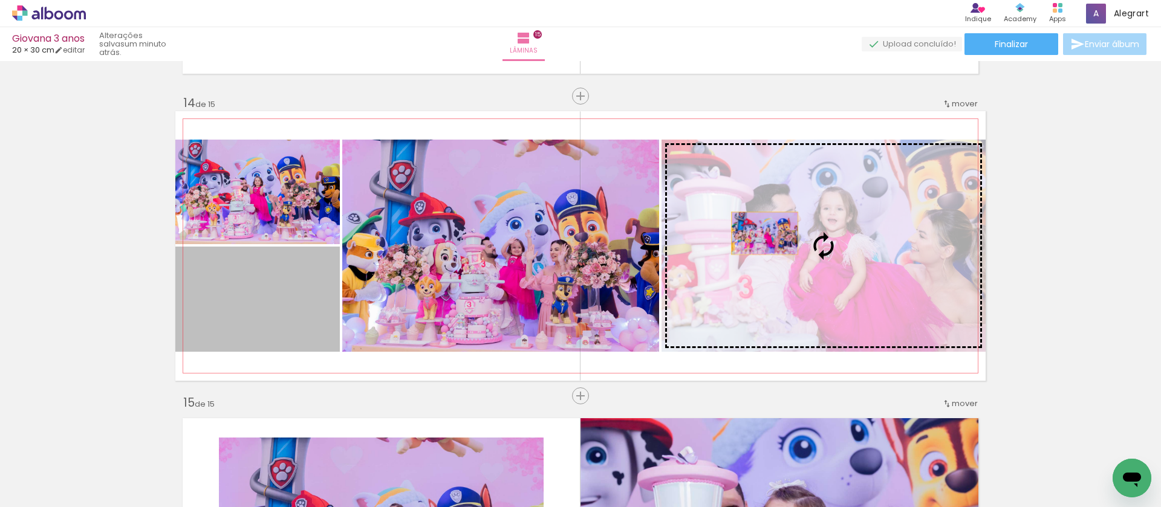
drag, startPoint x: 280, startPoint y: 301, endPoint x: 759, endPoint y: 233, distance: 483.6
click at [0, 0] on slot at bounding box center [0, 0] width 0 height 0
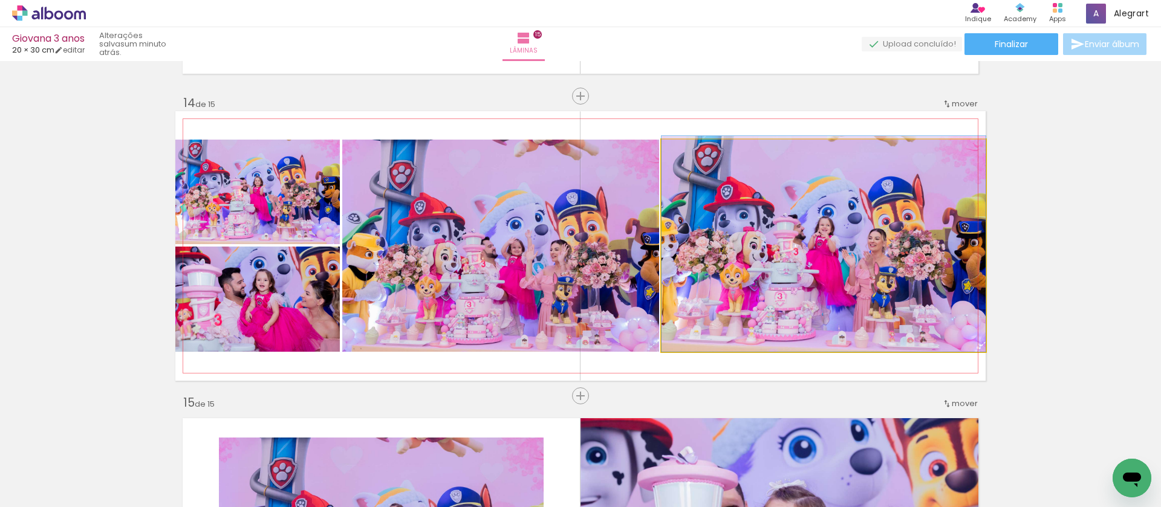
drag, startPoint x: 746, startPoint y: 311, endPoint x: 756, endPoint y: 288, distance: 25.2
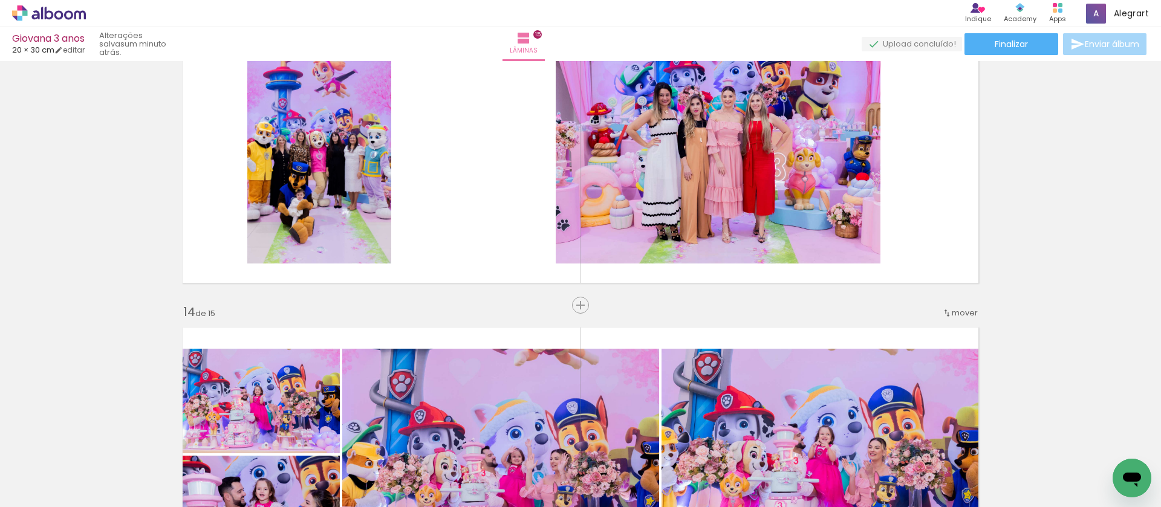
scroll to position [3674, 0]
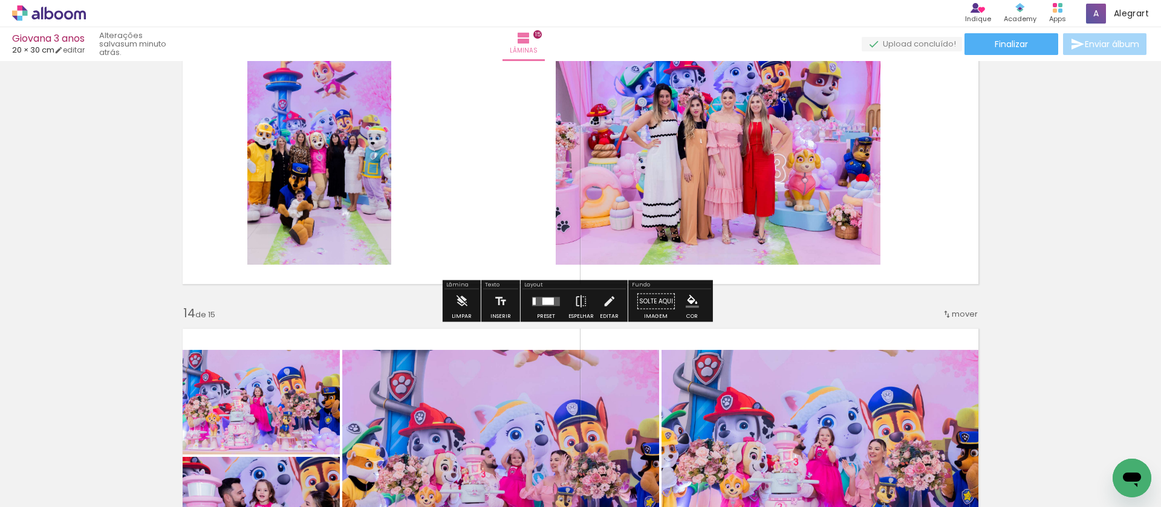
click at [539, 302] on quentale-layouter at bounding box center [546, 301] width 28 height 9
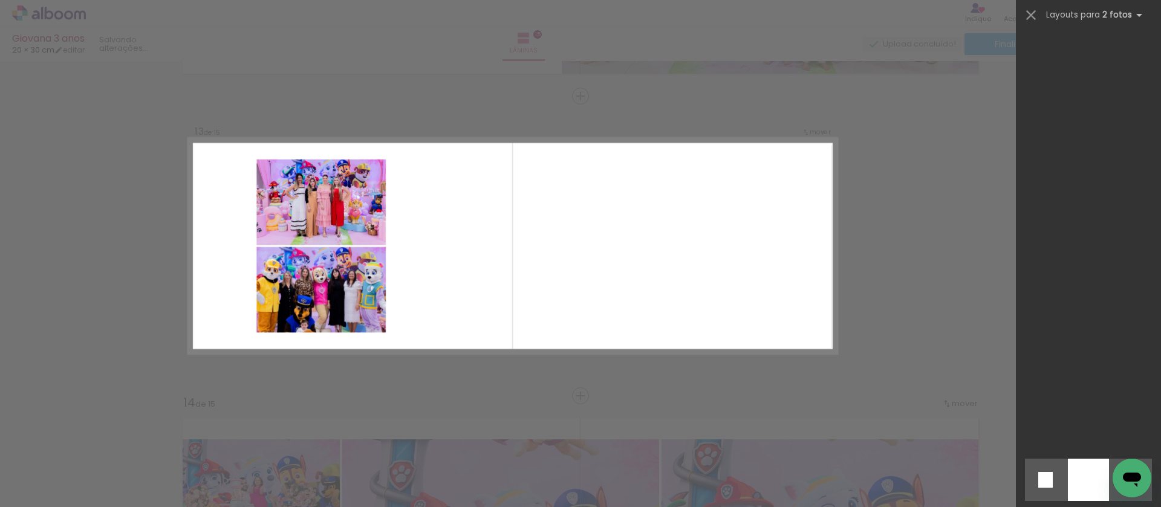
scroll to position [2991, 0]
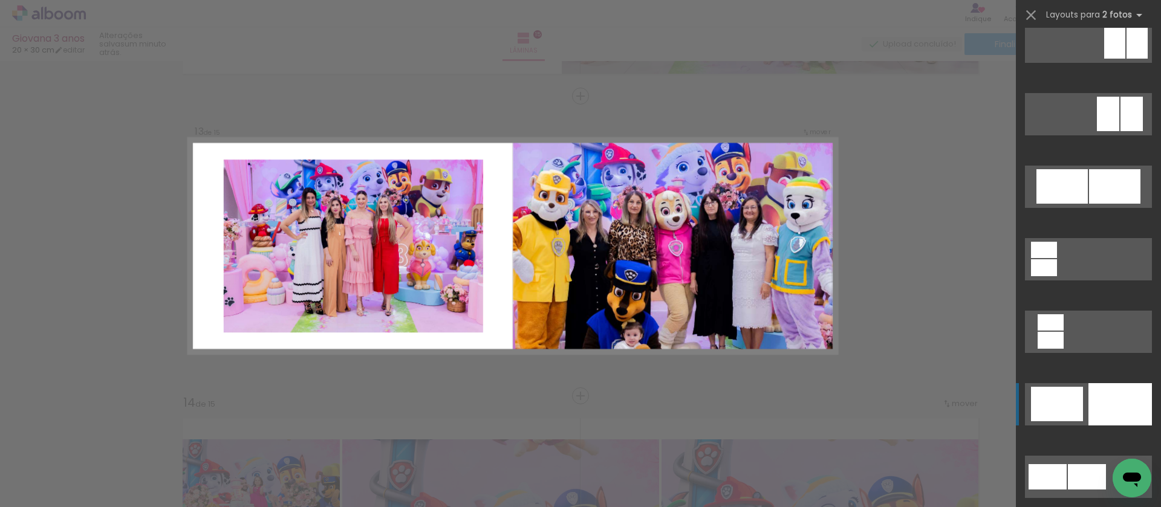
click at [1108, 405] on div at bounding box center [1119, 404] width 63 height 42
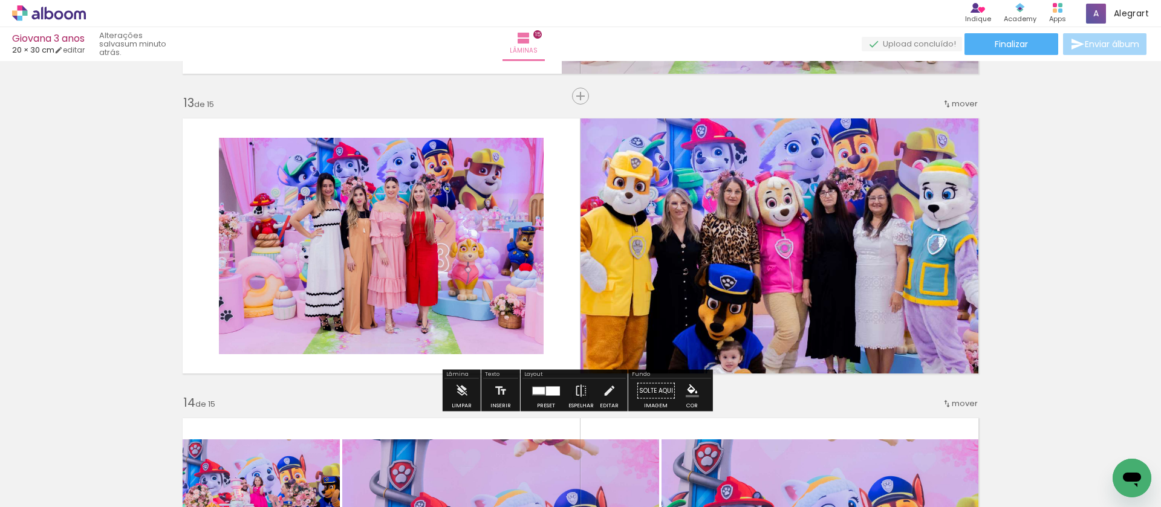
drag, startPoint x: 778, startPoint y: 218, endPoint x: 403, endPoint y: 241, distance: 375.6
click at [0, 0] on slot at bounding box center [0, 0] width 0 height 0
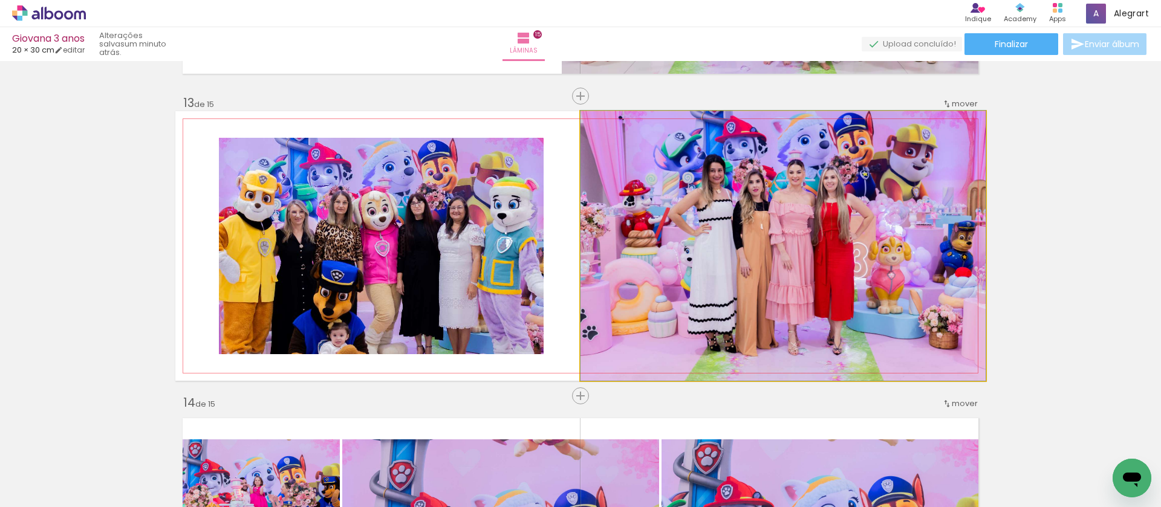
drag, startPoint x: 828, startPoint y: 268, endPoint x: 823, endPoint y: 246, distance: 23.6
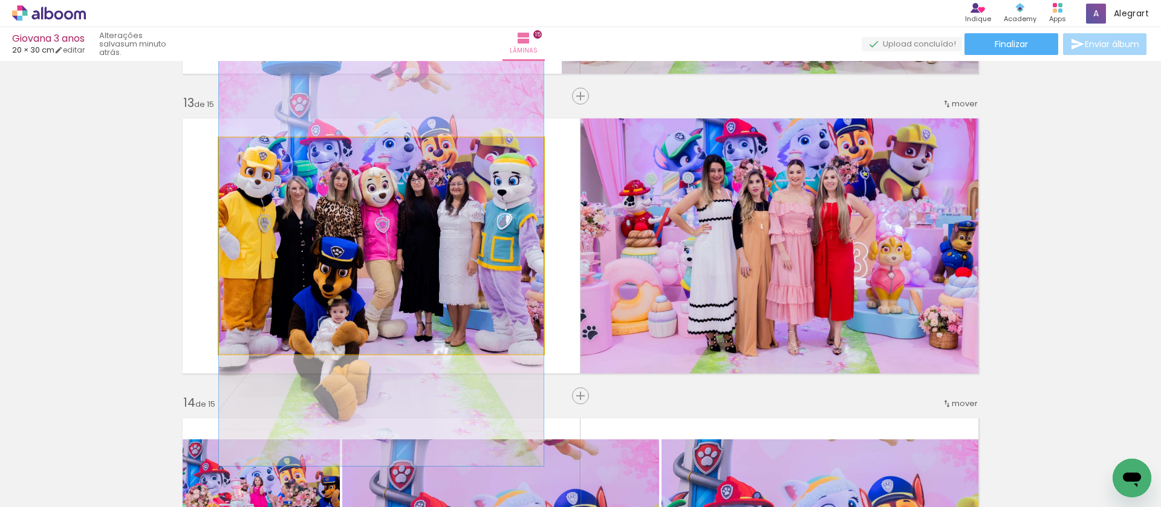
drag, startPoint x: 447, startPoint y: 270, endPoint x: 451, endPoint y: 250, distance: 21.0
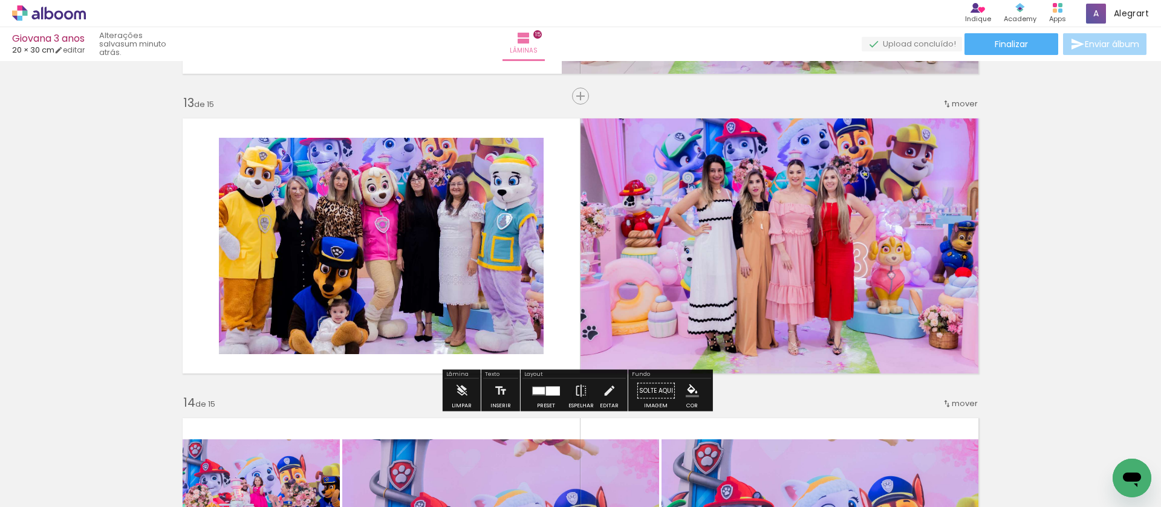
drag, startPoint x: 606, startPoint y: 391, endPoint x: 582, endPoint y: 385, distance: 24.8
click at [605, 391] on iron-icon at bounding box center [608, 391] width 13 height 24
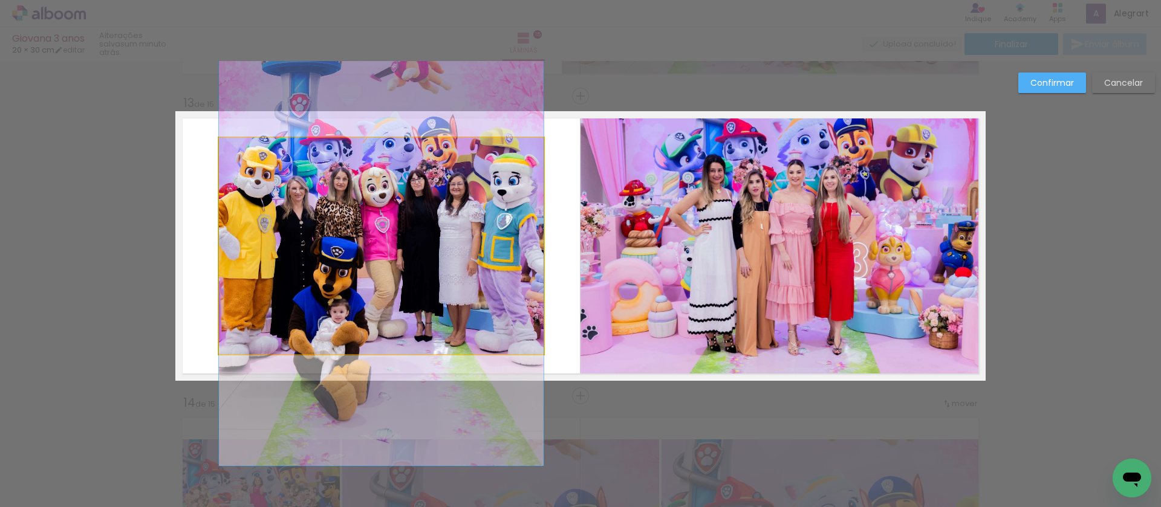
click at [375, 323] on quentale-photo at bounding box center [381, 246] width 325 height 216
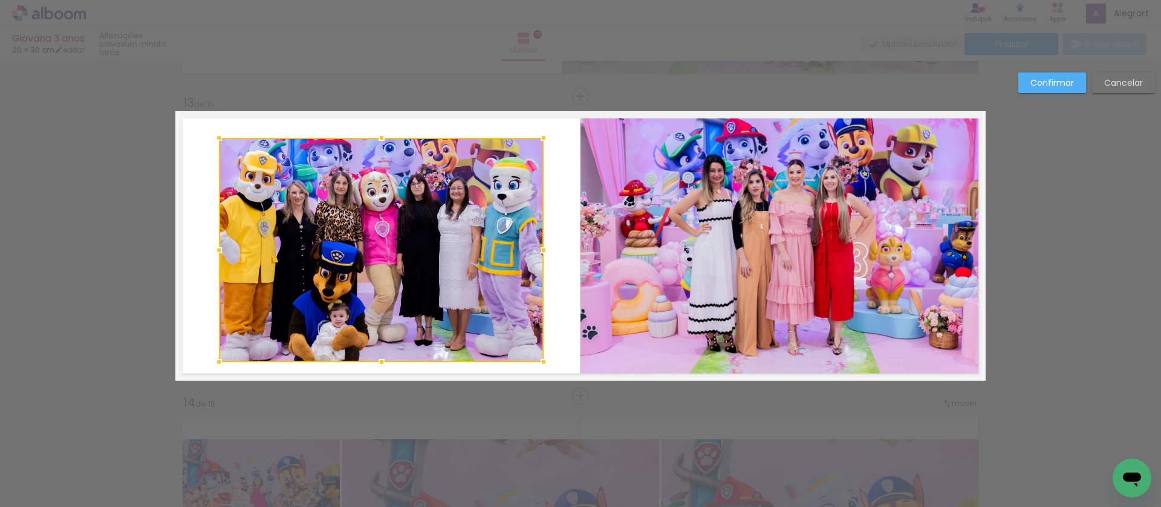
drag, startPoint x: 380, startPoint y: 354, endPoint x: 378, endPoint y: 363, distance: 8.7
click at [379, 363] on div at bounding box center [381, 362] width 24 height 24
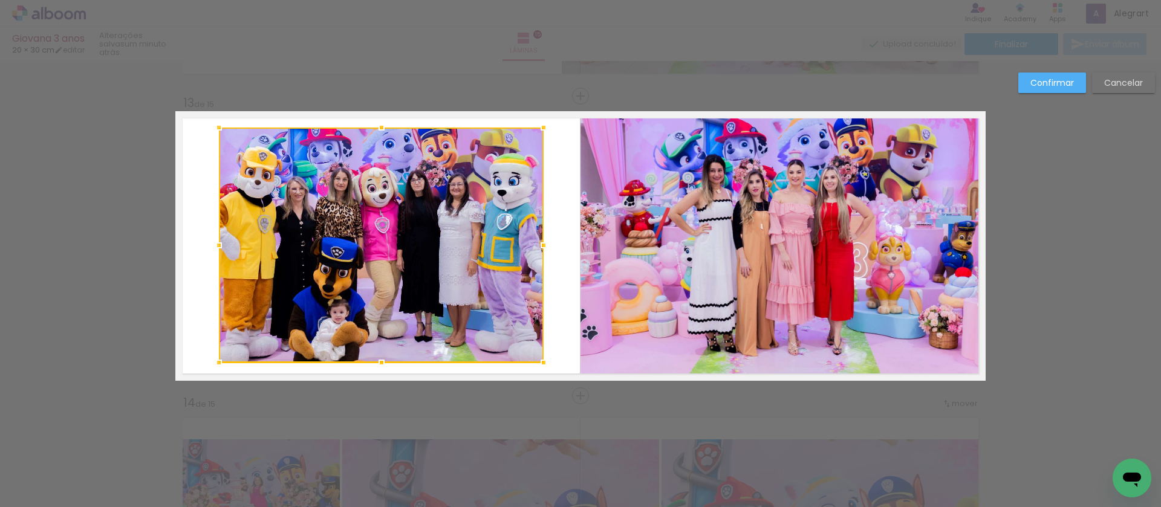
drag, startPoint x: 374, startPoint y: 136, endPoint x: 375, endPoint y: 126, distance: 10.3
click at [375, 126] on div at bounding box center [381, 127] width 24 height 24
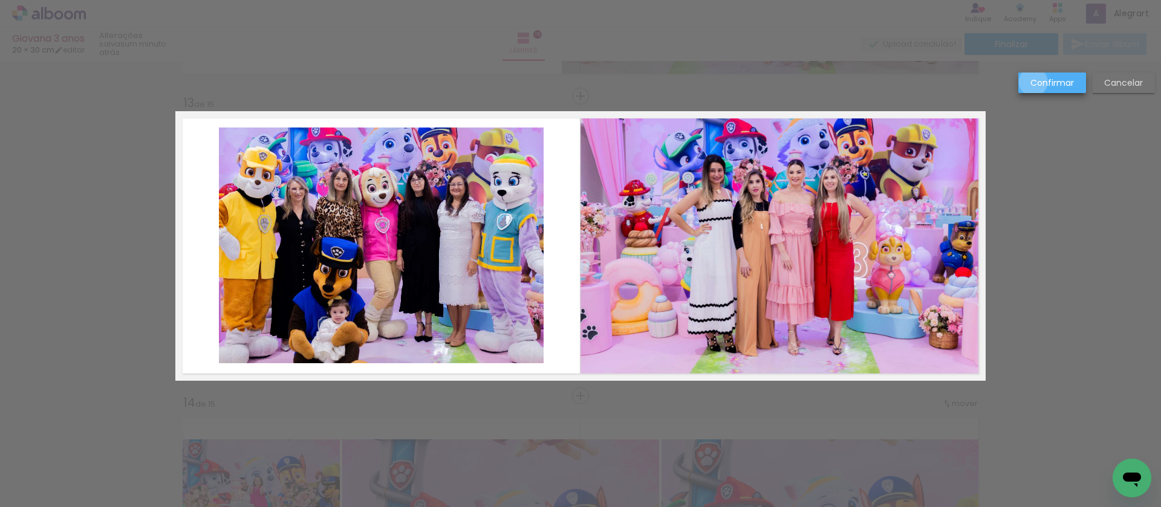
click at [0, 0] on slot "Confirmar" at bounding box center [0, 0] width 0 height 0
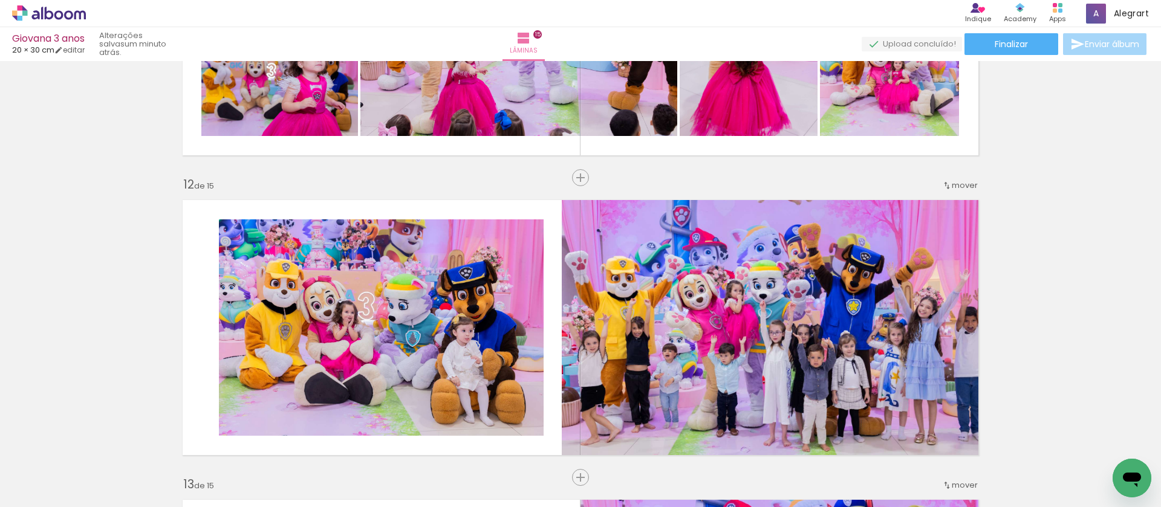
scroll to position [3188, 0]
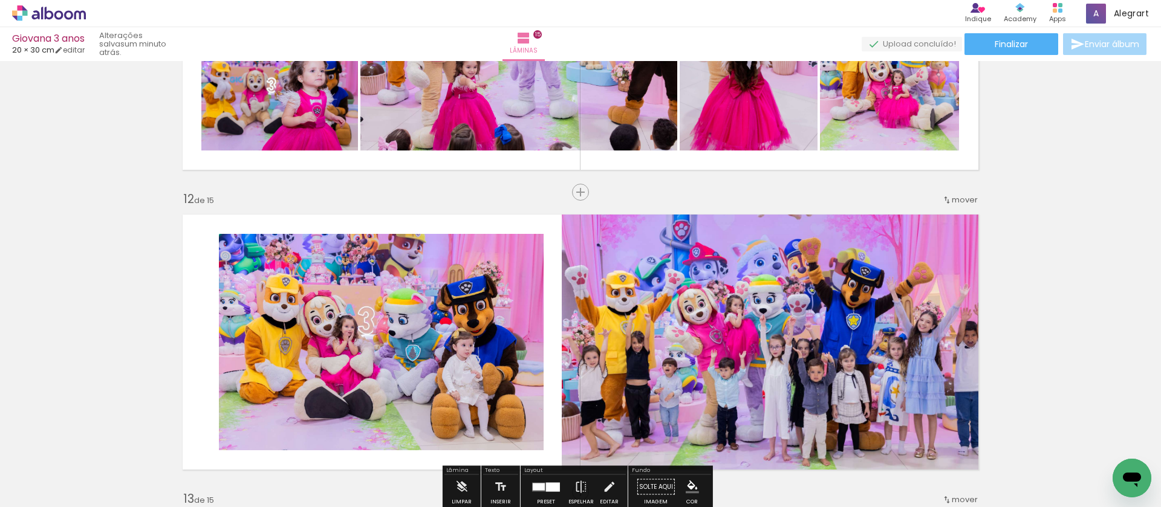
click at [952, 196] on span "mover" at bounding box center [965, 199] width 26 height 11
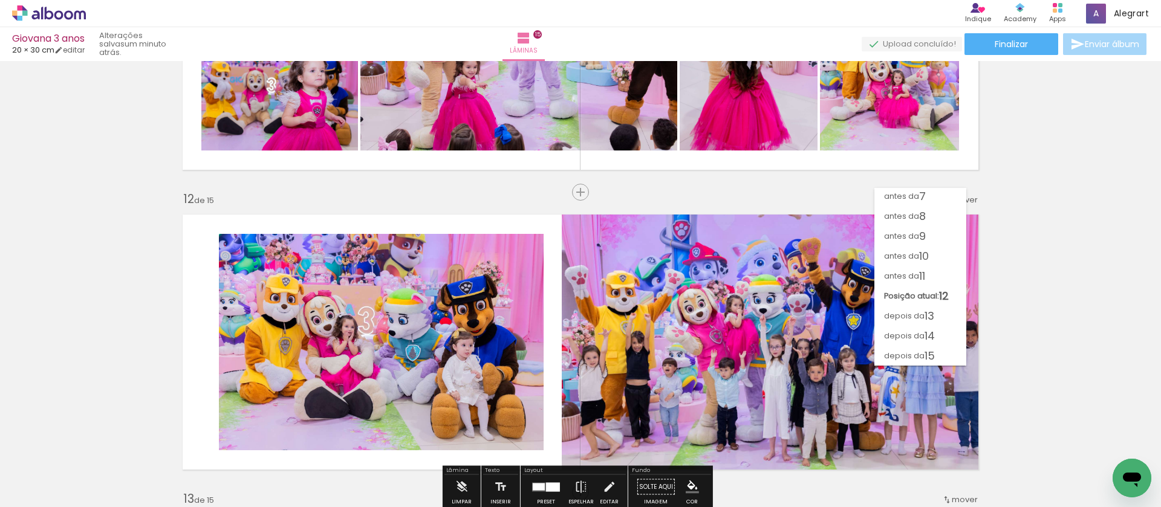
scroll to position [122, 0]
click at [914, 278] on span "antes da" at bounding box center [901, 276] width 35 height 20
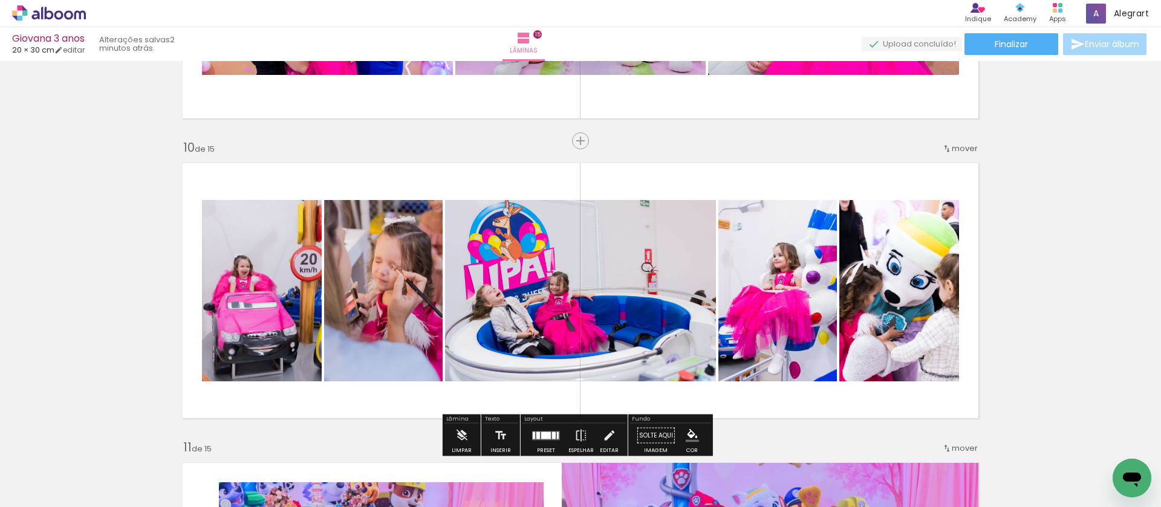
scroll to position [2410, 0]
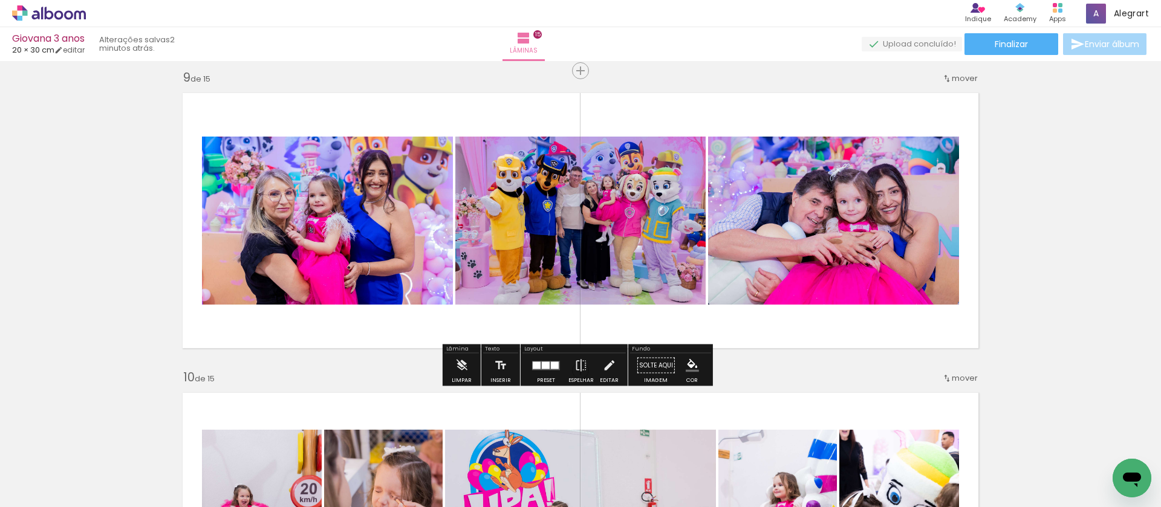
click at [533, 367] on div at bounding box center [537, 365] width 8 height 7
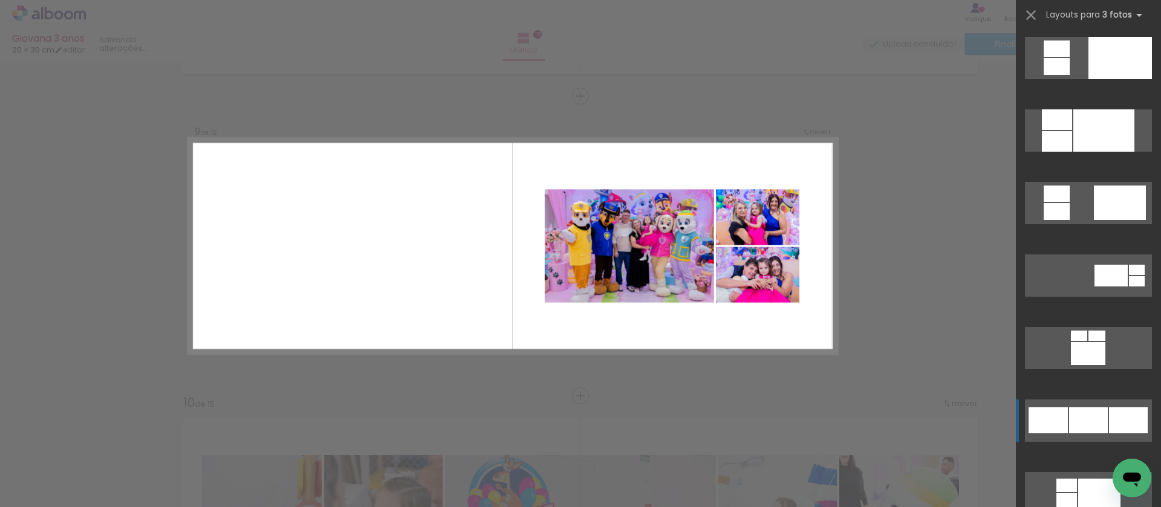
scroll to position [2384, 0]
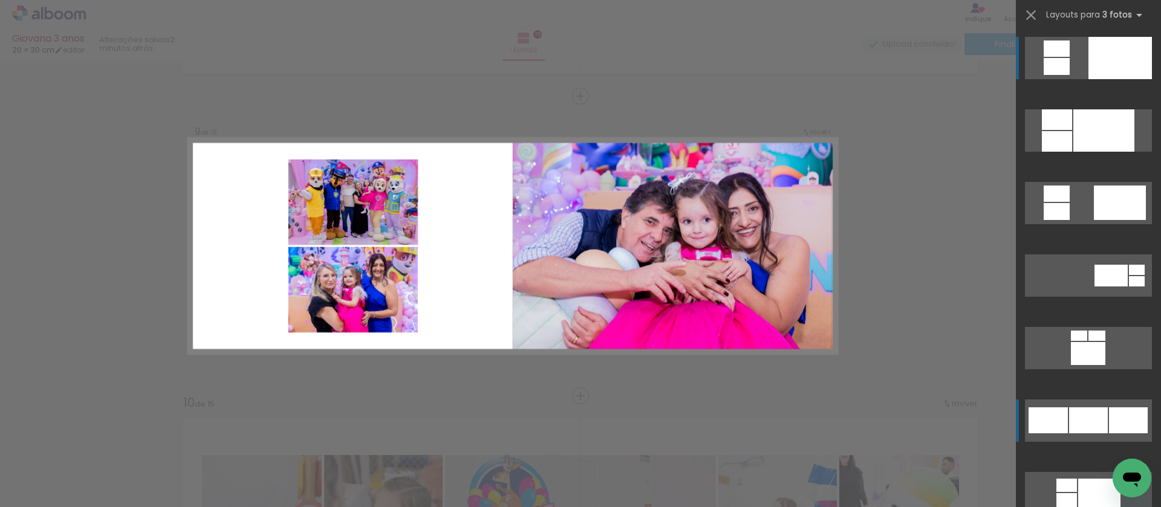
click at [1117, 66] on div at bounding box center [1119, 58] width 63 height 42
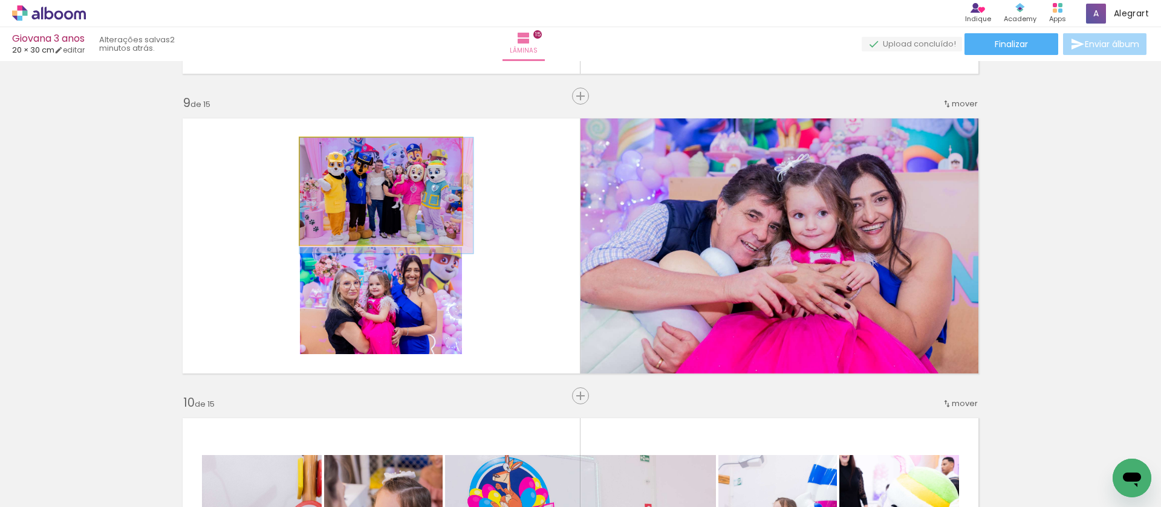
drag, startPoint x: 408, startPoint y: 204, endPoint x: 756, endPoint y: 255, distance: 352.0
click at [0, 0] on slot at bounding box center [0, 0] width 0 height 0
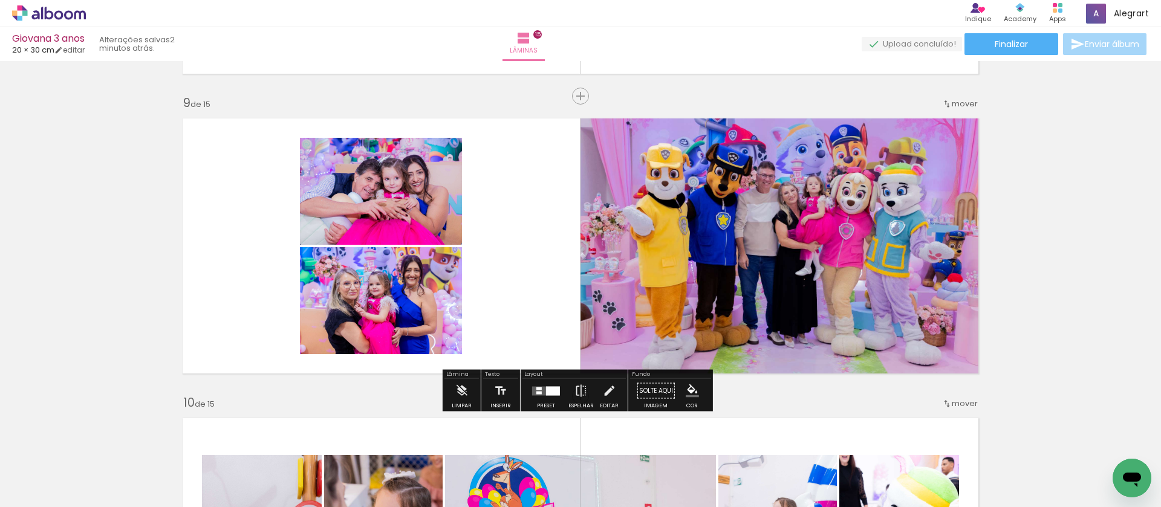
drag, startPoint x: 536, startPoint y: 385, endPoint x: 937, endPoint y: 224, distance: 432.5
click at [536, 385] on div at bounding box center [546, 391] width 33 height 24
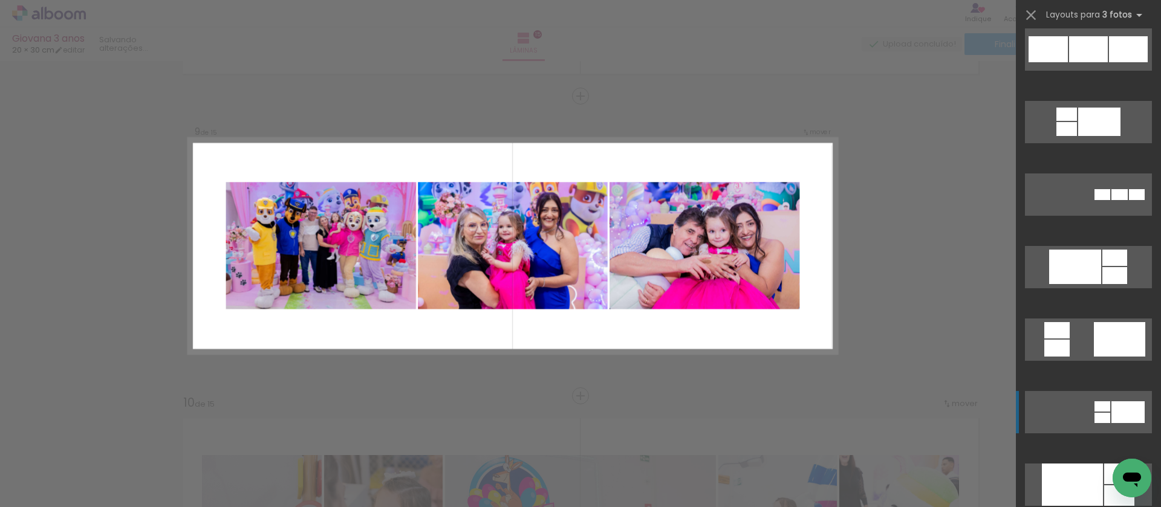
scroll to position [1461, 0]
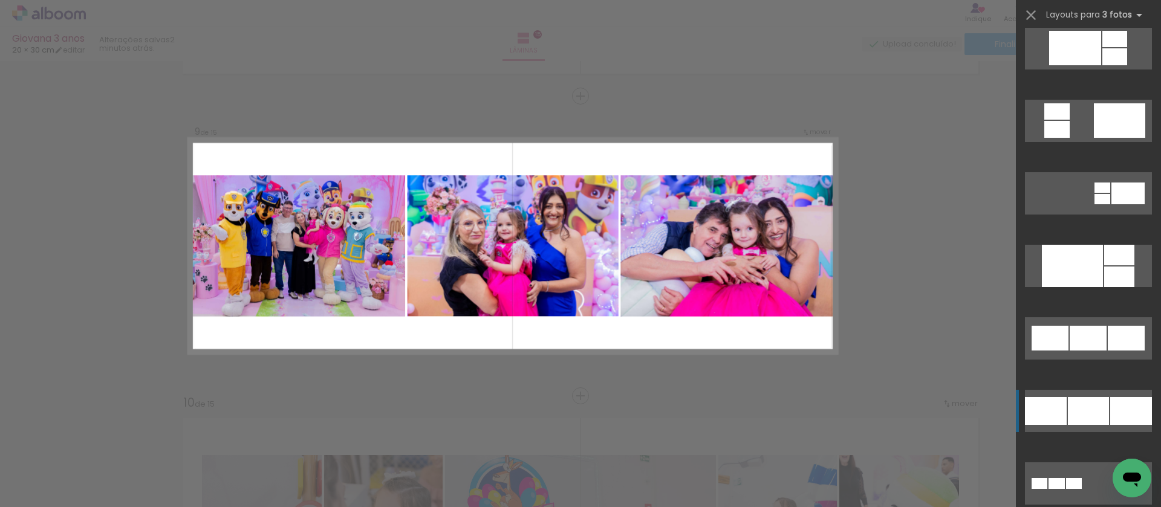
click at [1081, 415] on div at bounding box center [1088, 411] width 41 height 28
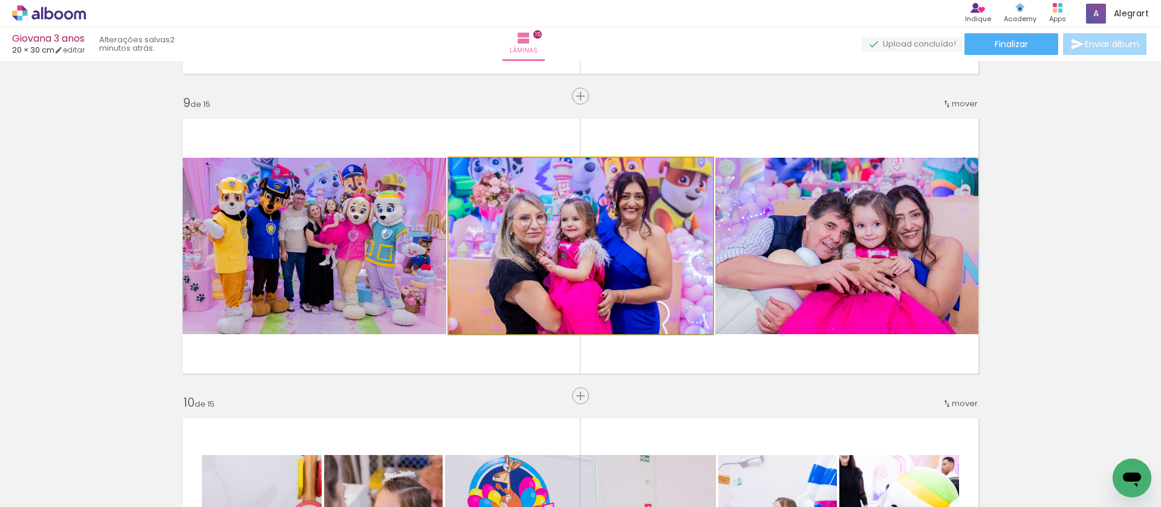
drag, startPoint x: 663, startPoint y: 276, endPoint x: 604, endPoint y: 272, distance: 58.9
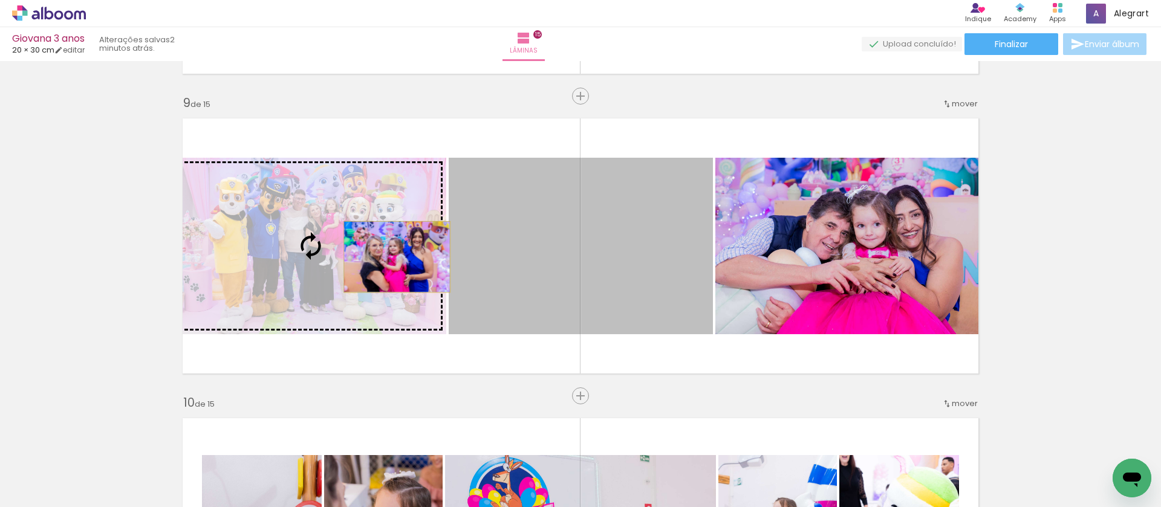
drag, startPoint x: 626, startPoint y: 251, endPoint x: 392, endPoint y: 257, distance: 234.1
click at [0, 0] on slot at bounding box center [0, 0] width 0 height 0
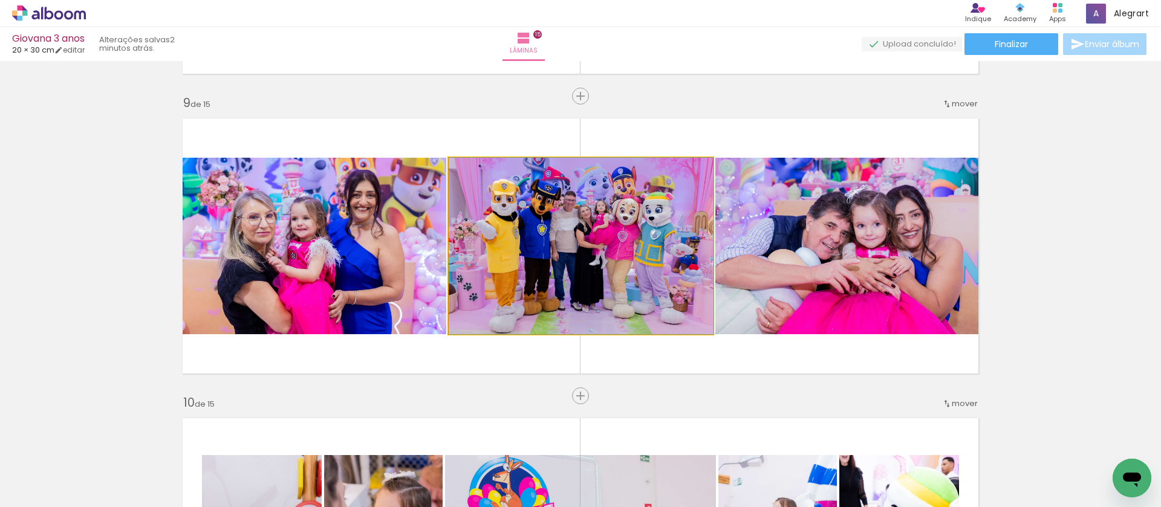
drag, startPoint x: 608, startPoint y: 262, endPoint x: 582, endPoint y: 226, distance: 45.5
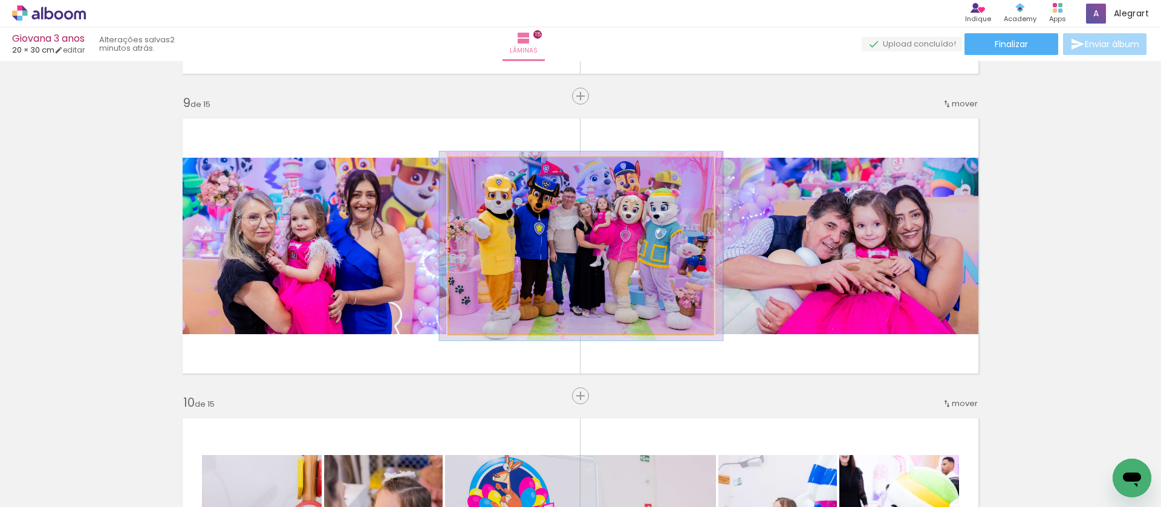
click at [475, 174] on div at bounding box center [480, 170] width 11 height 11
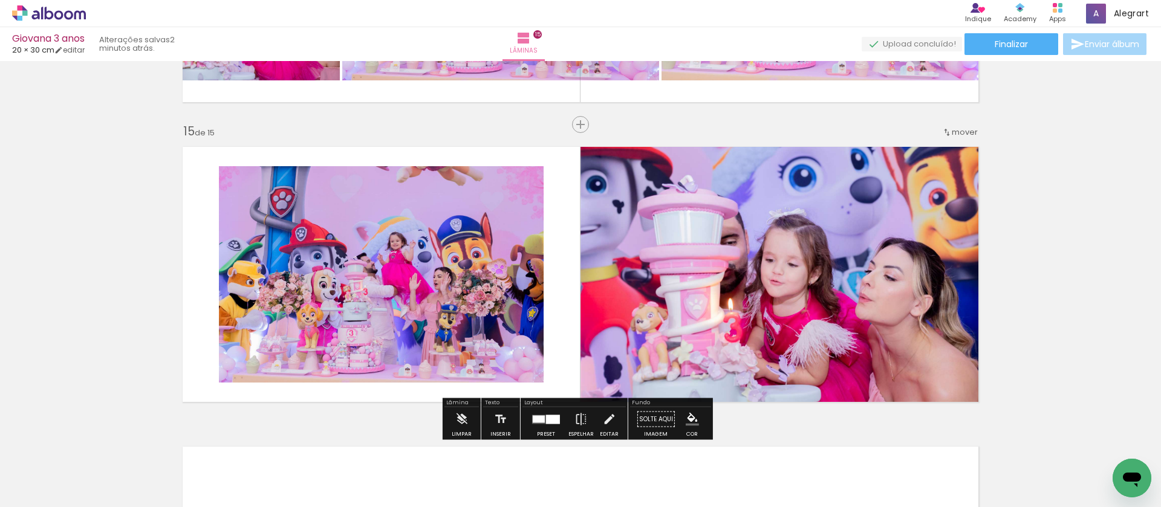
scroll to position [4053, 0]
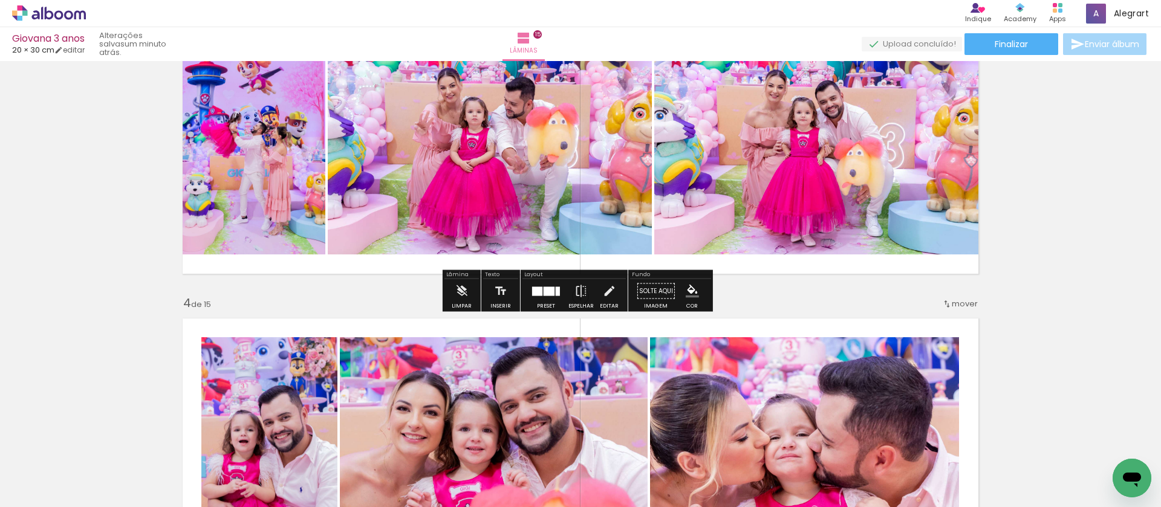
scroll to position [0, 2328]
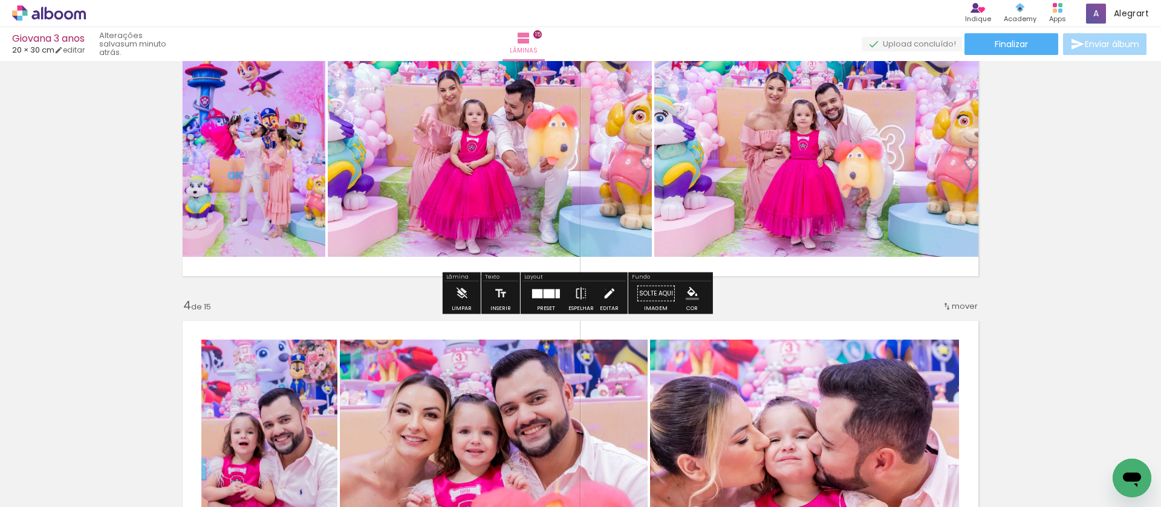
click at [602, 290] on iron-icon at bounding box center [608, 294] width 13 height 24
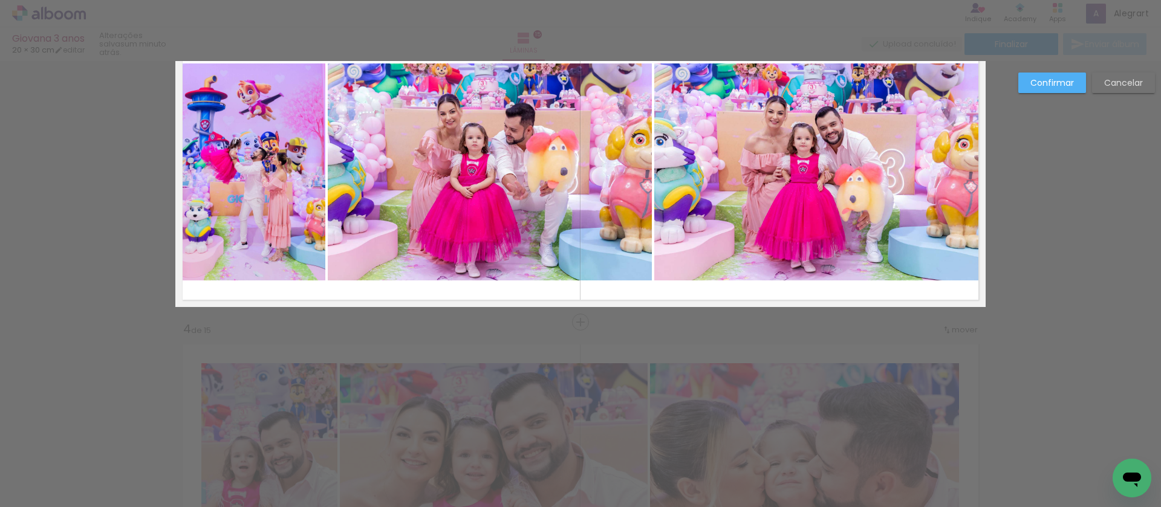
click at [763, 225] on quentale-photo at bounding box center [819, 171] width 331 height 217
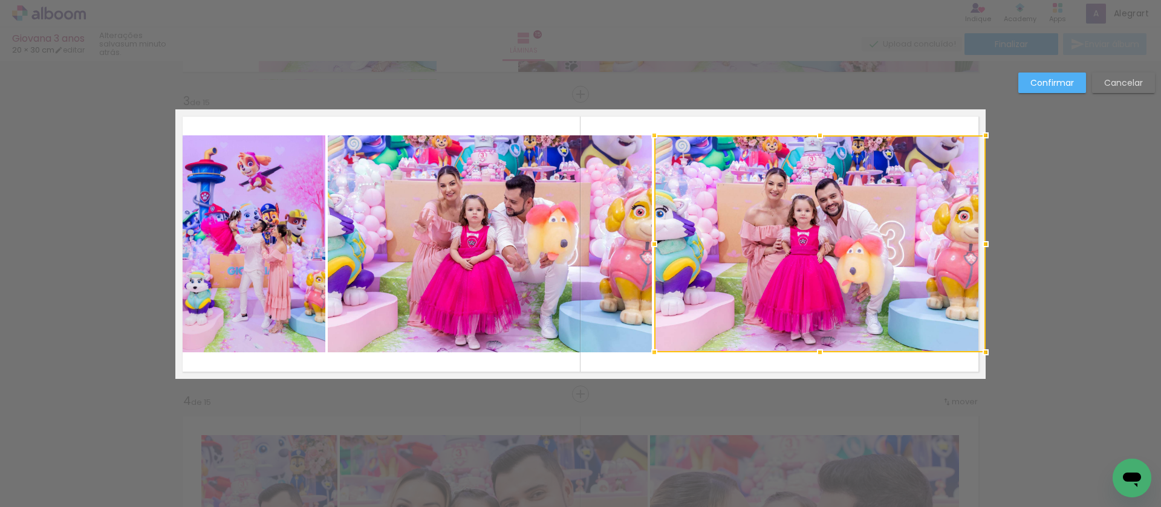
scroll to position [585, 0]
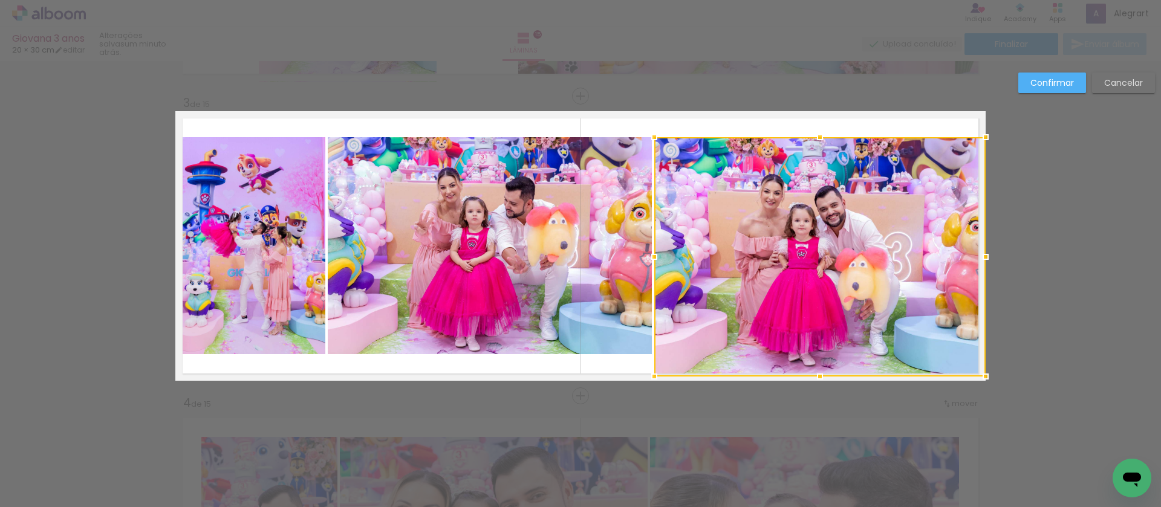
drag, startPoint x: 818, startPoint y: 356, endPoint x: 821, endPoint y: 381, distance: 25.7
click at [821, 381] on div at bounding box center [820, 377] width 24 height 24
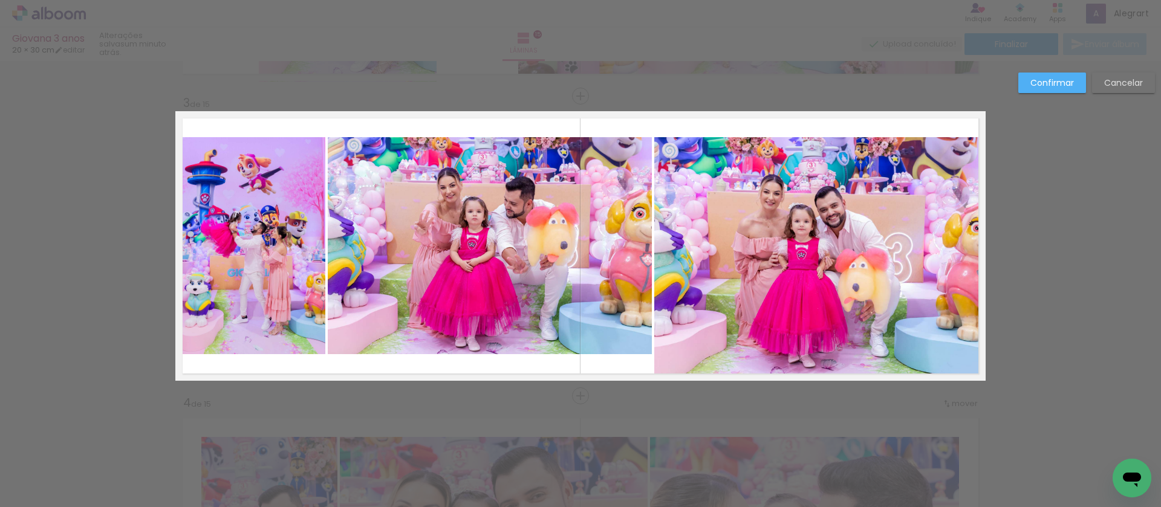
click at [821, 166] on quentale-photo at bounding box center [819, 257] width 331 height 241
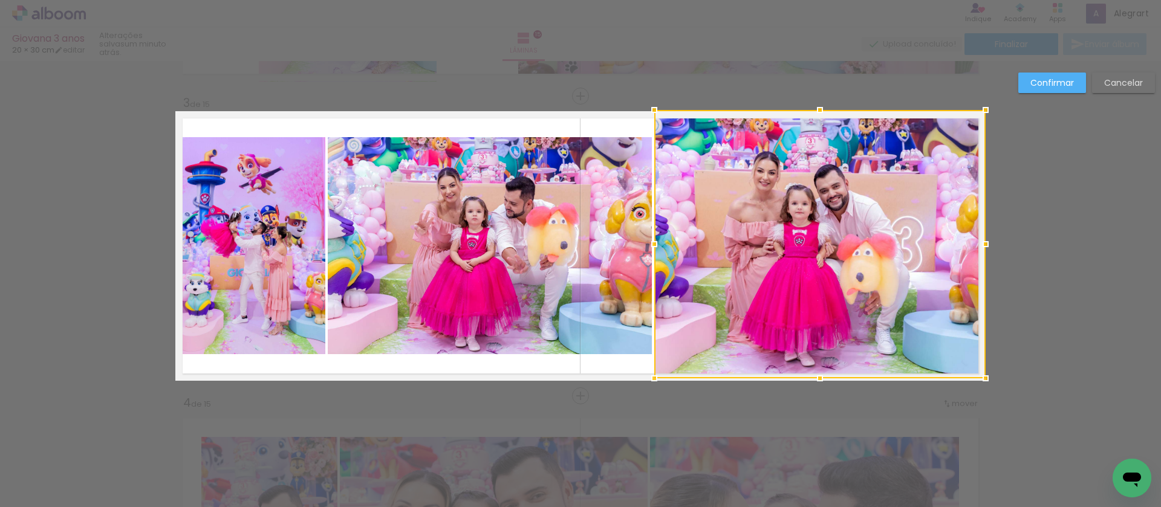
drag, startPoint x: 813, startPoint y: 138, endPoint x: 532, endPoint y: 230, distance: 295.8
click at [816, 115] on div at bounding box center [820, 110] width 24 height 24
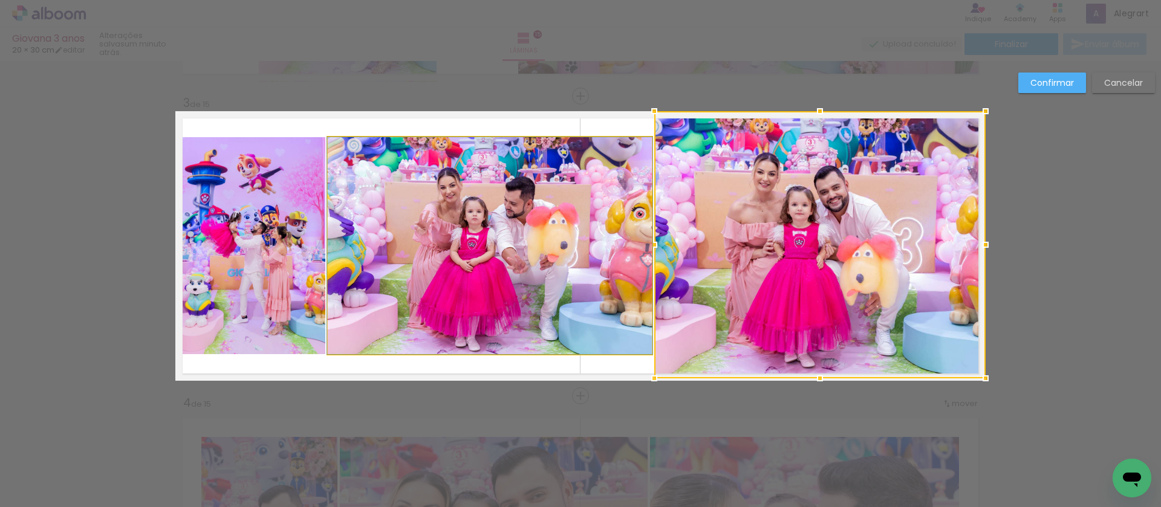
click at [529, 233] on quentale-photo at bounding box center [490, 245] width 324 height 217
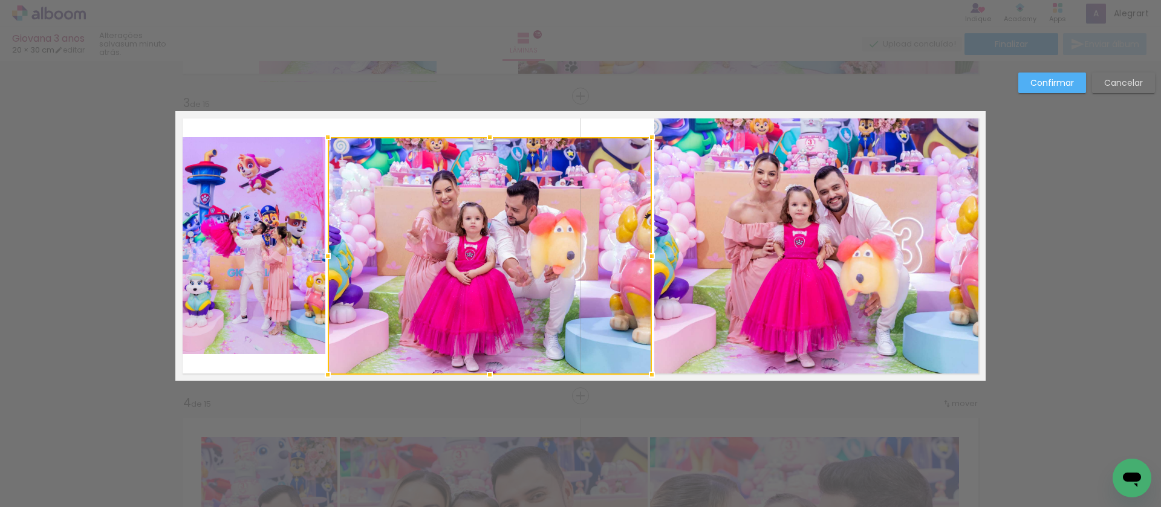
drag, startPoint x: 488, startPoint y: 353, endPoint x: 486, endPoint y: 368, distance: 15.8
click at [486, 368] on div at bounding box center [490, 375] width 24 height 24
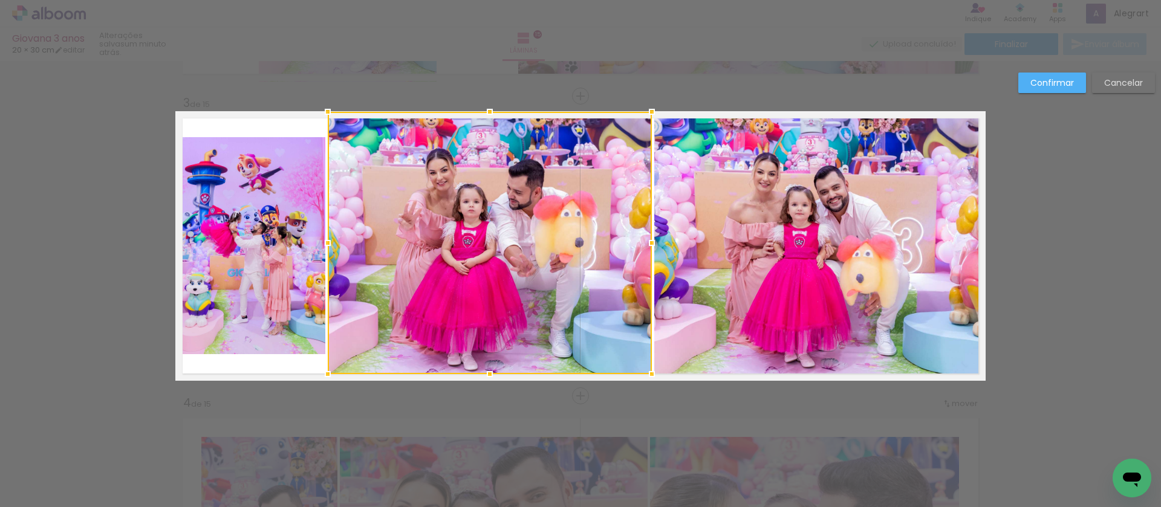
drag, startPoint x: 485, startPoint y: 136, endPoint x: 489, endPoint y: 117, distance: 19.7
click at [489, 117] on div at bounding box center [490, 112] width 24 height 24
click at [227, 214] on quentale-photo at bounding box center [250, 245] width 150 height 217
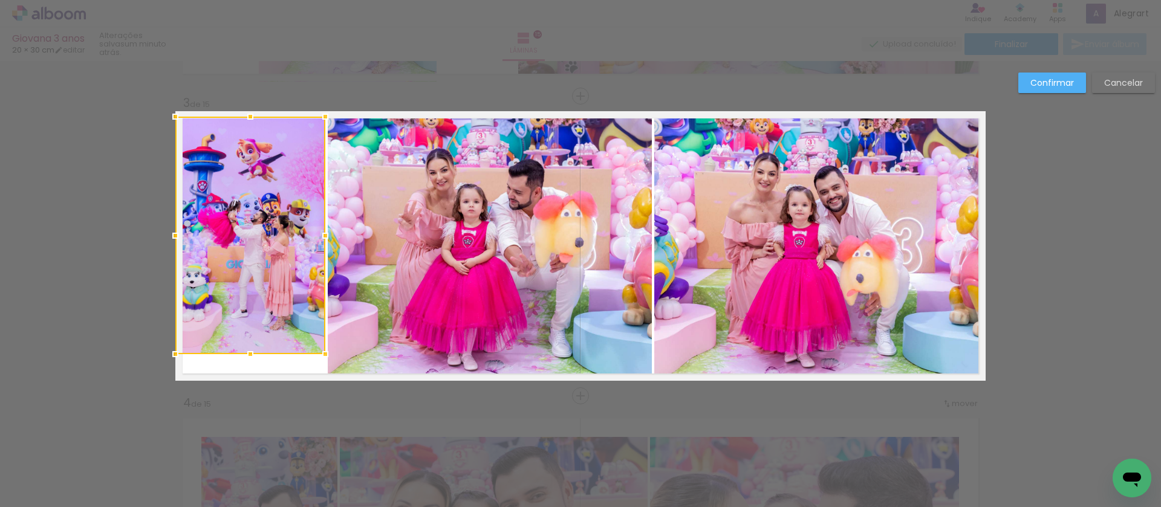
drag, startPoint x: 247, startPoint y: 137, endPoint x: 250, endPoint y: 113, distance: 24.4
click at [250, 113] on div at bounding box center [250, 117] width 24 height 24
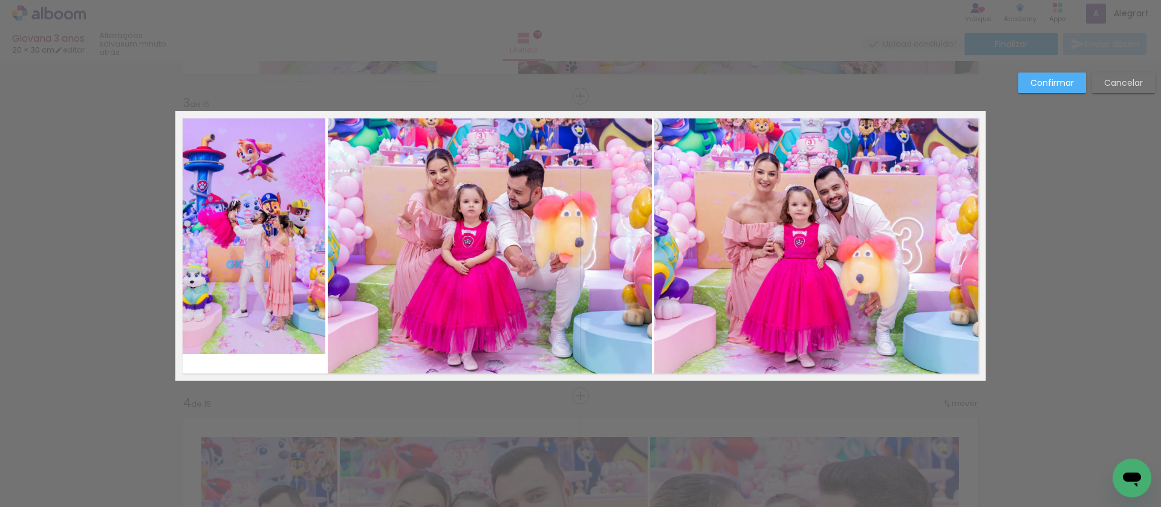
click at [250, 337] on quentale-photo at bounding box center [250, 236] width 150 height 238
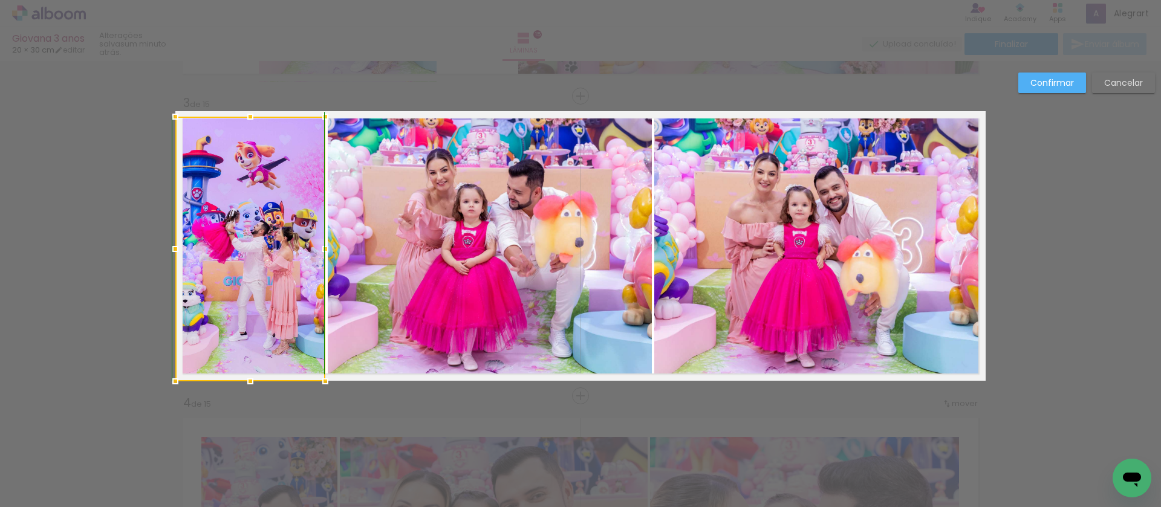
drag, startPoint x: 247, startPoint y: 352, endPoint x: 244, endPoint y: 379, distance: 26.9
click at [244, 379] on div at bounding box center [250, 381] width 24 height 24
click at [0, 0] on slot "Confirmar" at bounding box center [0, 0] width 0 height 0
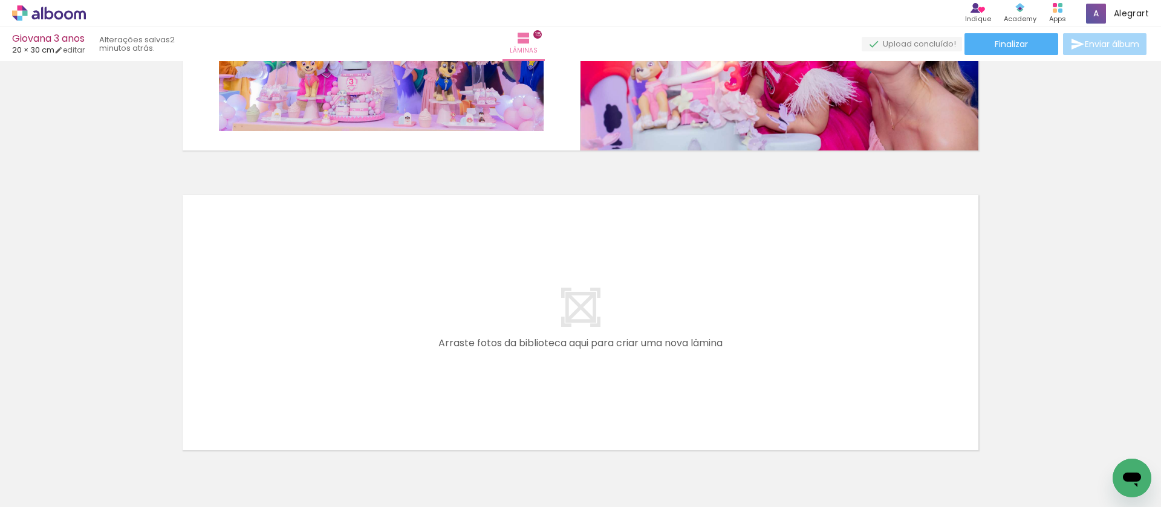
scroll to position [4475, 0]
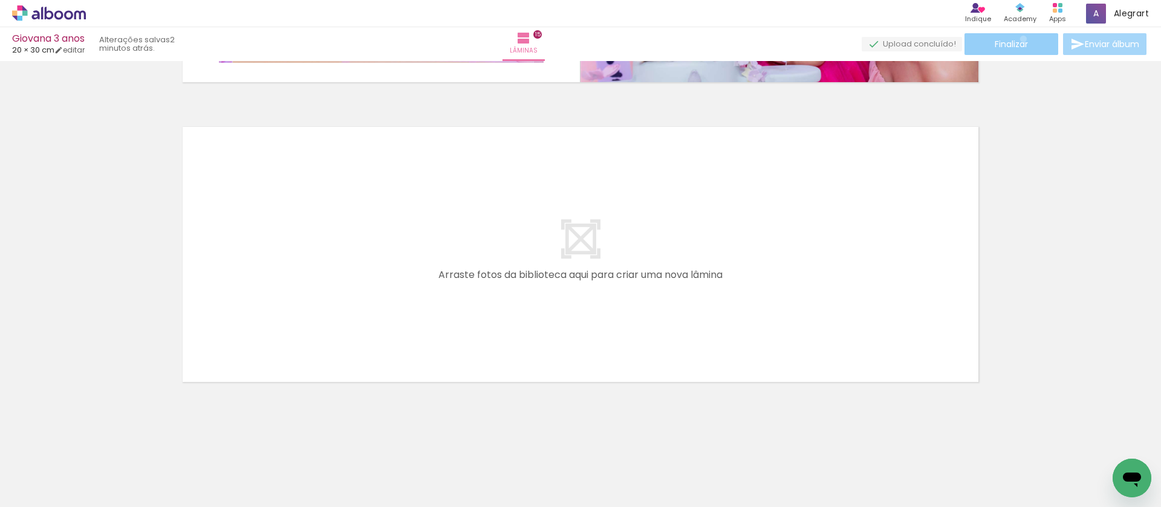
click at [1019, 40] on span "Finalizar" at bounding box center [1011, 44] width 33 height 8
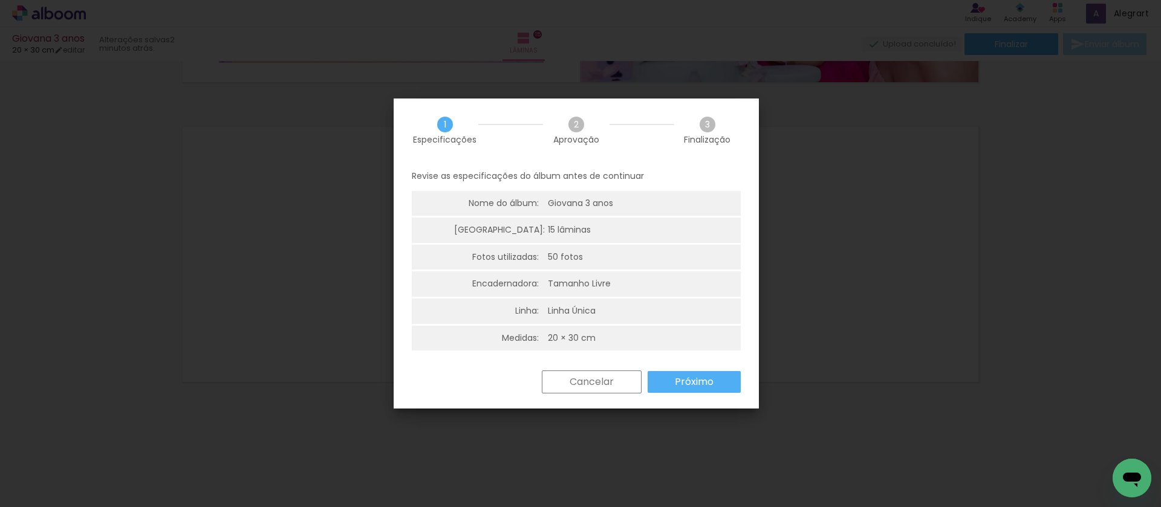
click at [691, 390] on paper-button "Próximo" at bounding box center [694, 382] width 93 height 22
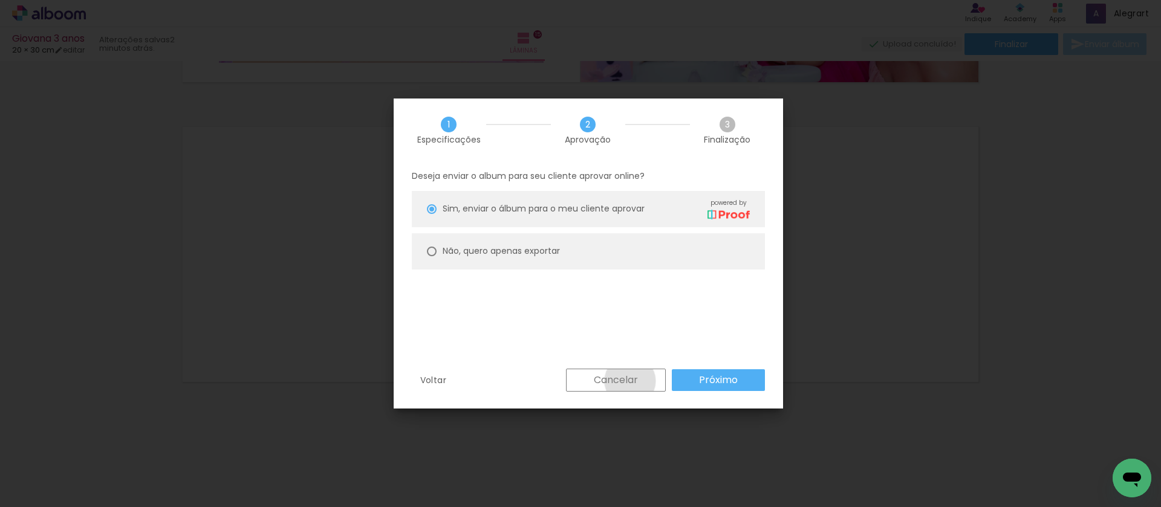
click at [0, 0] on slot "Cancelar" at bounding box center [0, 0] width 0 height 0
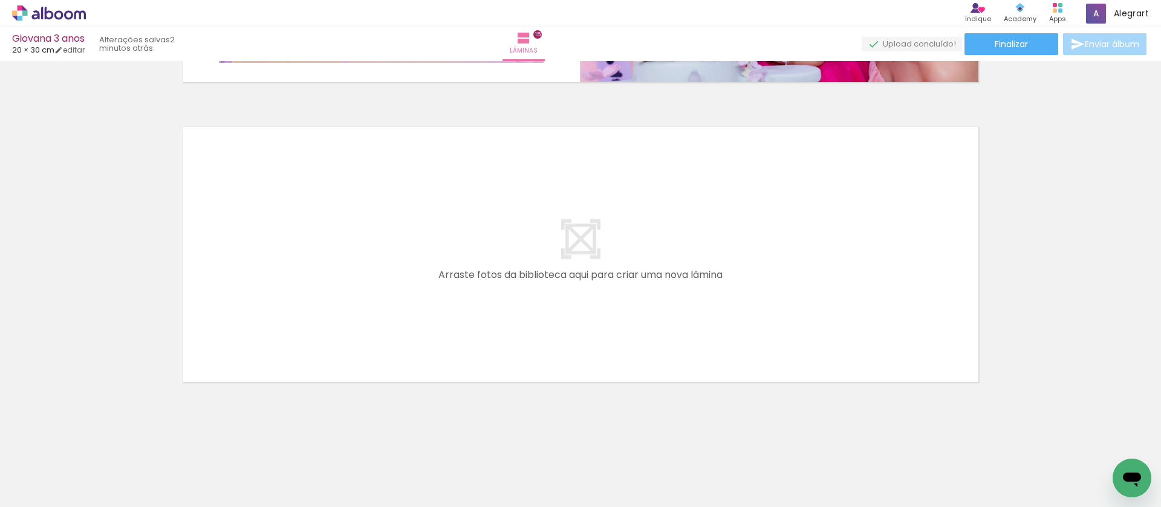
scroll to position [0, 2328]
drag, startPoint x: 675, startPoint y: 503, endPoint x: 21, endPoint y: 12, distance: 817.7
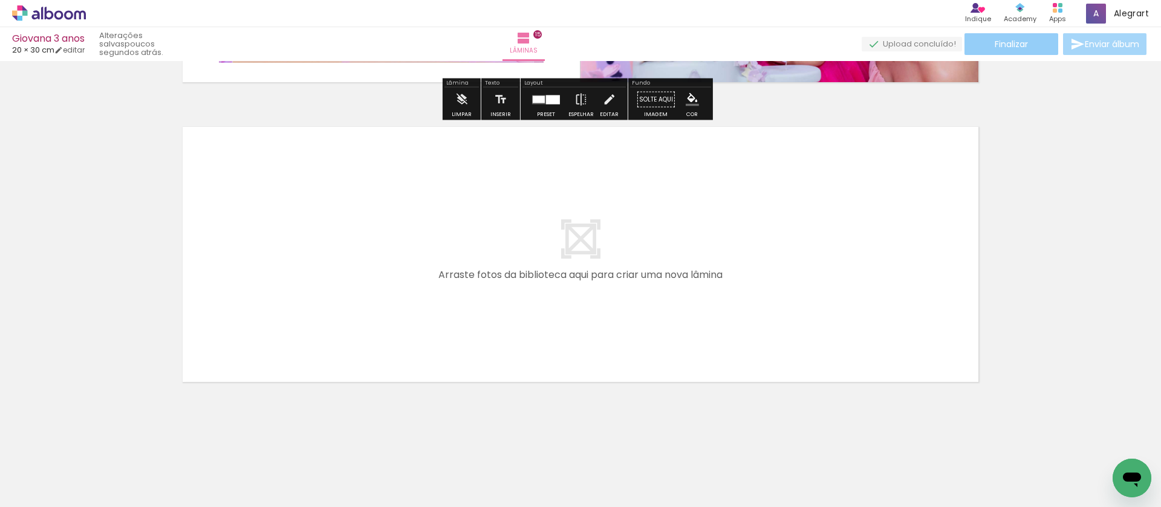
click at [1018, 48] on span "Finalizar" at bounding box center [1011, 44] width 33 height 8
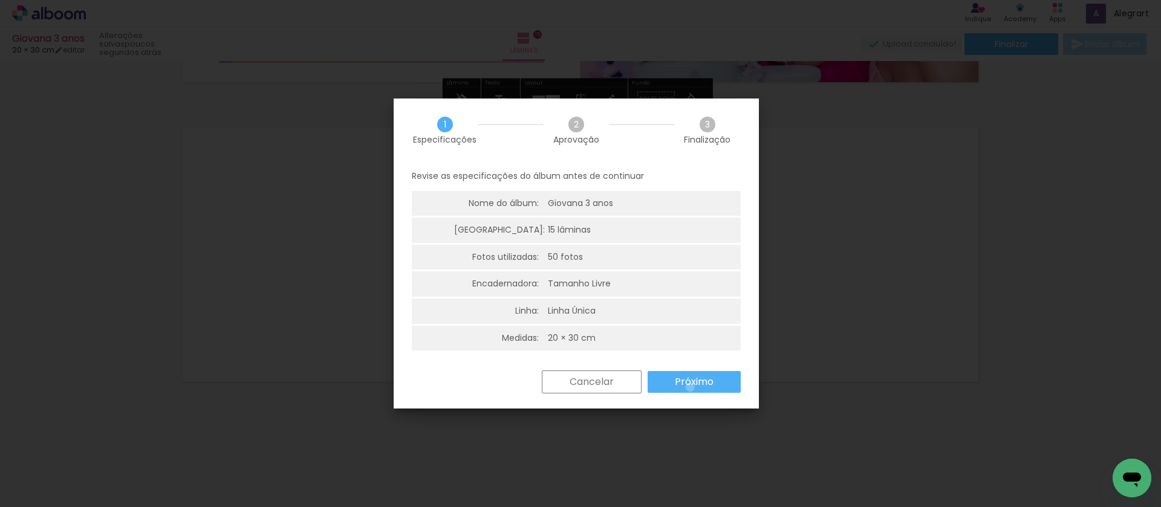
click at [0, 0] on slot "Próximo" at bounding box center [0, 0] width 0 height 0
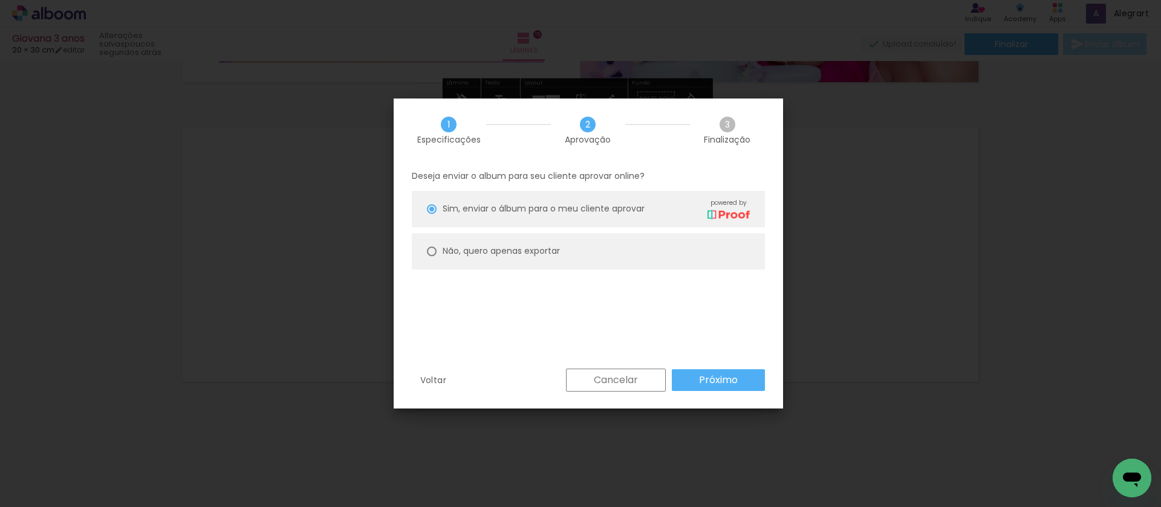
click at [0, 0] on slot "Próximo" at bounding box center [0, 0] width 0 height 0
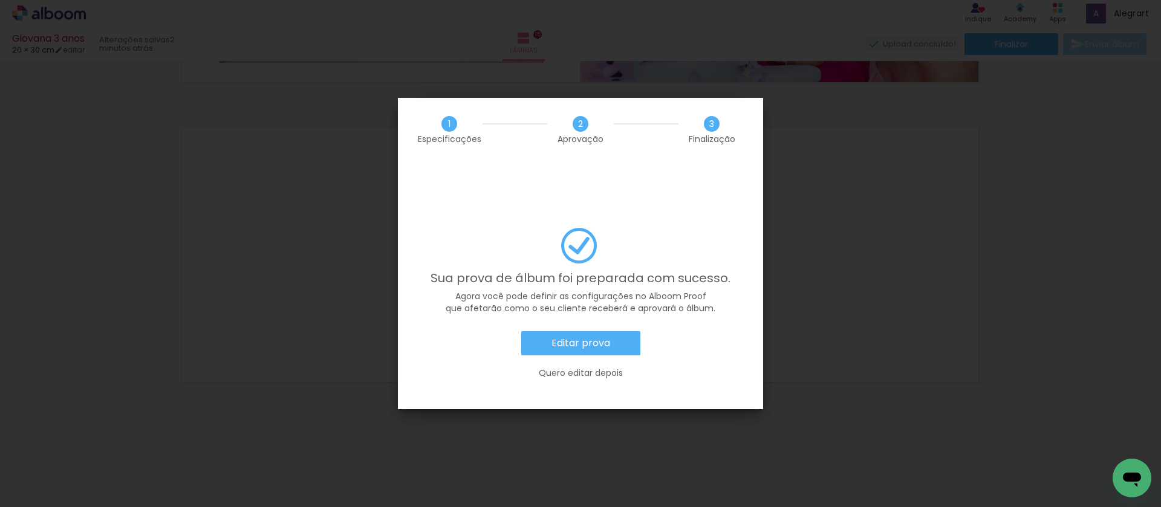
click at [0, 0] on slot "Editar prova" at bounding box center [0, 0] width 0 height 0
